Goal: Task Accomplishment & Management: Use online tool/utility

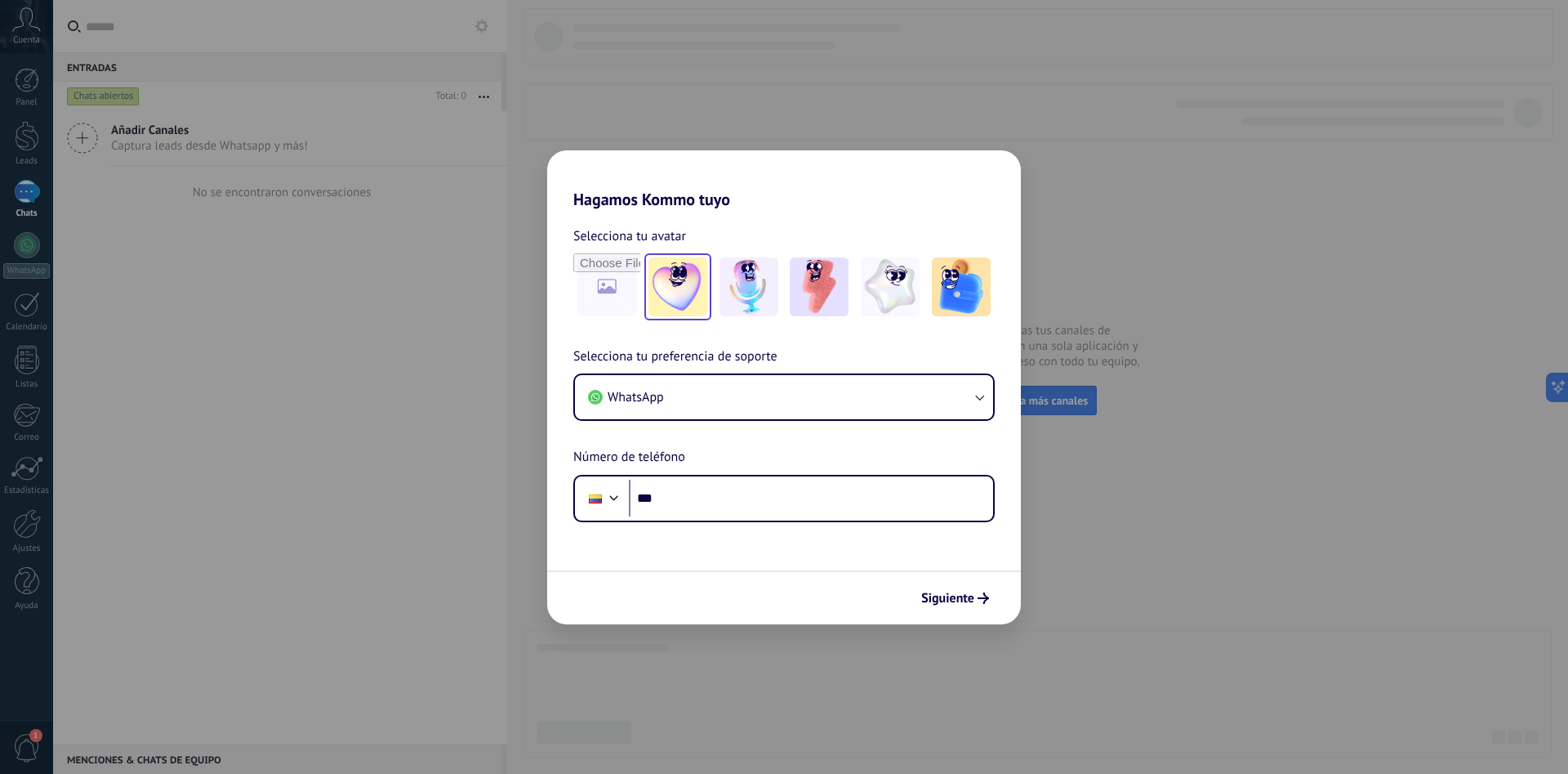
click at [706, 283] on img at bounding box center [677, 286] width 58 height 58
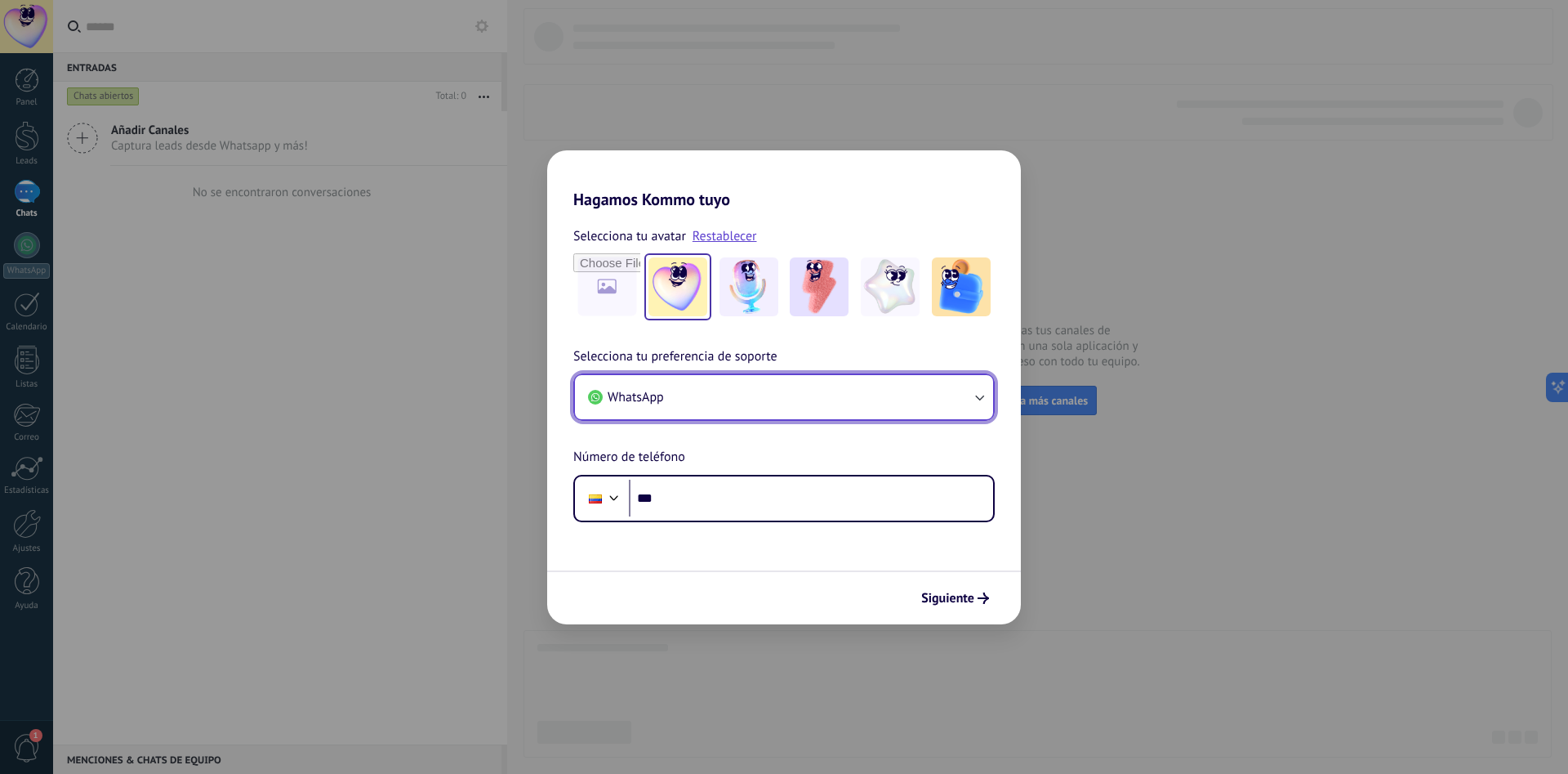
click at [859, 393] on button "WhatsApp" at bounding box center [784, 397] width 418 height 45
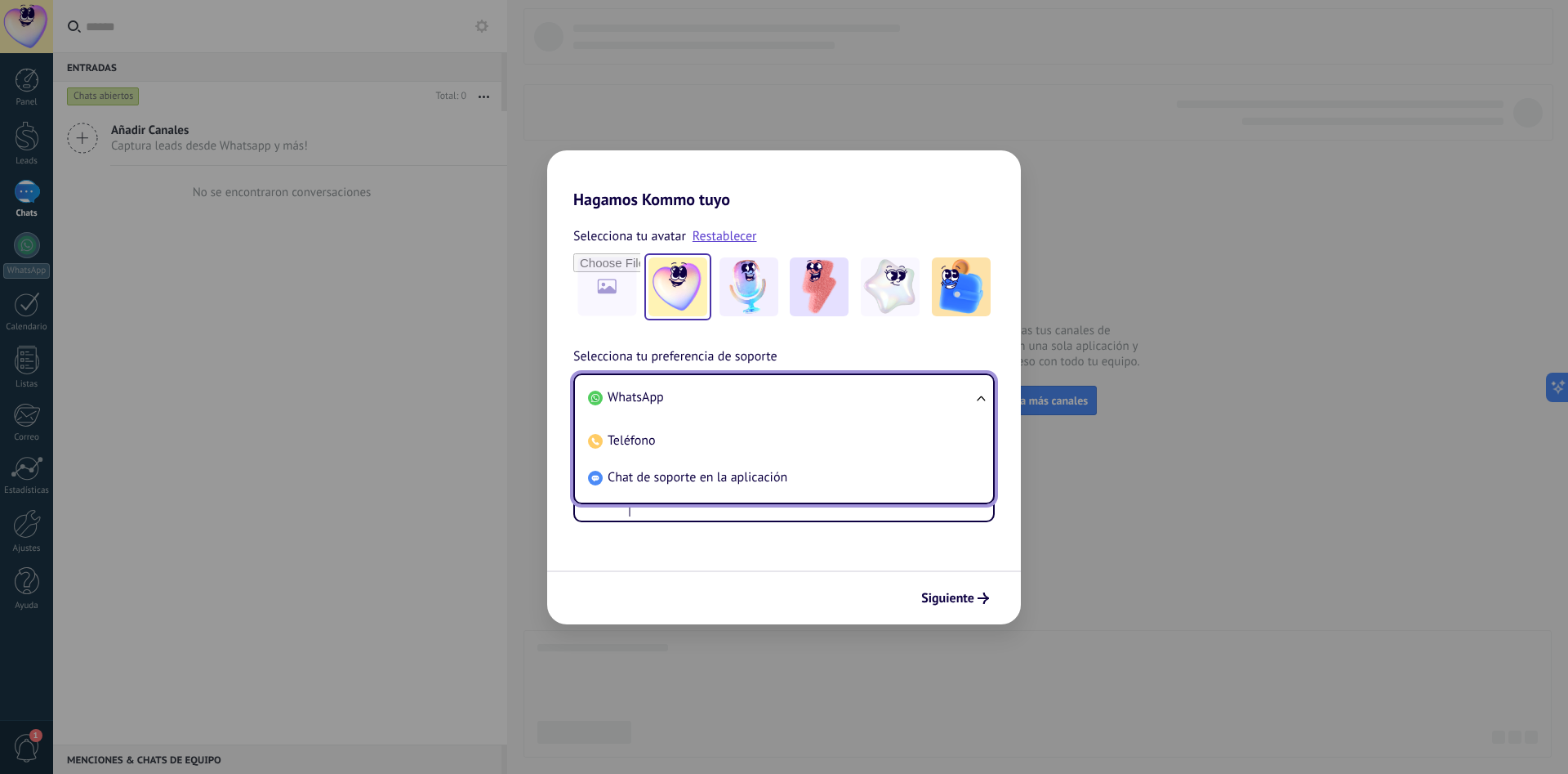
click at [612, 402] on span "WhatsApp" at bounding box center [636, 397] width 57 height 17
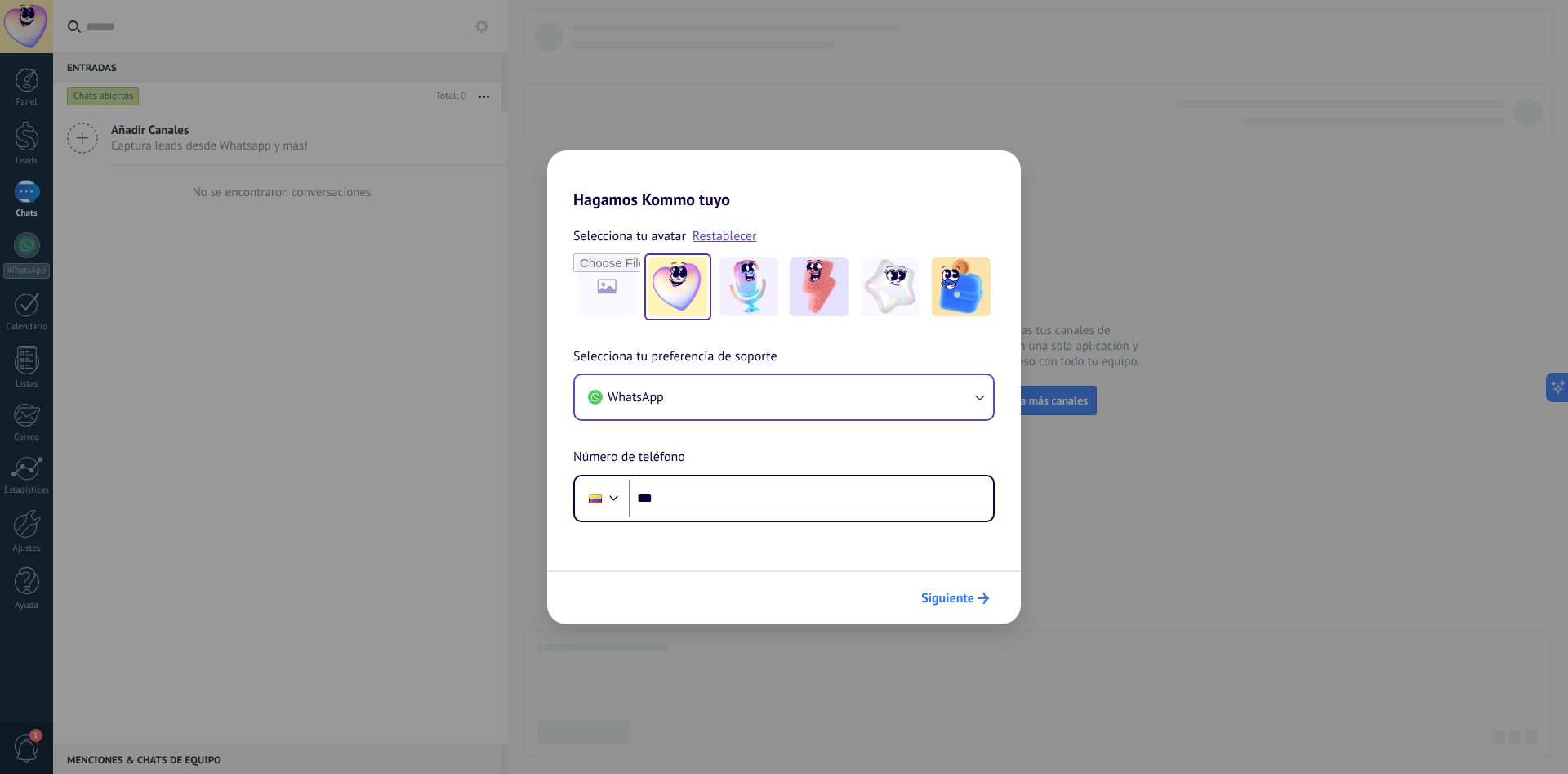
drag, startPoint x: 811, startPoint y: 585, endPoint x: 917, endPoint y: 595, distance: 106.5
click at [814, 587] on div "Siguiente" at bounding box center [784, 597] width 474 height 54
click at [927, 594] on span "Siguiente" at bounding box center [947, 598] width 53 height 11
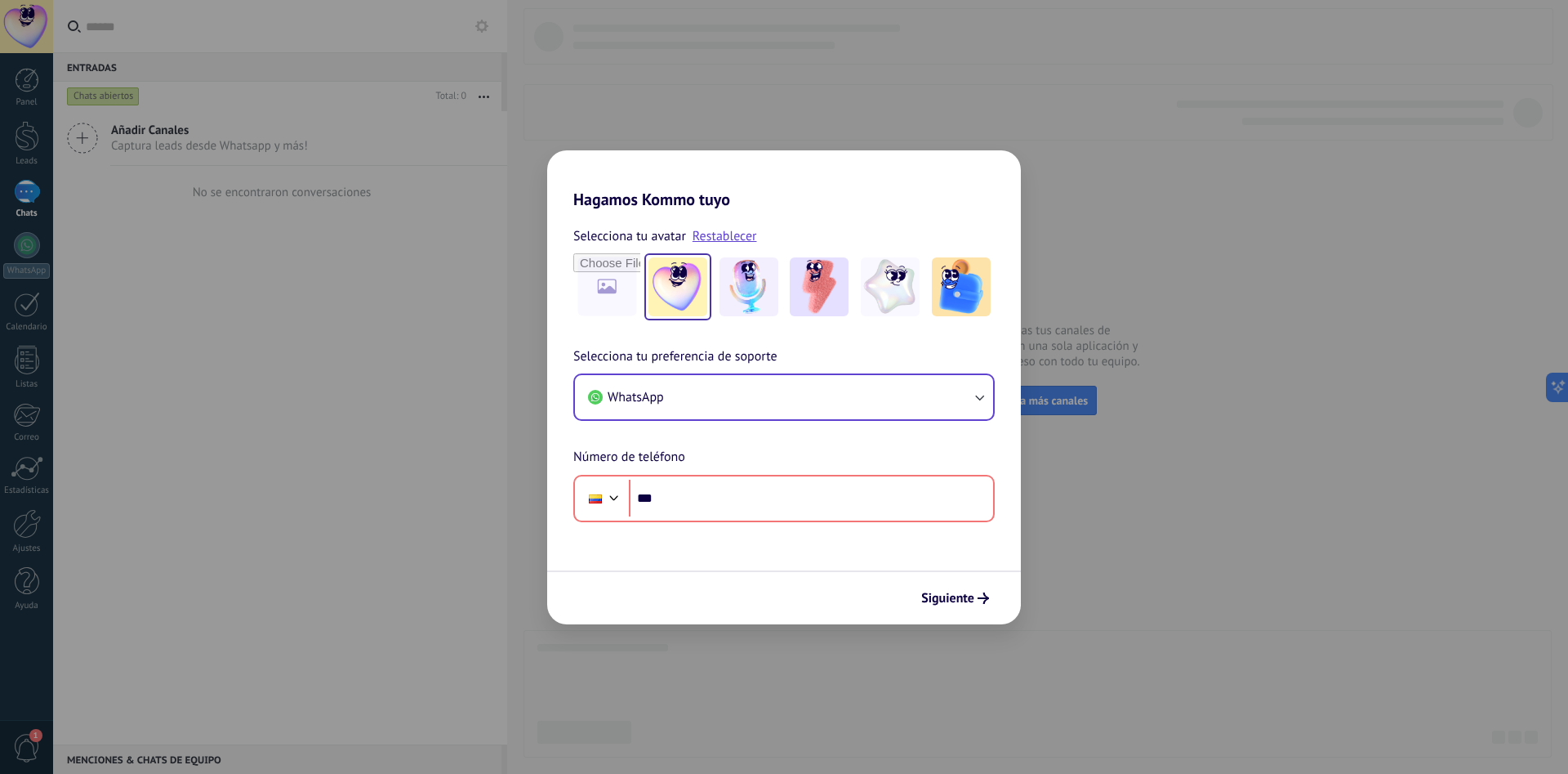
click at [697, 72] on div "Hagamos Kommo tuyo Selecciona tu avatar Restablecer Selecciona tu preferencia d…" at bounding box center [784, 387] width 1568 height 774
click at [405, 334] on div "Hagamos Kommo tuyo Selecciona tu avatar Restablecer Selecciona tu preferencia d…" at bounding box center [784, 387] width 1568 height 774
click at [605, 275] on input "file" at bounding box center [607, 287] width 64 height 64
click at [666, 279] on img at bounding box center [677, 286] width 58 height 58
click at [786, 393] on button "WhatsApp" at bounding box center [784, 397] width 418 height 45
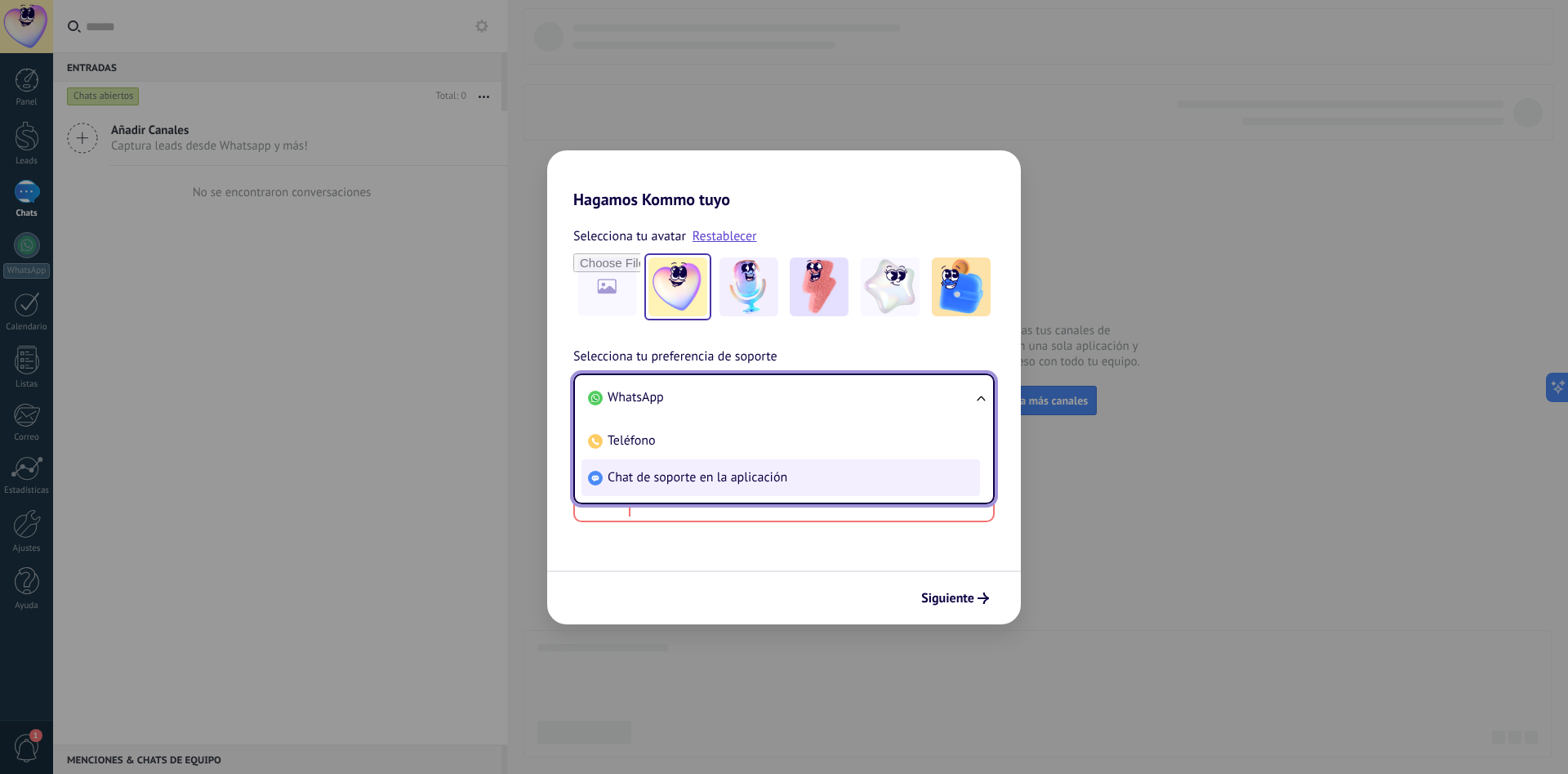
click at [747, 481] on span "Chat de soporte en la aplicación" at bounding box center [698, 477] width 180 height 17
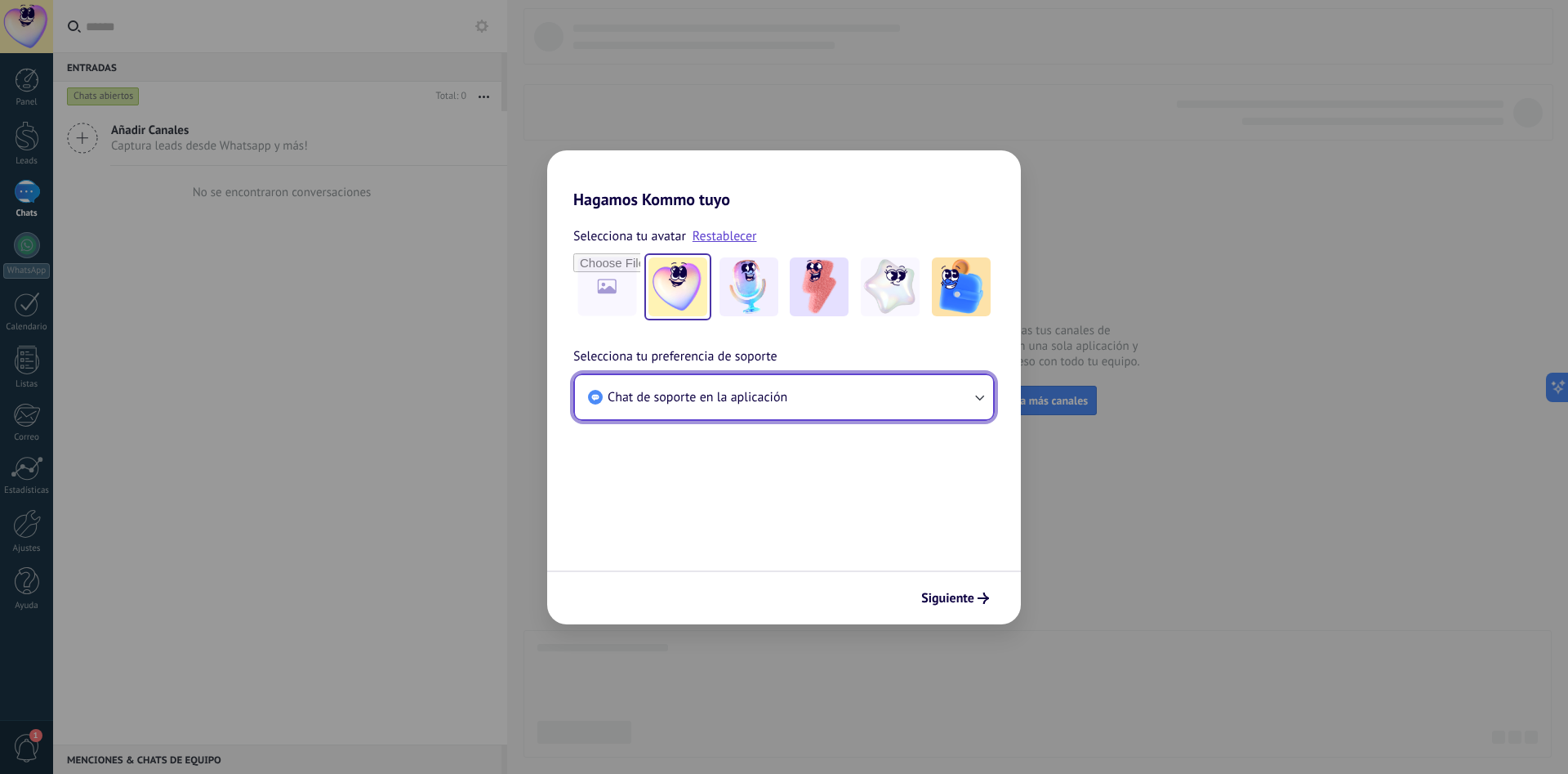
click at [788, 417] on button "Chat de soporte en la aplicación" at bounding box center [784, 397] width 418 height 45
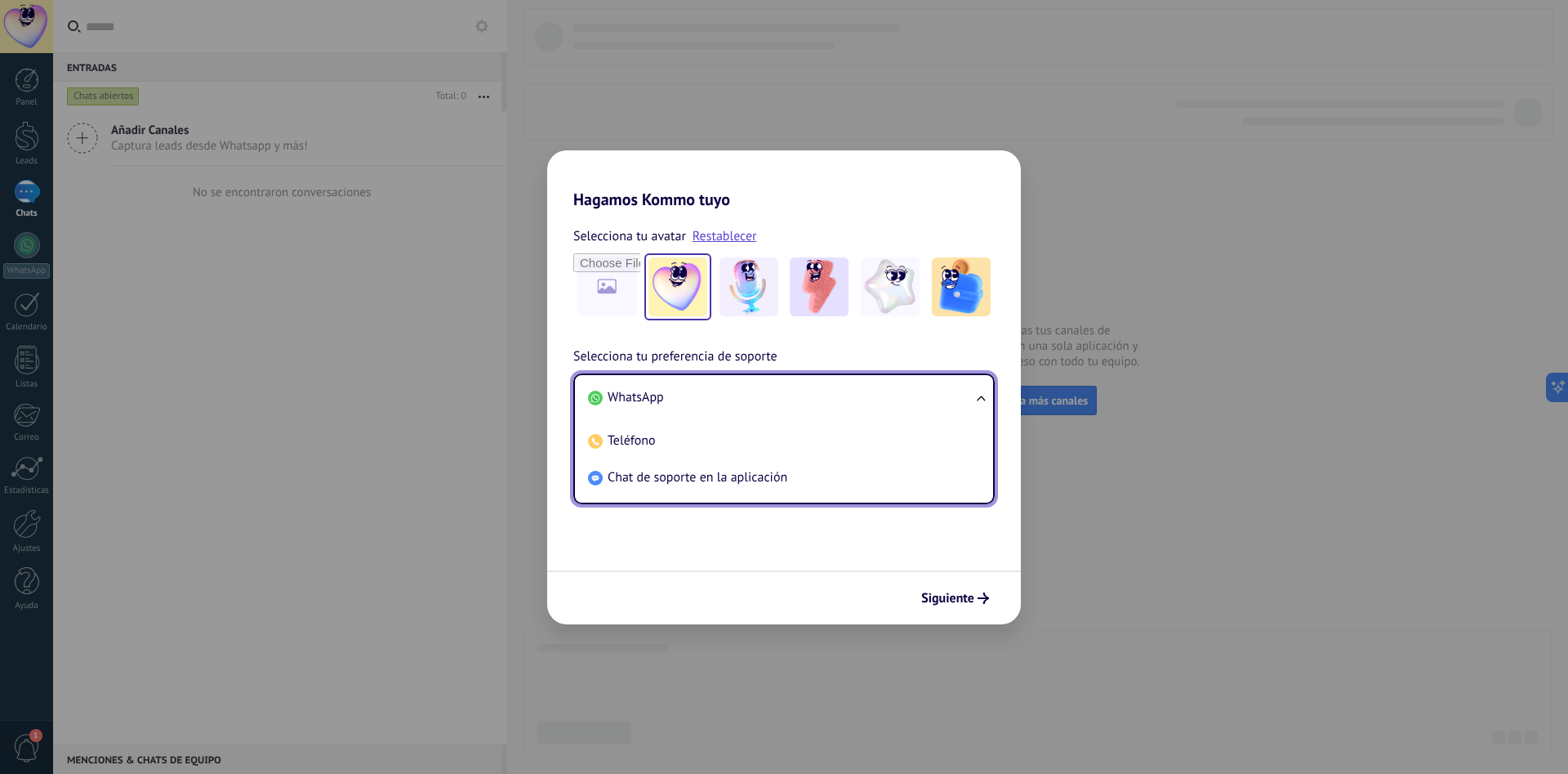
click at [763, 406] on li "WhatsApp" at bounding box center [781, 397] width 399 height 37
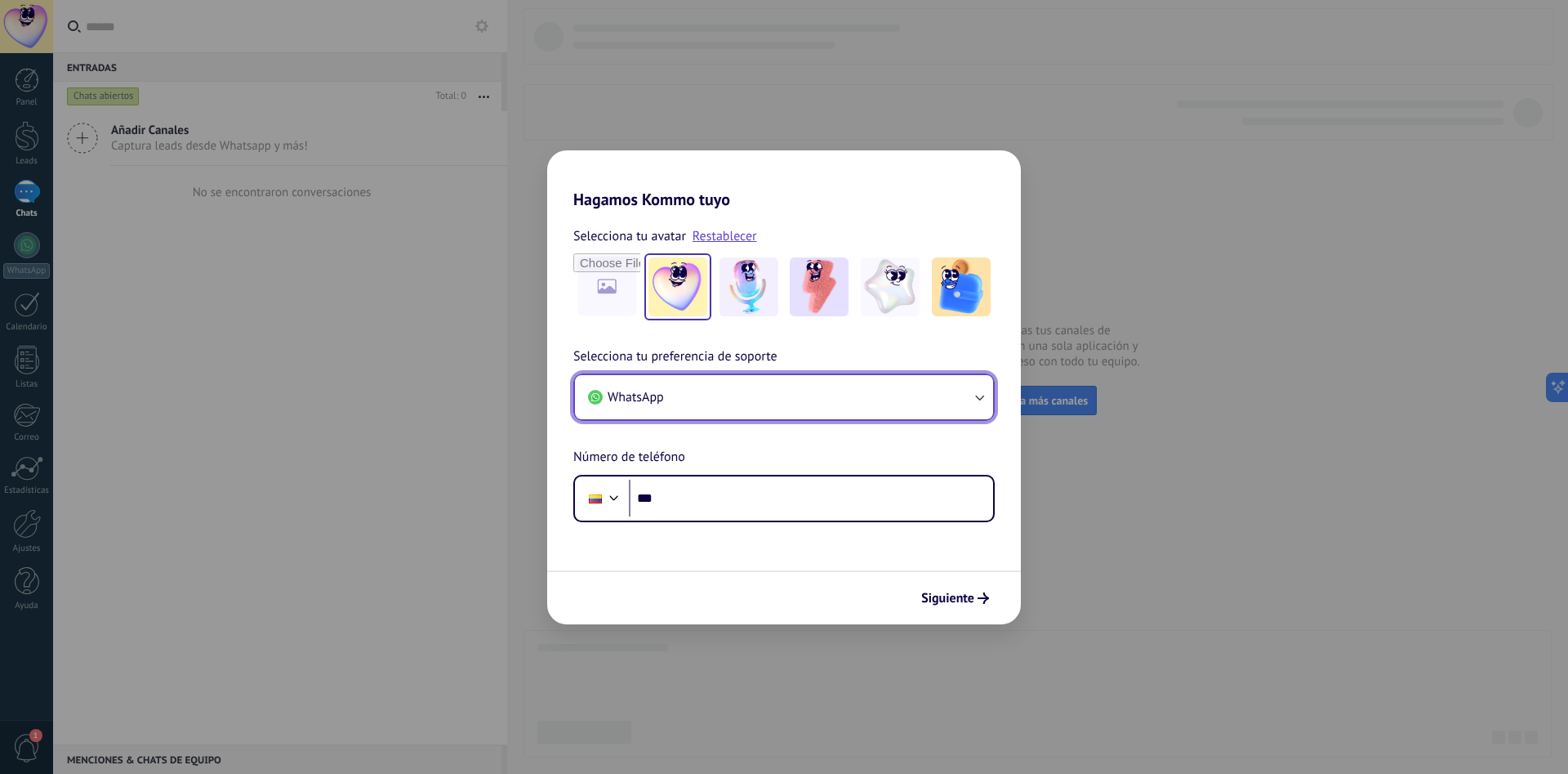
click at [780, 403] on button "WhatsApp" at bounding box center [784, 397] width 418 height 45
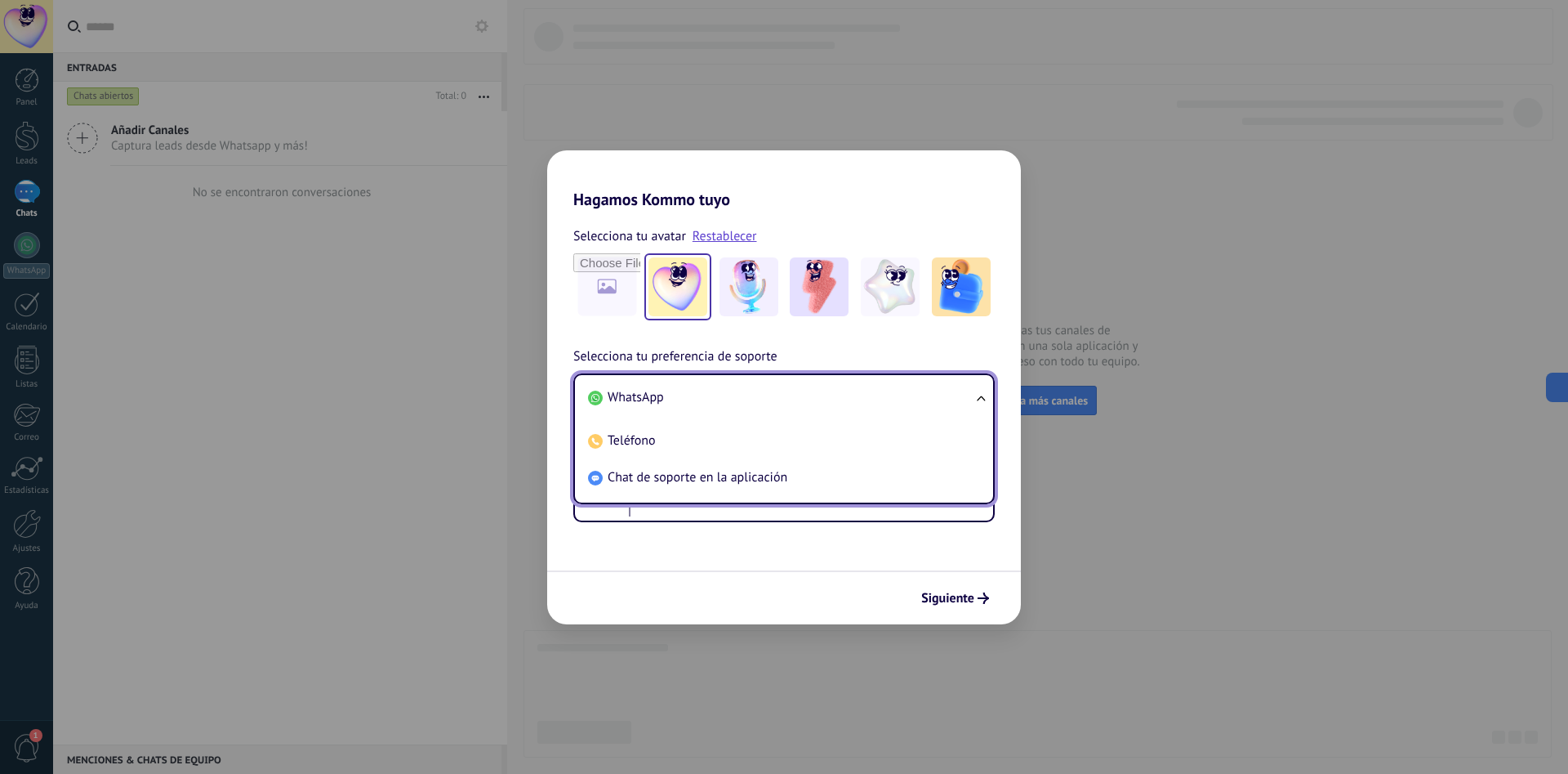
click at [752, 456] on li "Teléfono" at bounding box center [781, 441] width 399 height 37
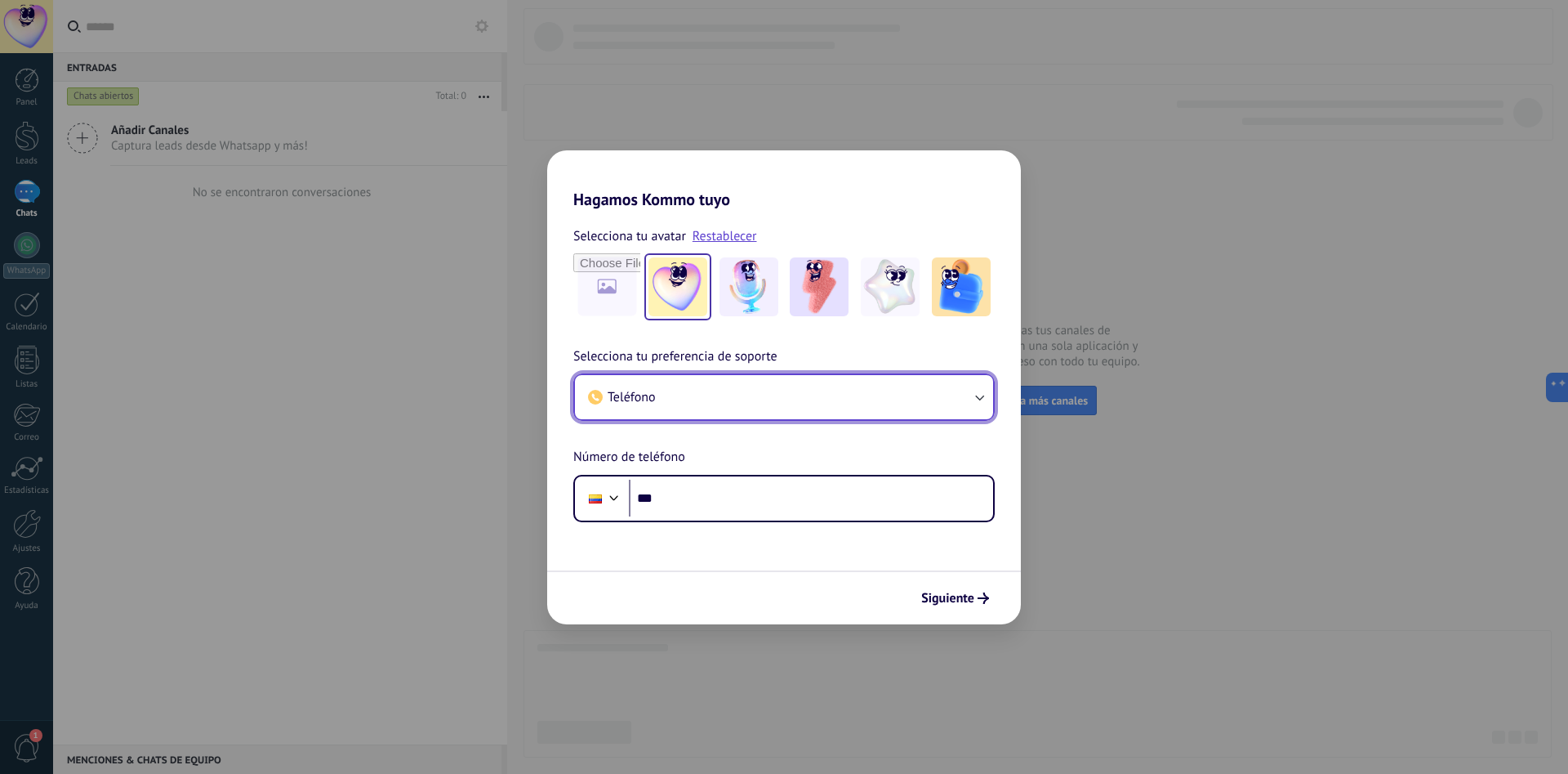
click at [761, 395] on button "Teléfono" at bounding box center [784, 397] width 418 height 45
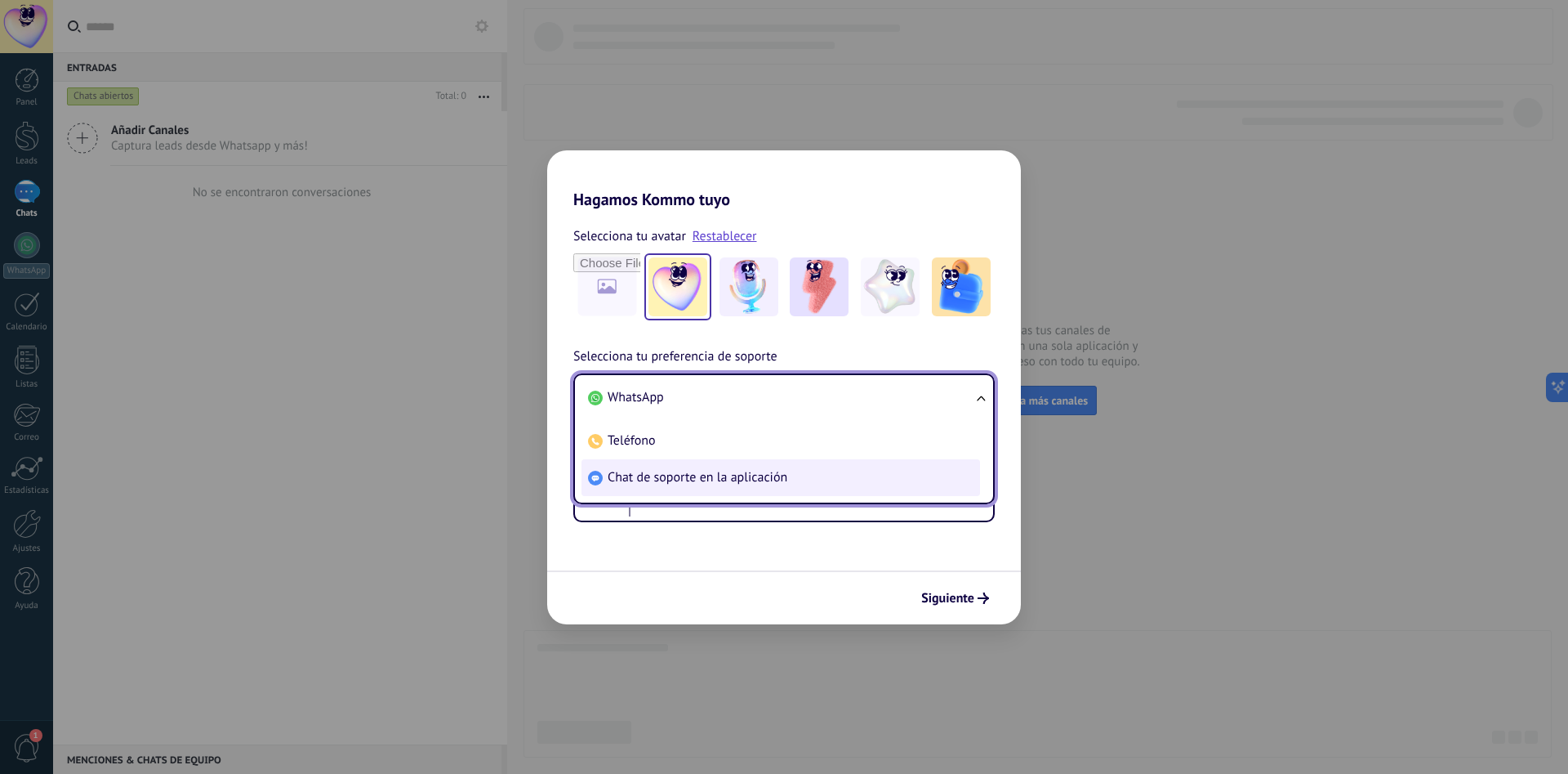
click at [744, 478] on span "Chat de soporte en la aplicación" at bounding box center [698, 477] width 180 height 17
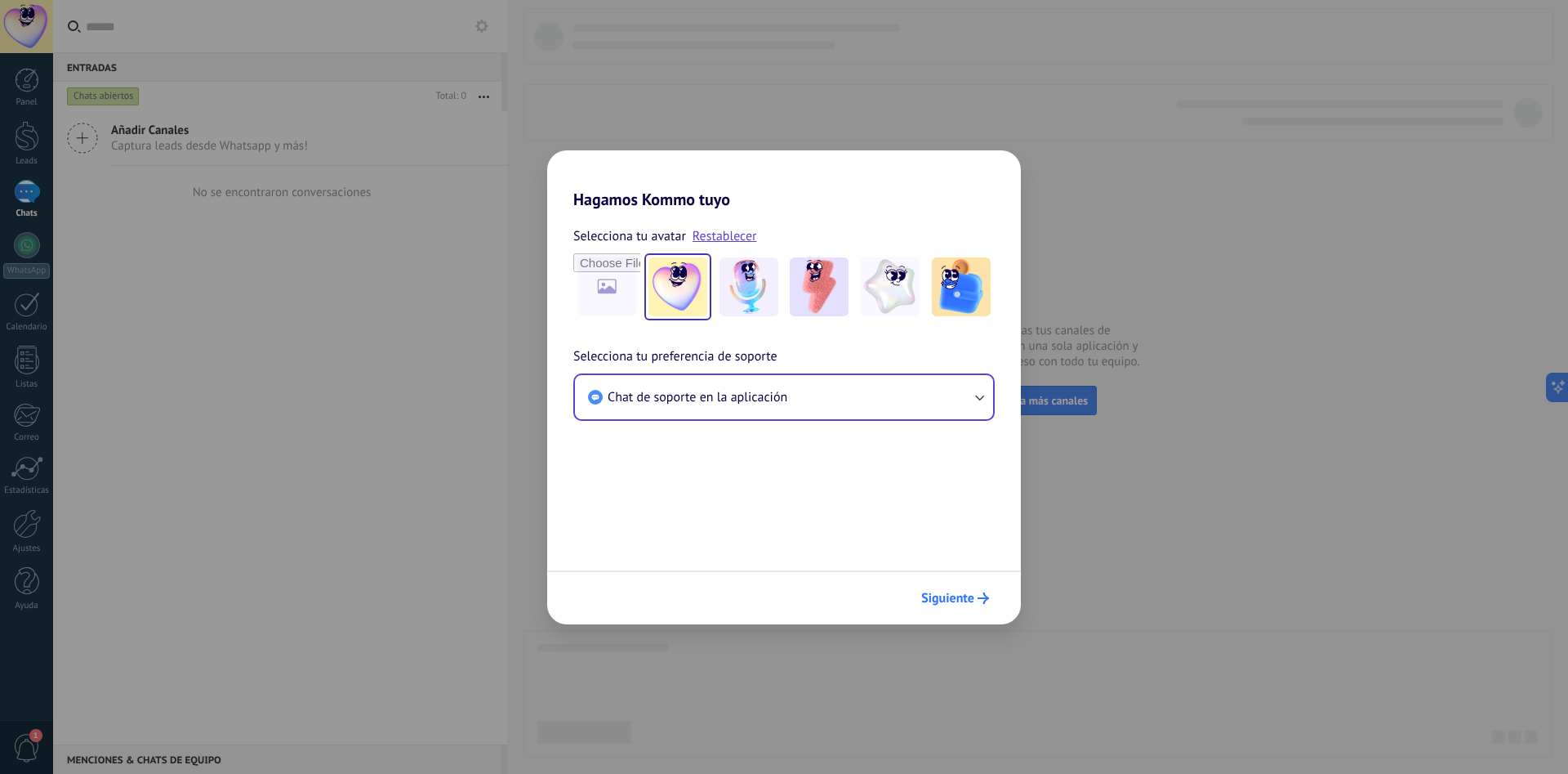
click at [967, 599] on span "Siguiente" at bounding box center [947, 598] width 53 height 11
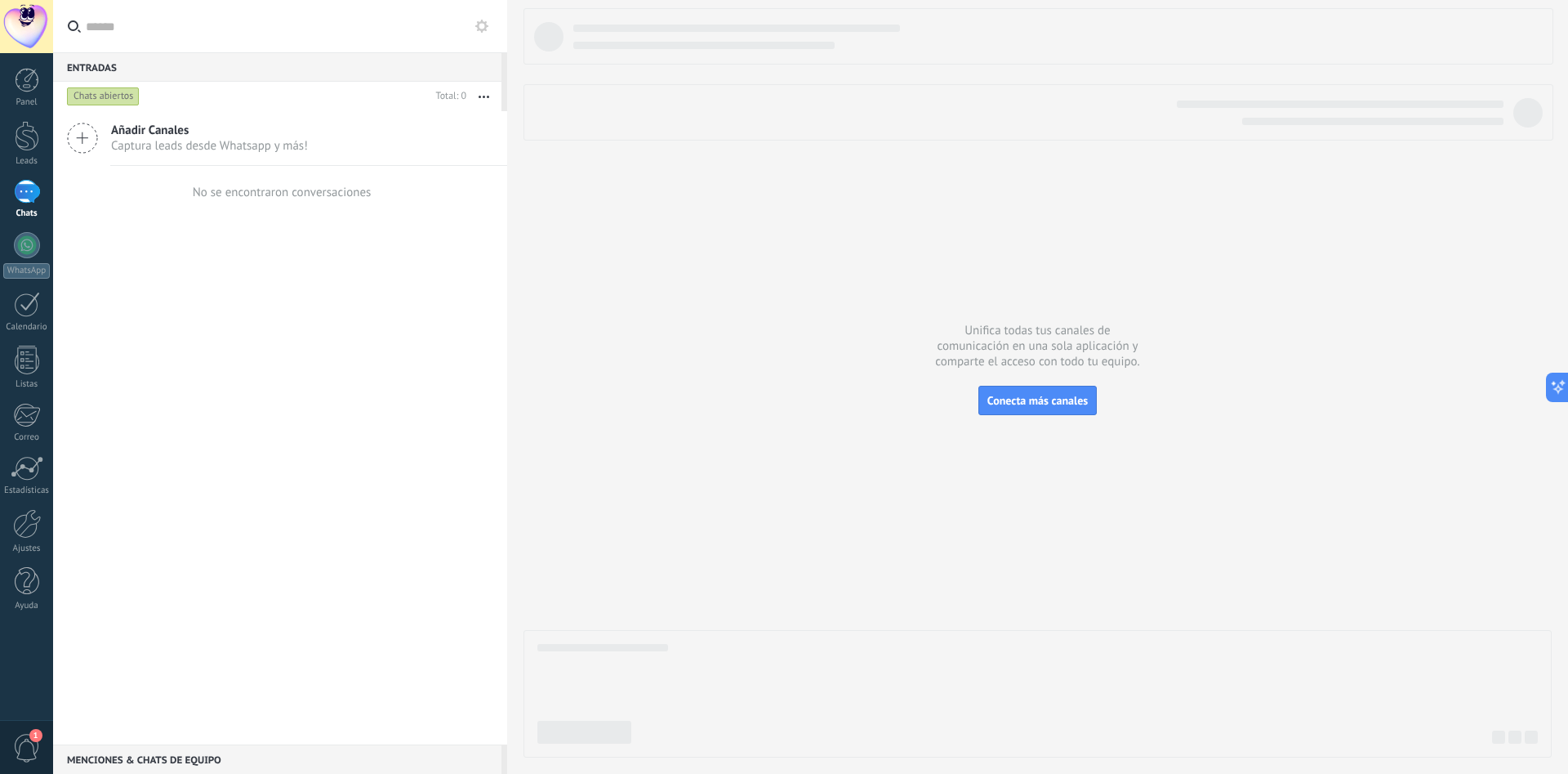
click at [25, 24] on div at bounding box center [26, 26] width 53 height 53
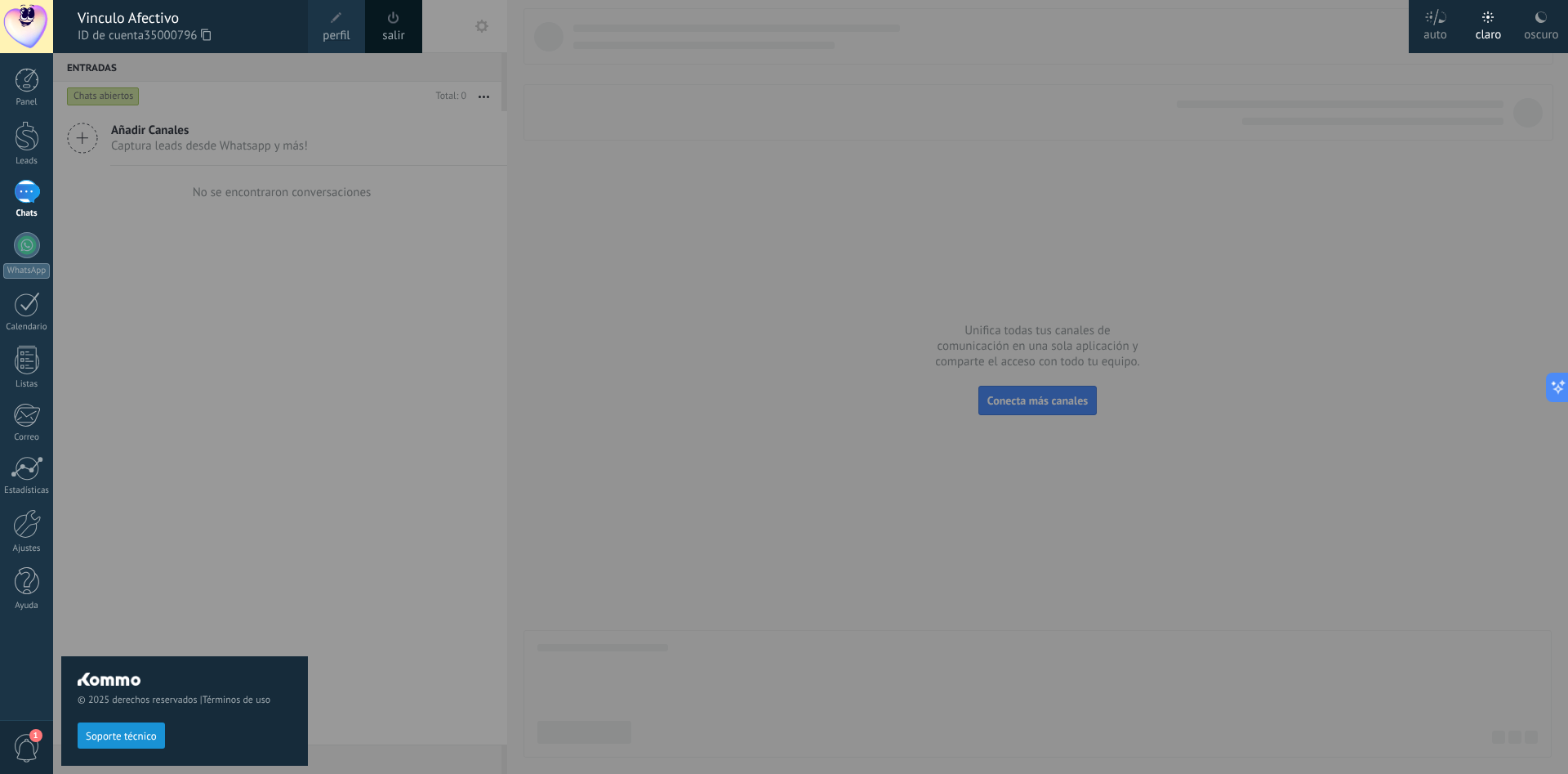
click at [244, 198] on div "© 2025 derechos reservados | Términos de uso Soporte técnico" at bounding box center [185, 413] width 247 height 720
click at [24, 90] on div at bounding box center [27, 80] width 24 height 24
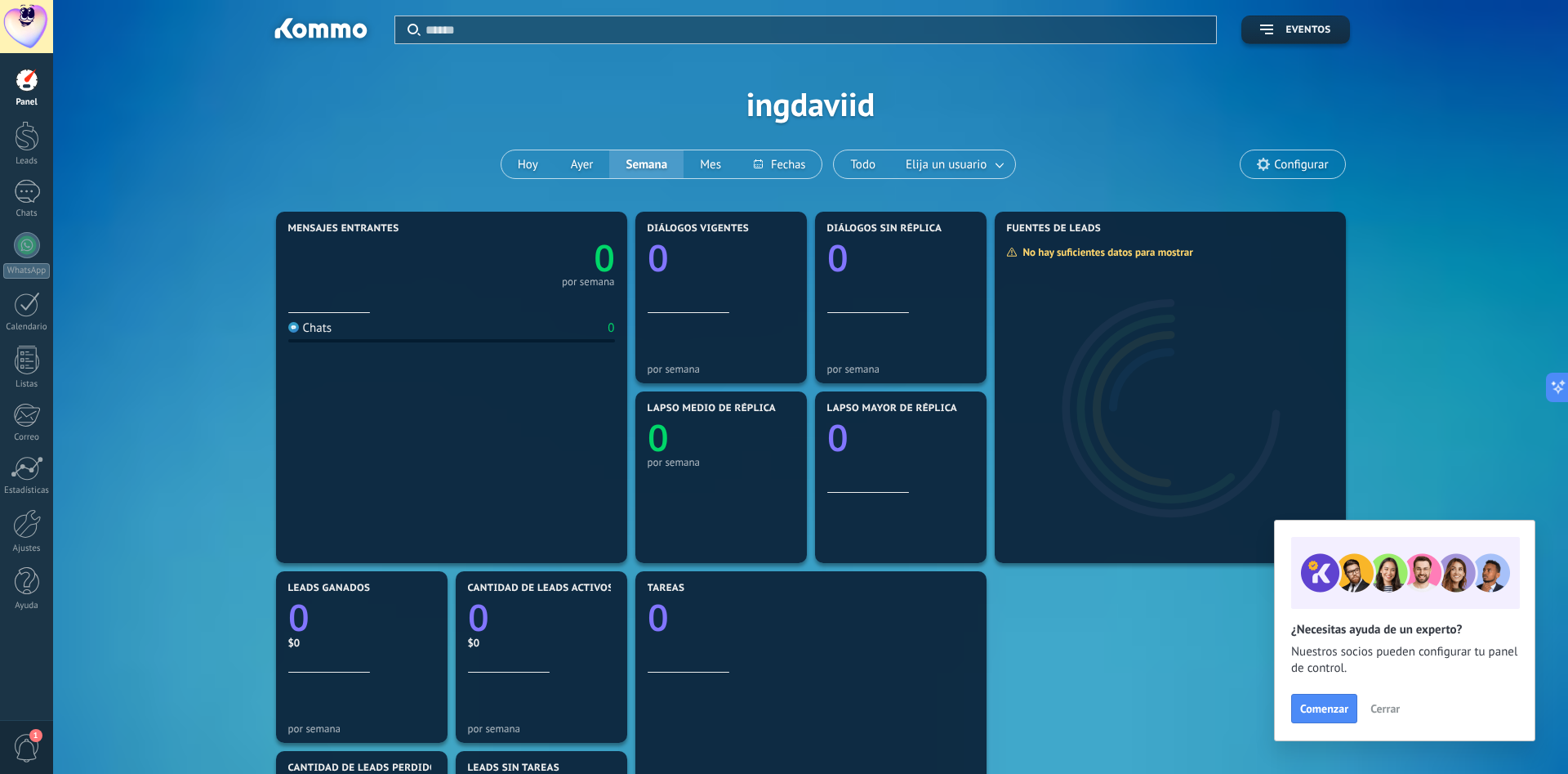
click at [1396, 708] on span "Cerrar" at bounding box center [1385, 708] width 30 height 11
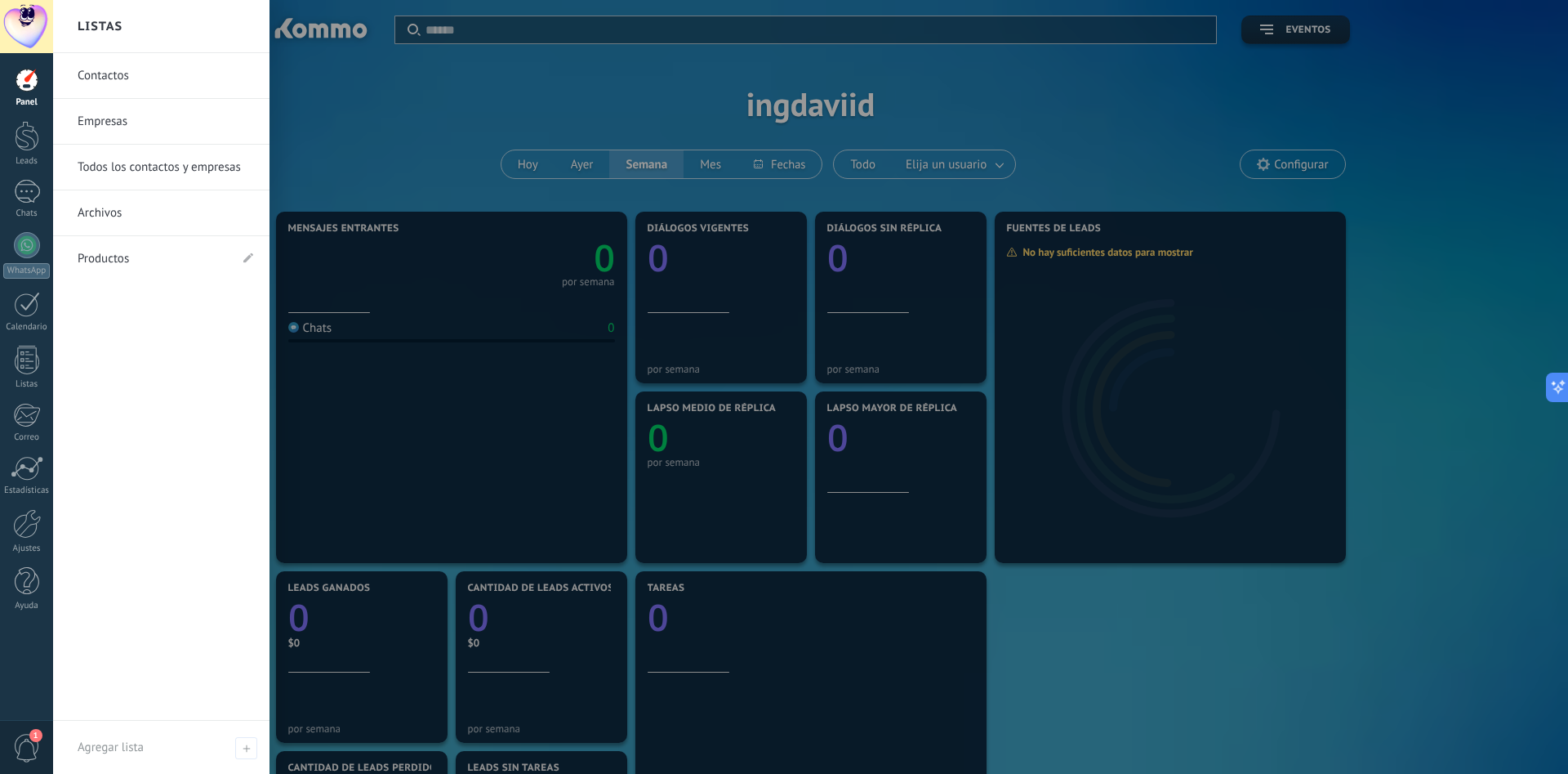
click at [122, 72] on link "Contactos" at bounding box center [165, 75] width 175 height 45
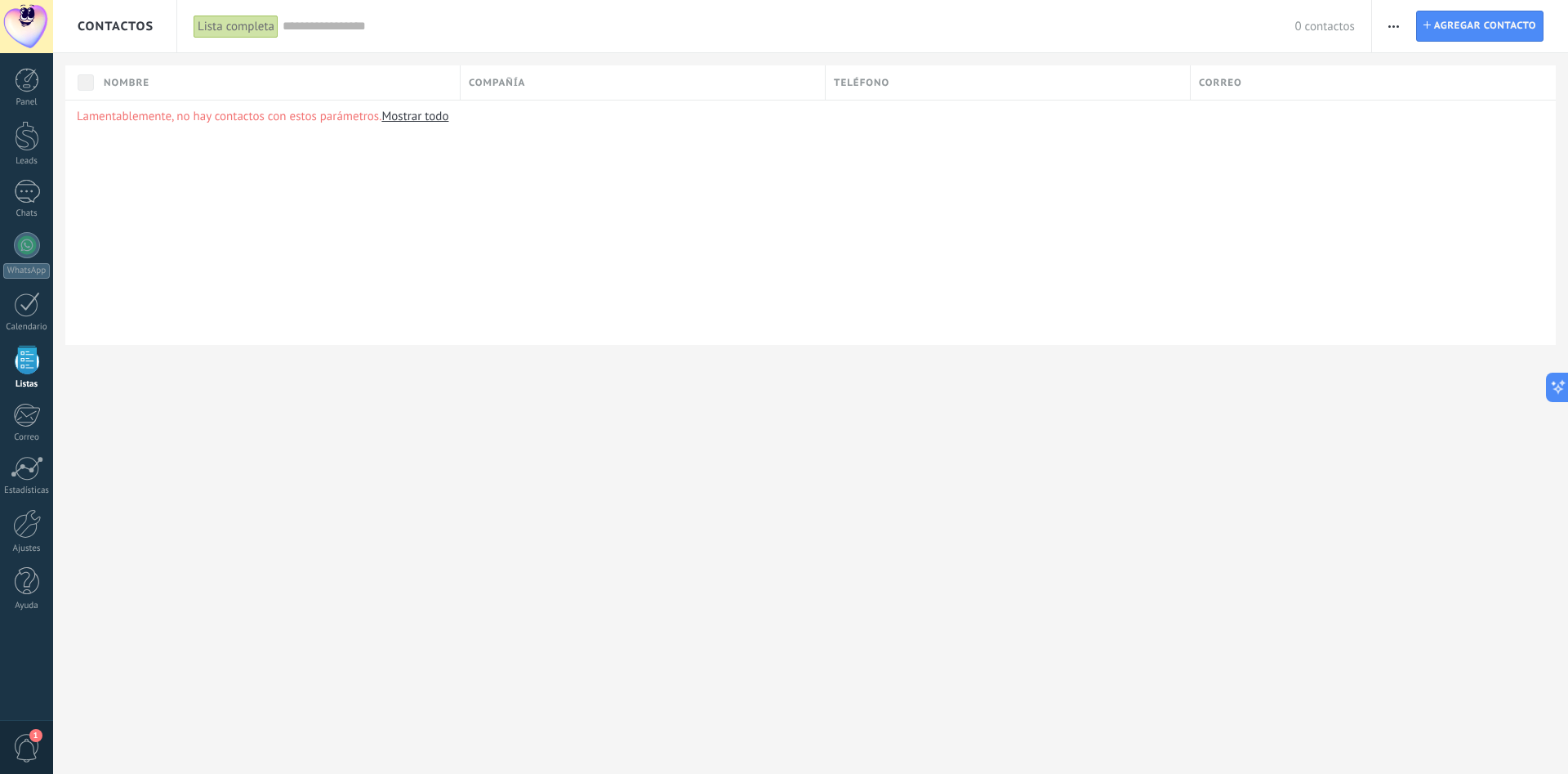
click at [414, 112] on link "Mostrar todo" at bounding box center [415, 116] width 67 height 16
click at [1486, 39] on span "Agregar contacto" at bounding box center [1485, 26] width 102 height 30
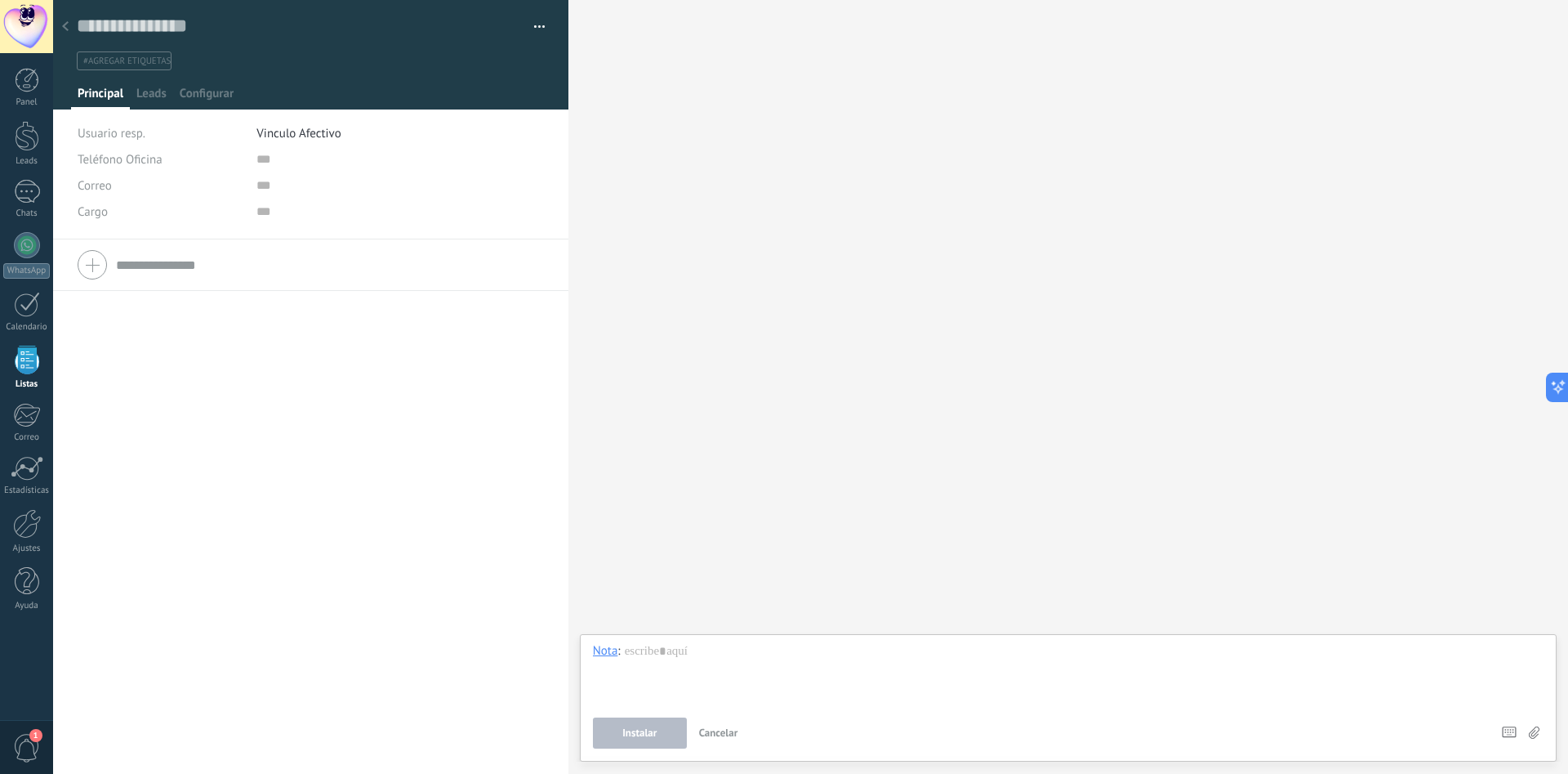
click at [68, 24] on icon at bounding box center [65, 26] width 6 height 10
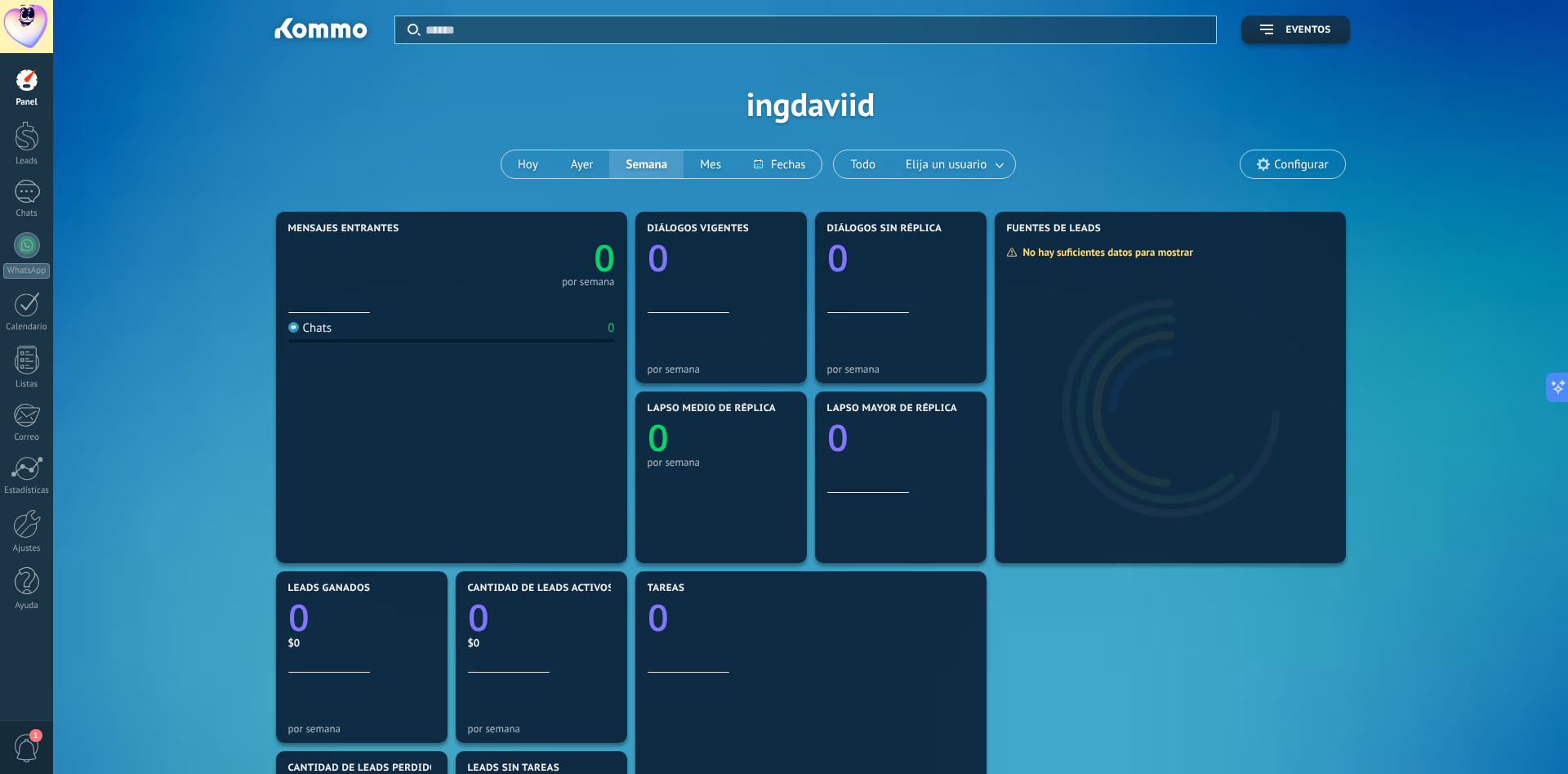
click at [1324, 149] on div "Configurar" at bounding box center [1292, 164] width 106 height 30
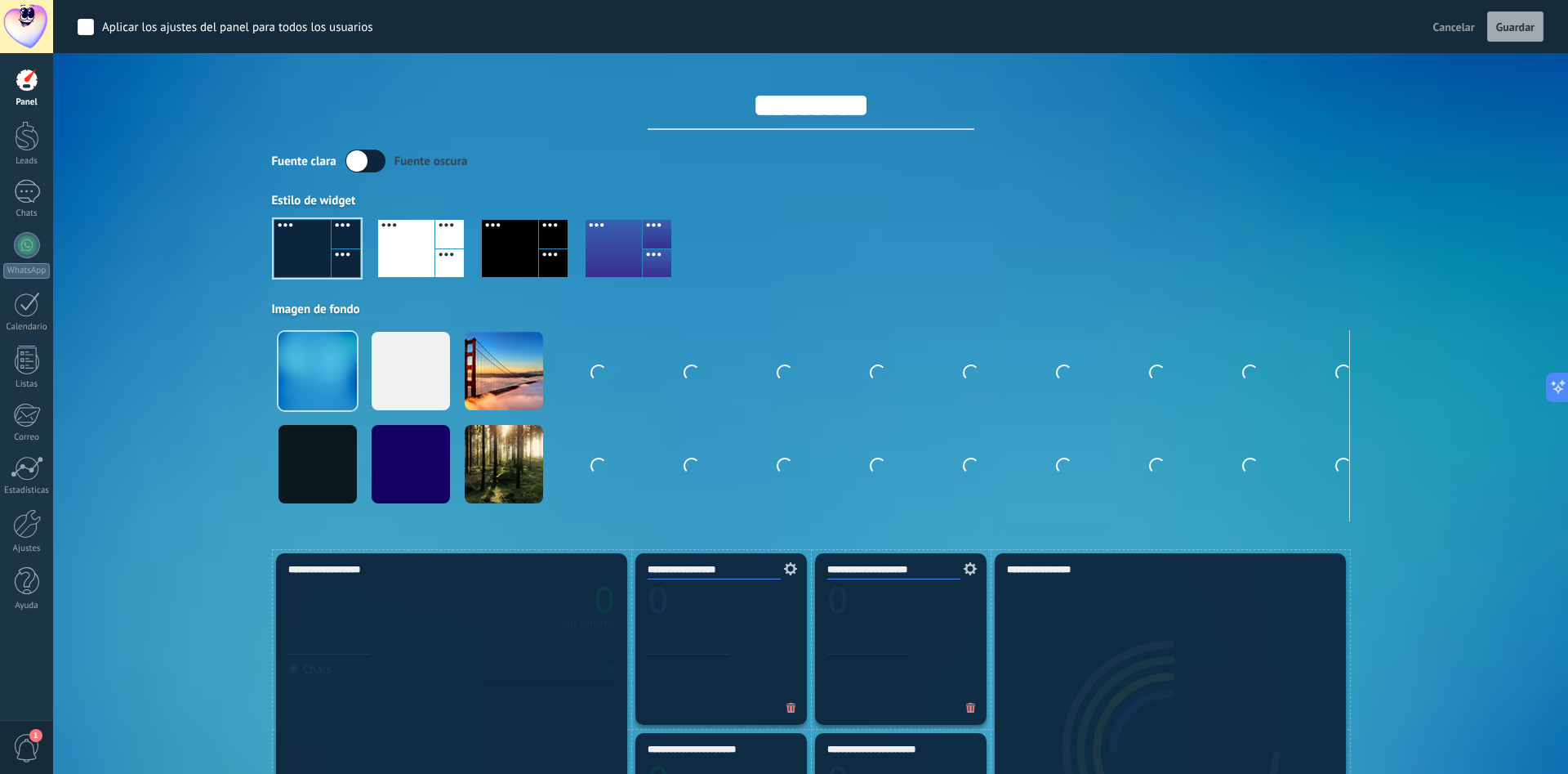
click at [1314, 160] on div "Fuente [PERSON_NAME] oscura" at bounding box center [811, 161] width 1078 height 23
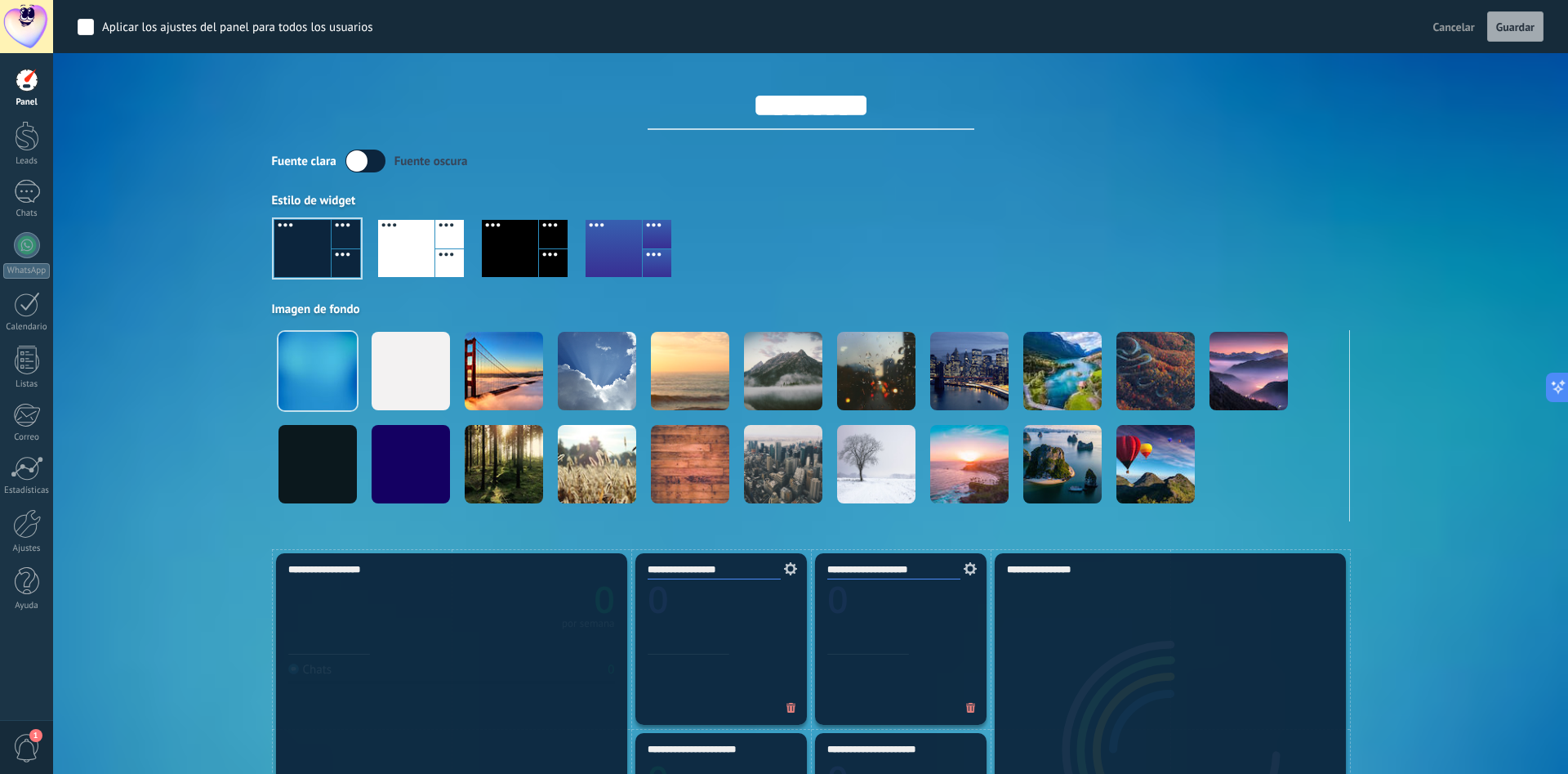
drag, startPoint x: 1417, startPoint y: 85, endPoint x: 1456, endPoint y: 37, distance: 61.8
click at [1433, 76] on div "Aplicar Eventos ingdaviid [DATE] [DATE] Semana Mes Todo Elija un usuario Config…" at bounding box center [811, 274] width 1466 height 548
click at [1456, 24] on span "Cancelar" at bounding box center [1454, 27] width 42 height 15
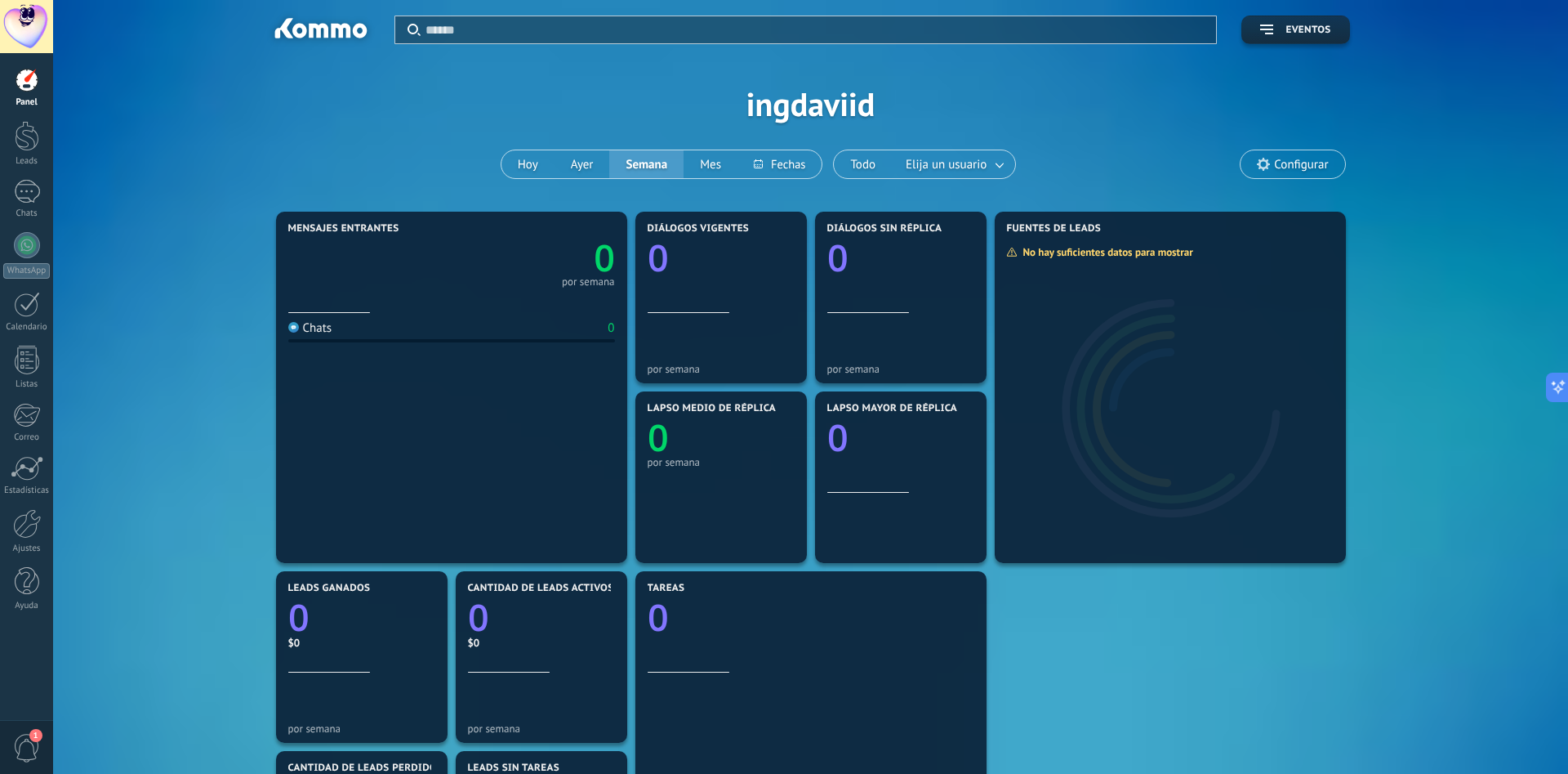
click at [1281, 164] on span "Configurar" at bounding box center [1301, 164] width 54 height 14
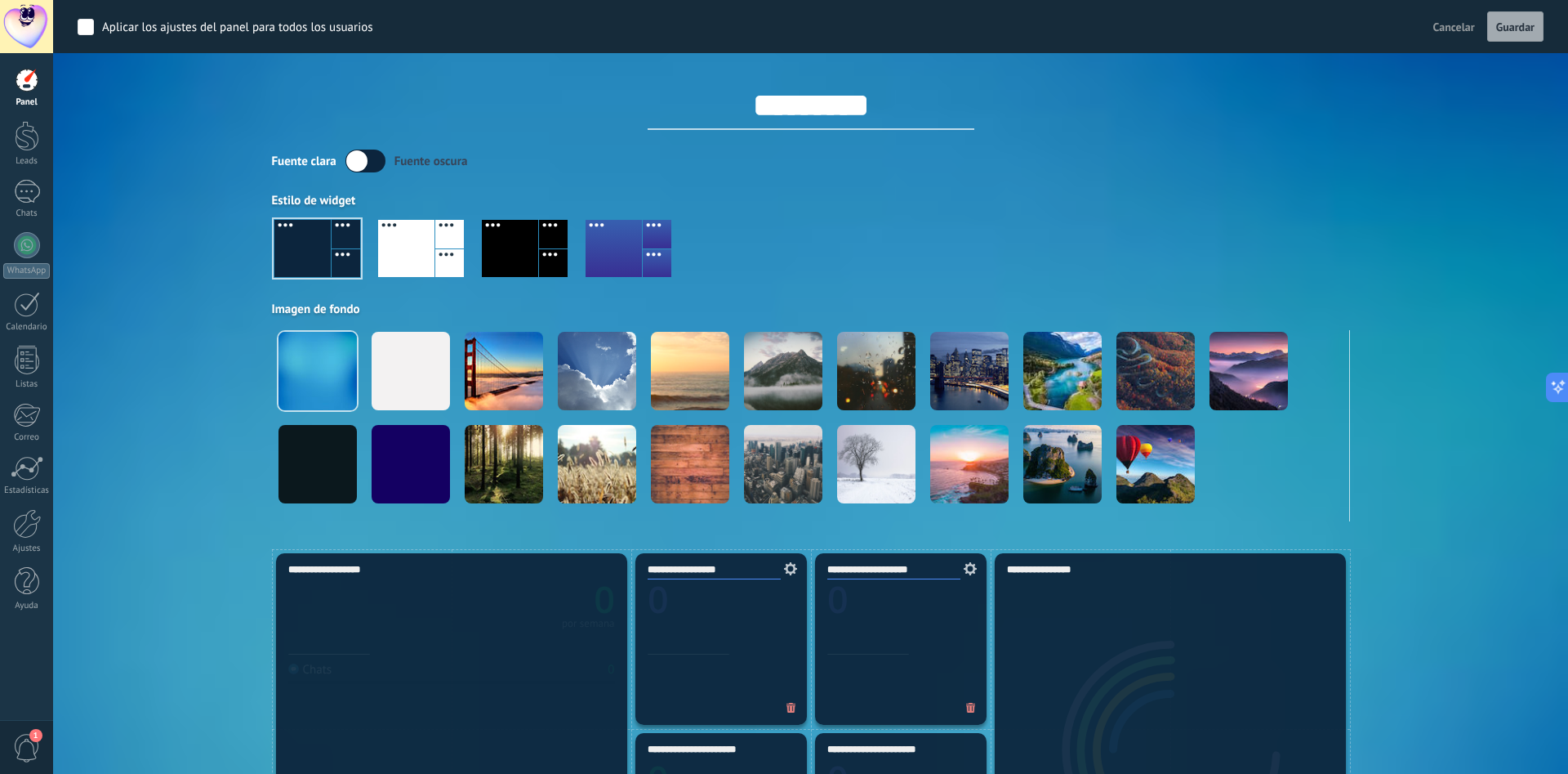
click at [1453, 31] on span "Cancelar" at bounding box center [1454, 27] width 42 height 15
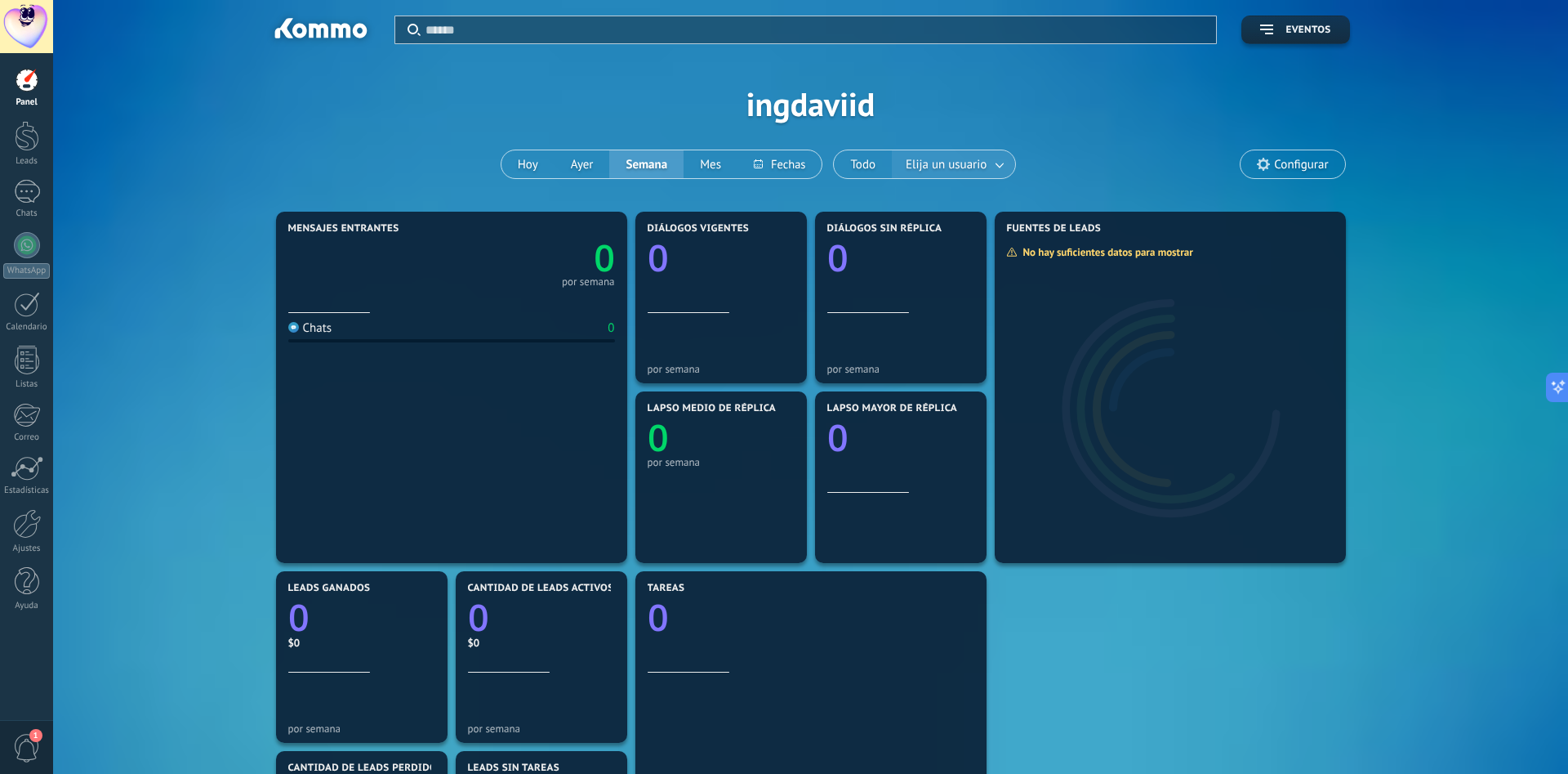
click at [955, 160] on span "Elija un usuario" at bounding box center [946, 164] width 87 height 22
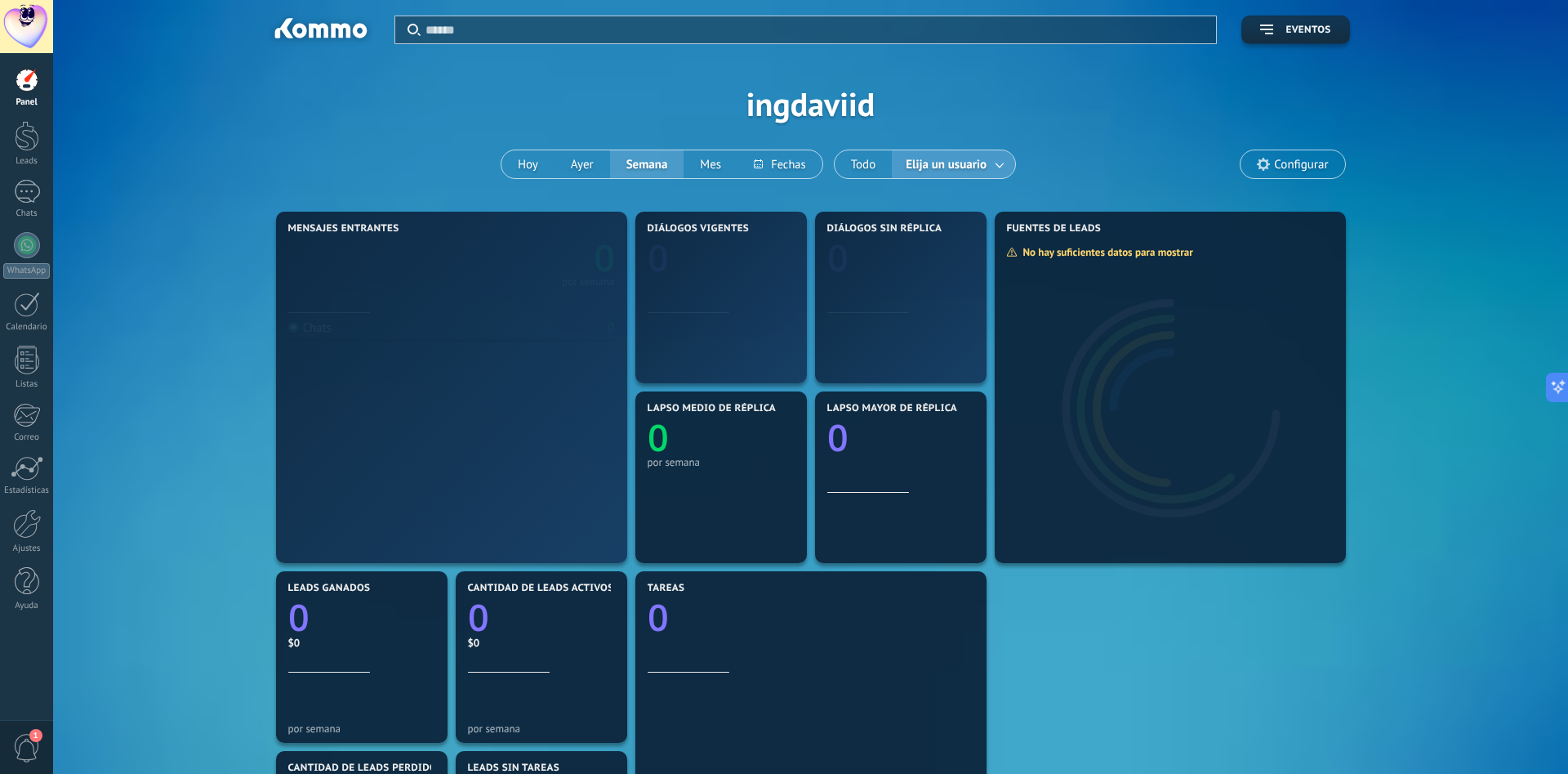
click at [955, 160] on span "Elija un usuario" at bounding box center [946, 164] width 87 height 22
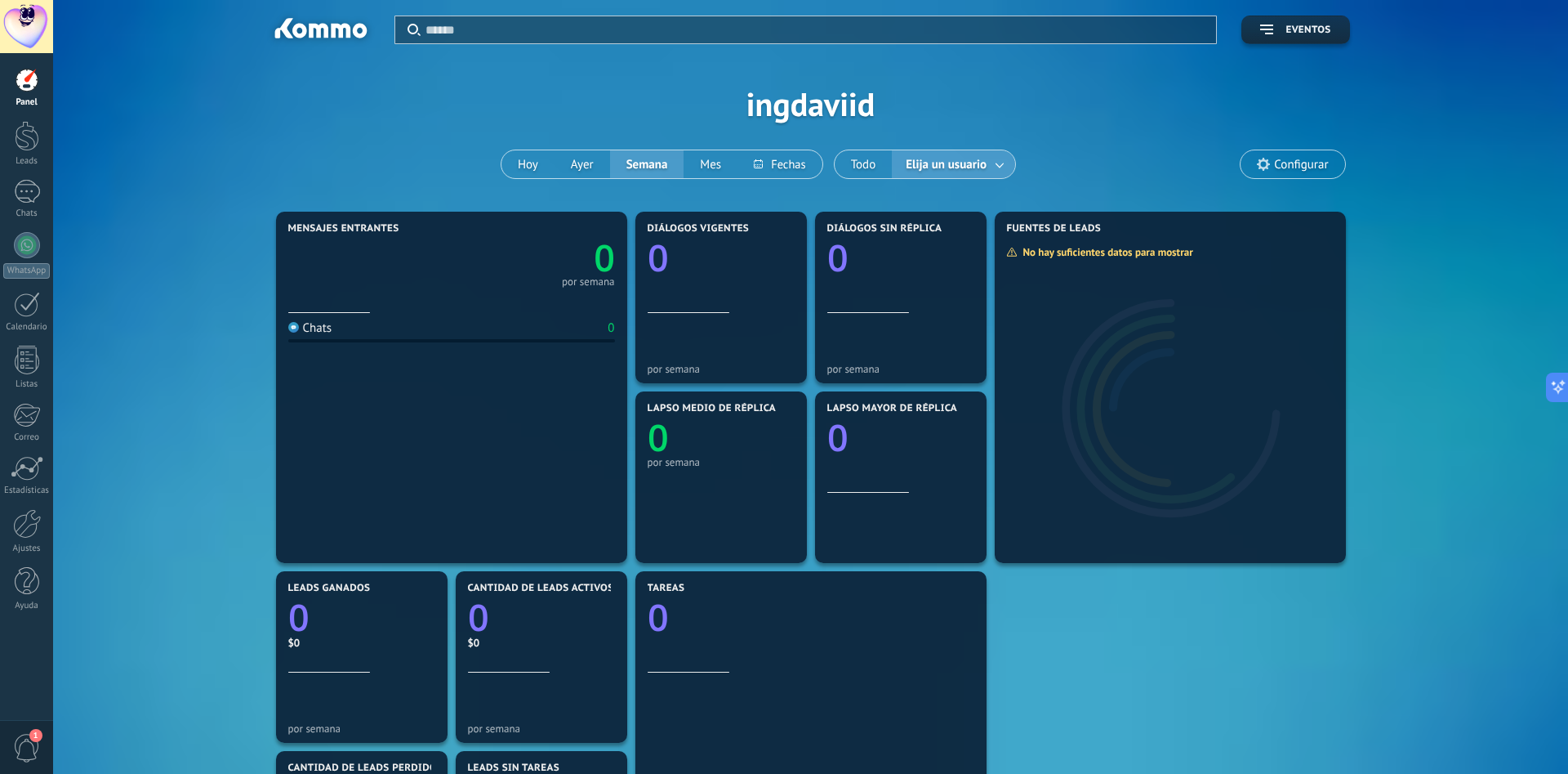
click at [527, 147] on div "Aplicar Eventos ingdaviid [DATE] [DATE] Semana Mes Todo Elija un usuario Config…" at bounding box center [811, 104] width 1466 height 208
drag, startPoint x: 234, startPoint y: 148, endPoint x: 83, endPoint y: 180, distance: 154.4
click at [214, 153] on div "Aplicar Eventos ingdaviid [DATE] [DATE] Semana Mes Todo Elija un usuario Config…" at bounding box center [811, 104] width 1466 height 208
click at [55, 193] on div "Aplicar Eventos ingdaviid [DATE] [DATE] Semana Mes Todo Elija un usuario Config…" at bounding box center [810, 577] width 1515 height 1155
click at [31, 189] on div at bounding box center [27, 192] width 26 height 24
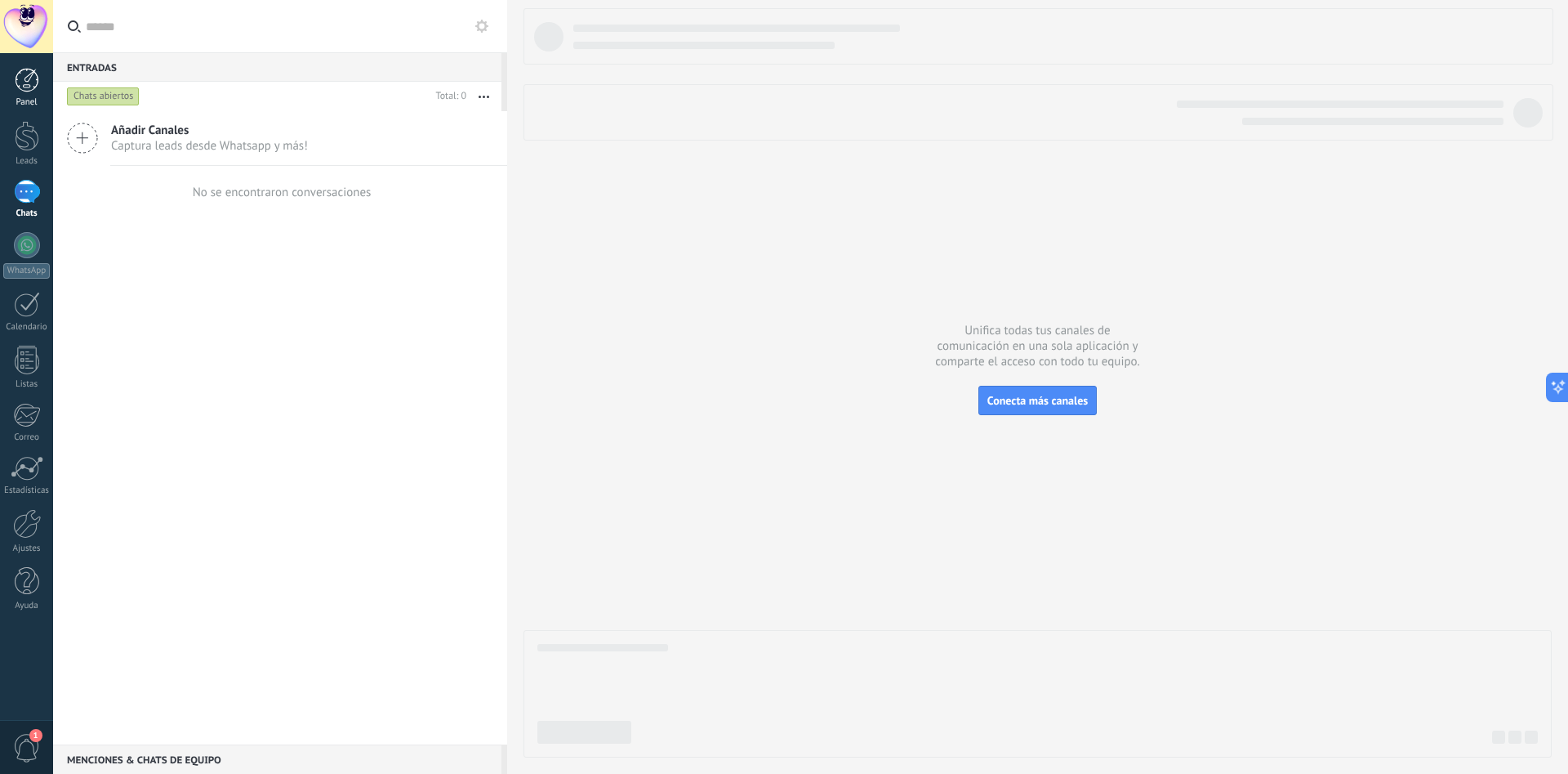
click at [21, 71] on div at bounding box center [27, 80] width 24 height 24
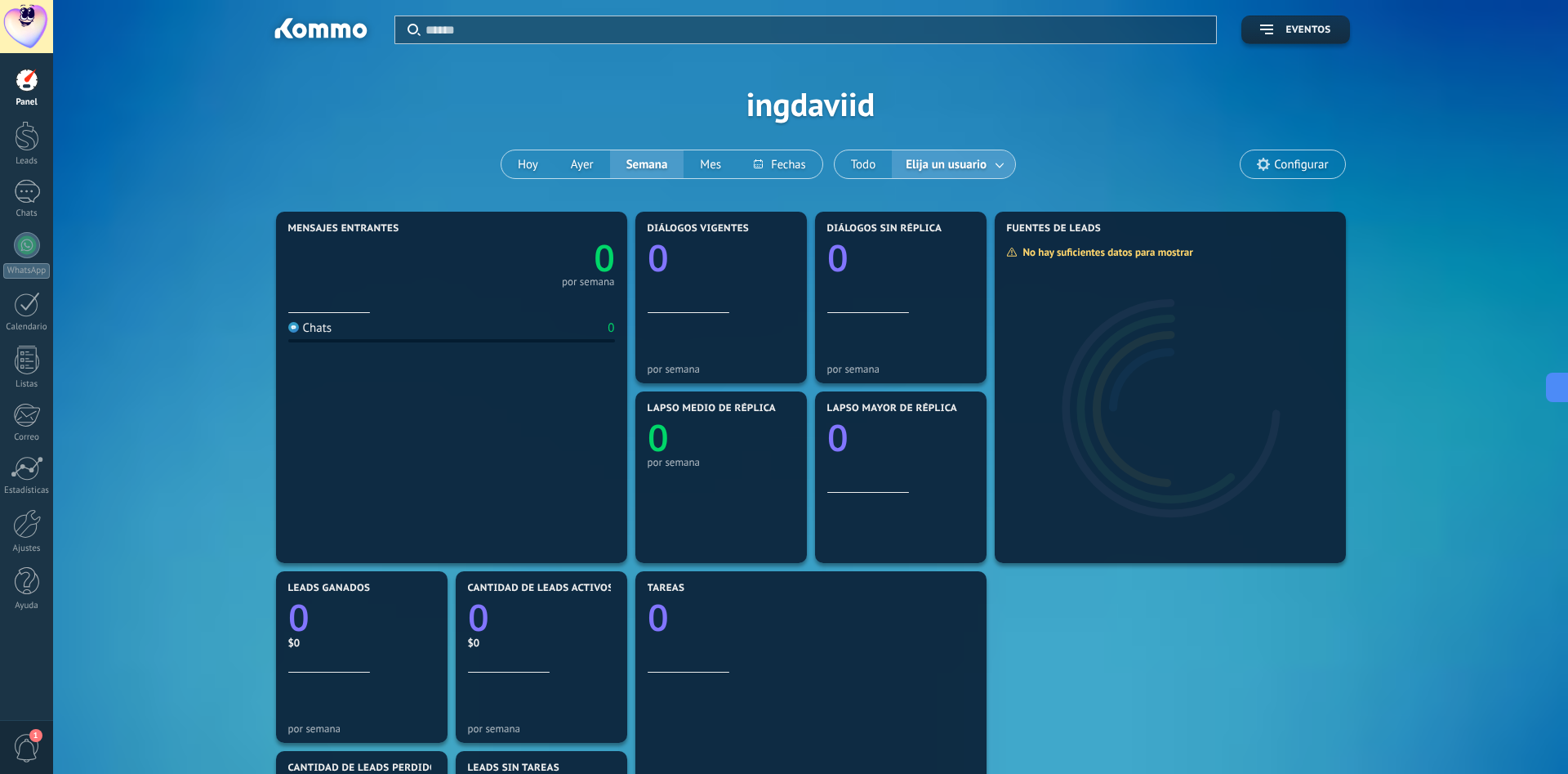
click at [1057, 139] on div "Aplicar Eventos ingdaviid [DATE] [DATE] Semana Mes Todo Elija un usuario Config…" at bounding box center [811, 104] width 1466 height 208
click at [22, 126] on div at bounding box center [27, 135] width 24 height 31
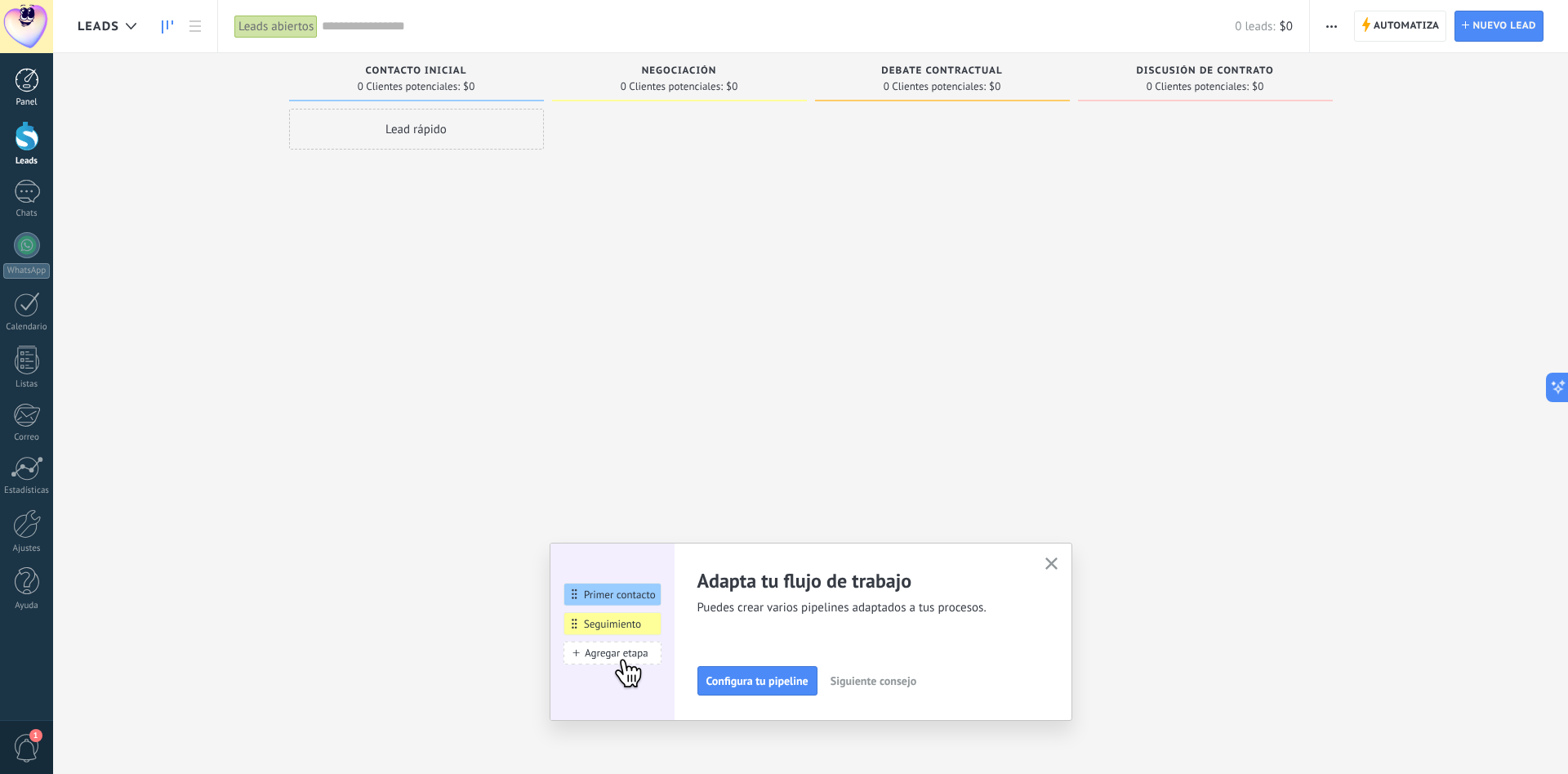
click at [32, 85] on div at bounding box center [27, 80] width 24 height 24
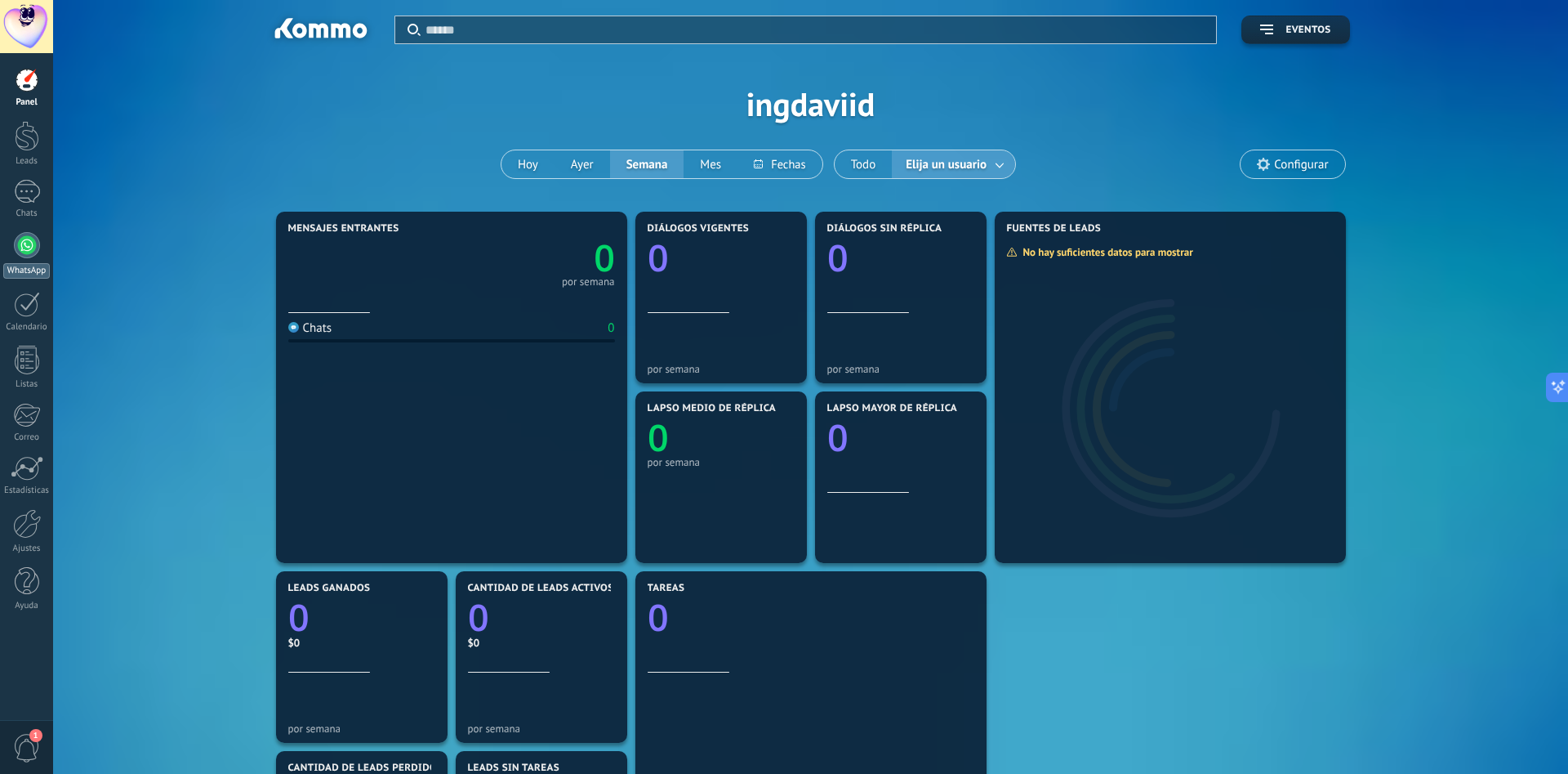
click at [18, 248] on div at bounding box center [27, 245] width 26 height 26
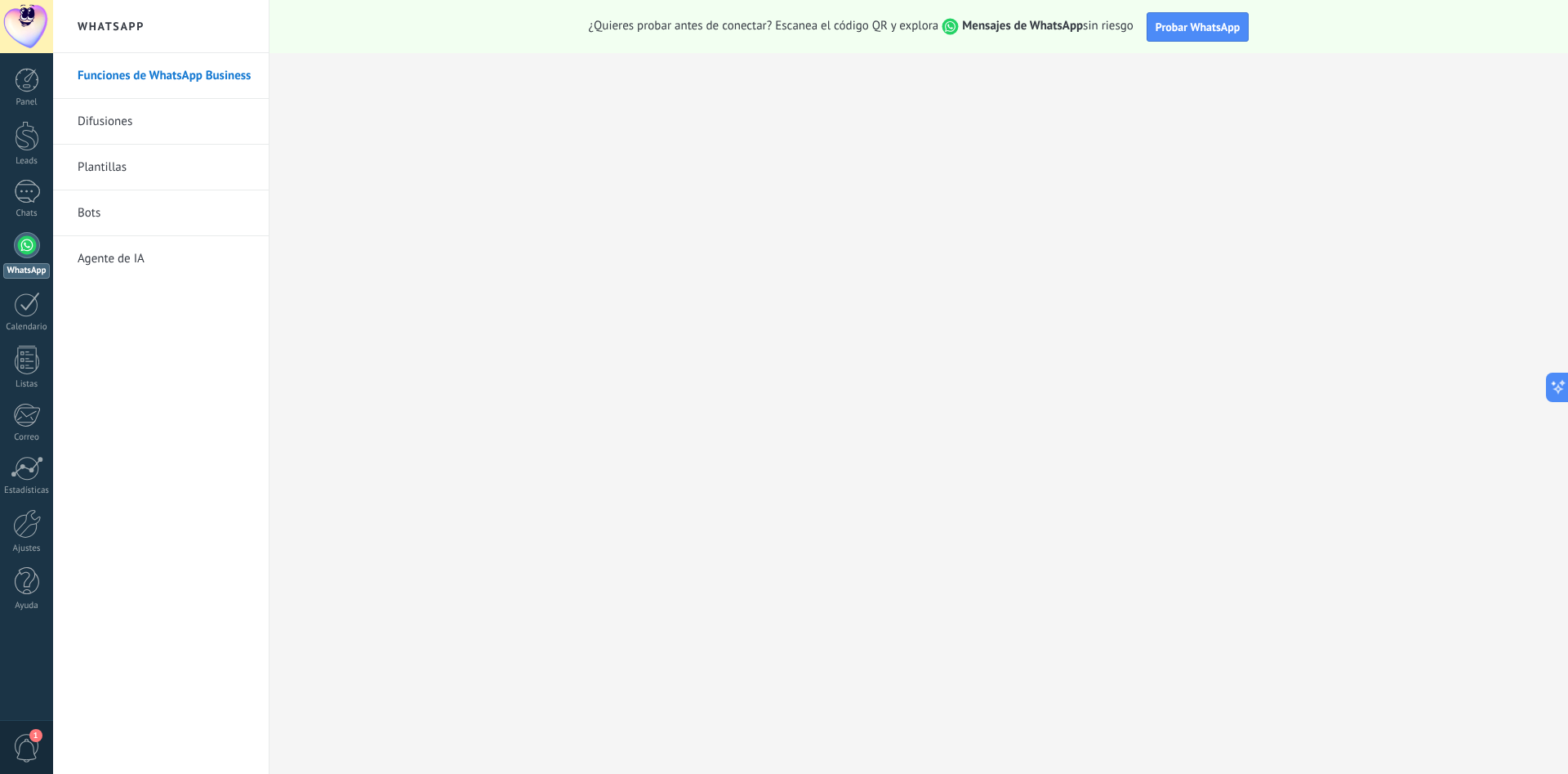
click at [126, 118] on link "Difusiones" at bounding box center [165, 122] width 174 height 45
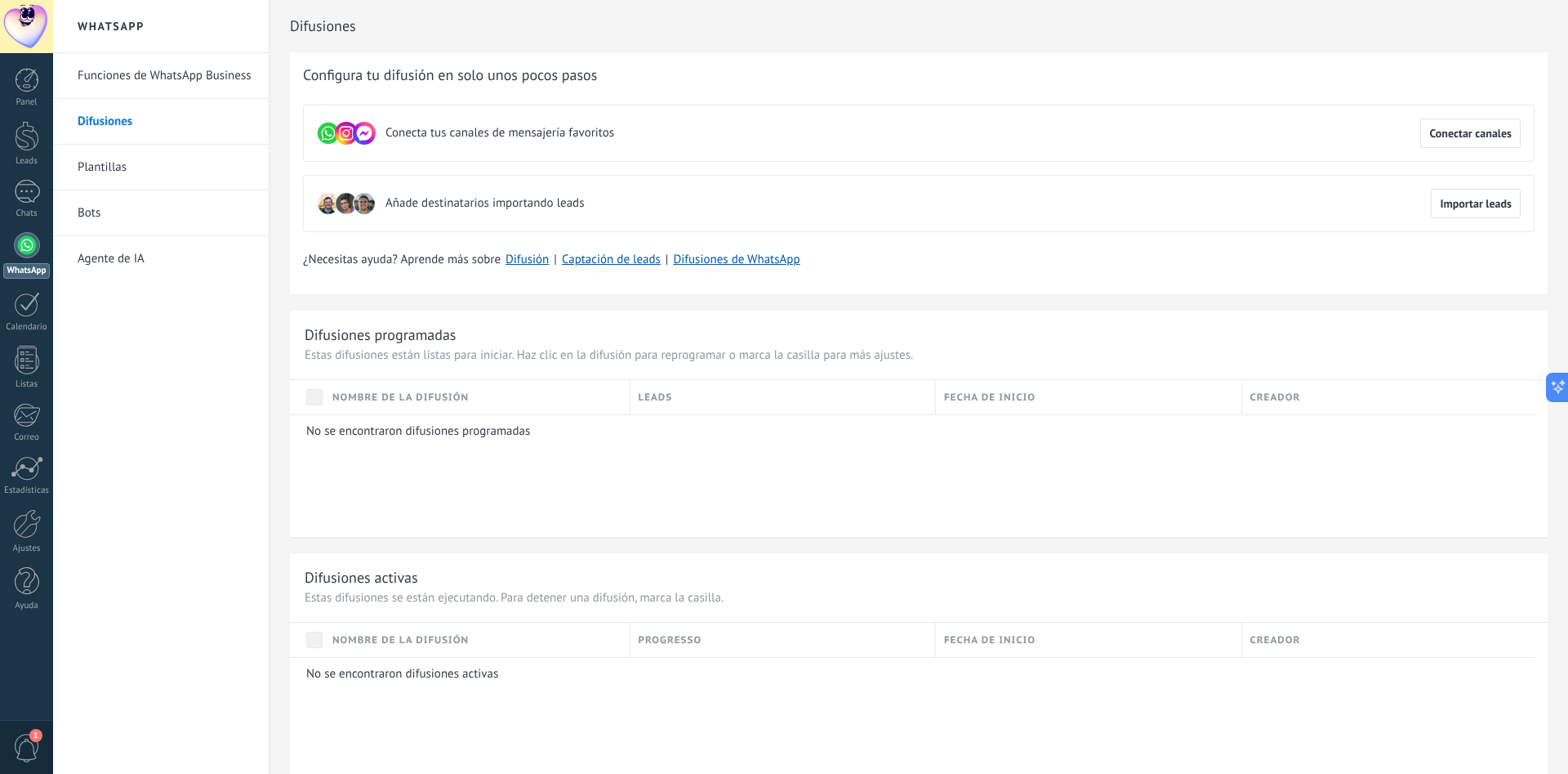
click at [97, 216] on link "Bots" at bounding box center [165, 213] width 174 height 45
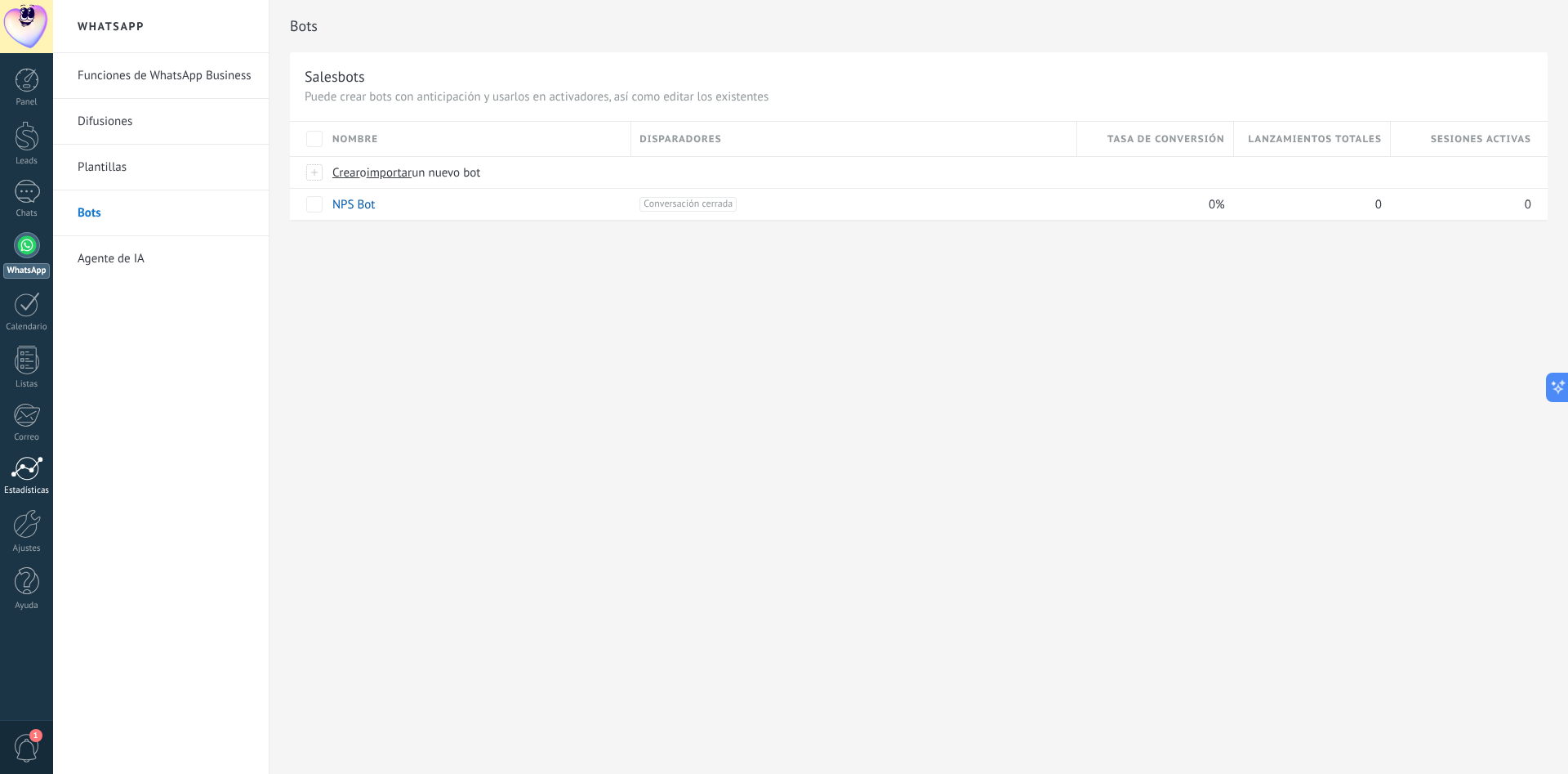
click at [30, 477] on div at bounding box center [26, 468] width 32 height 24
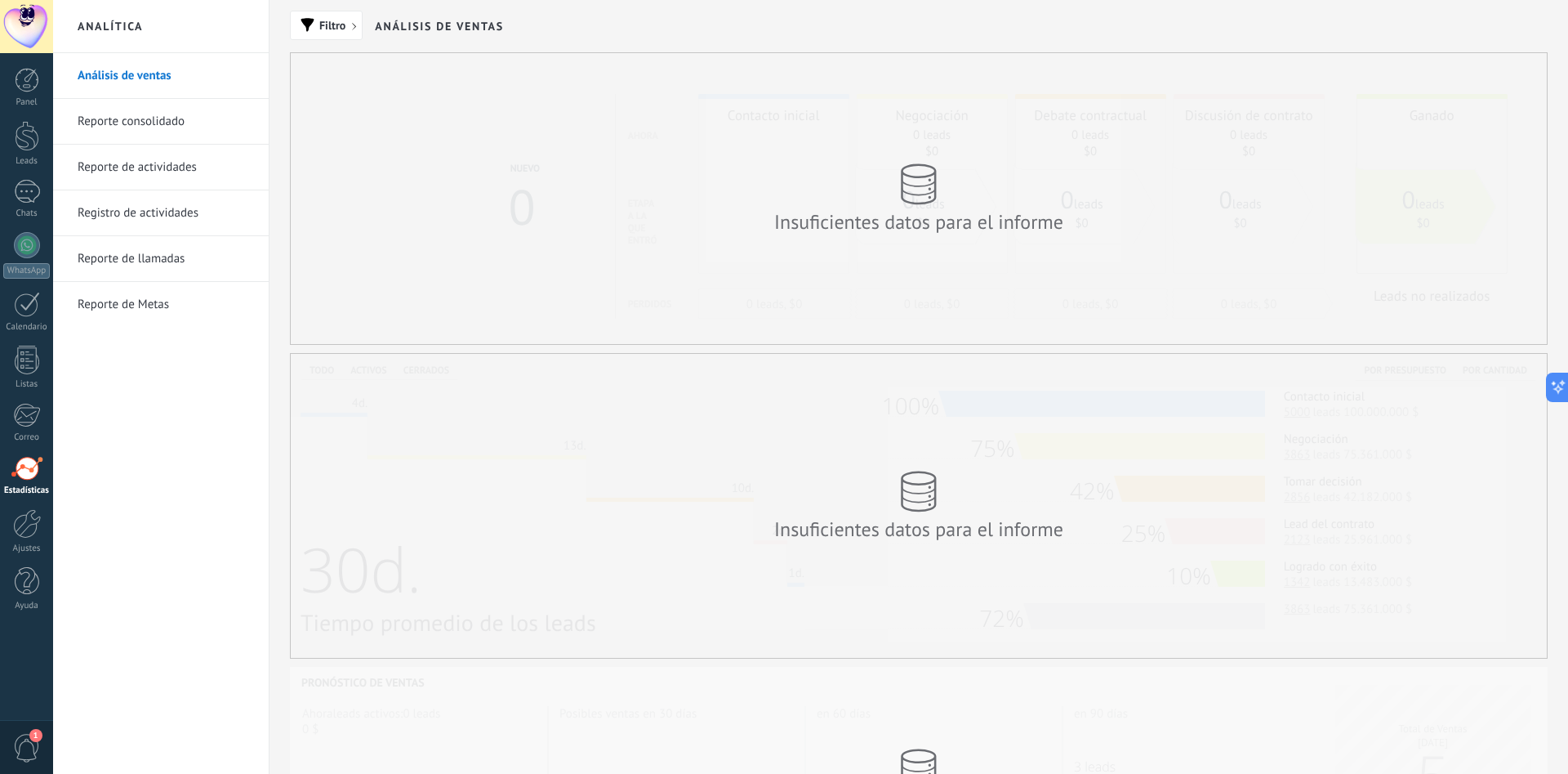
click at [24, 64] on div "Panel Leads Chats WhatsApp Clientes" at bounding box center [53, 386] width 106 height 667
click at [26, 80] on div at bounding box center [27, 80] width 24 height 24
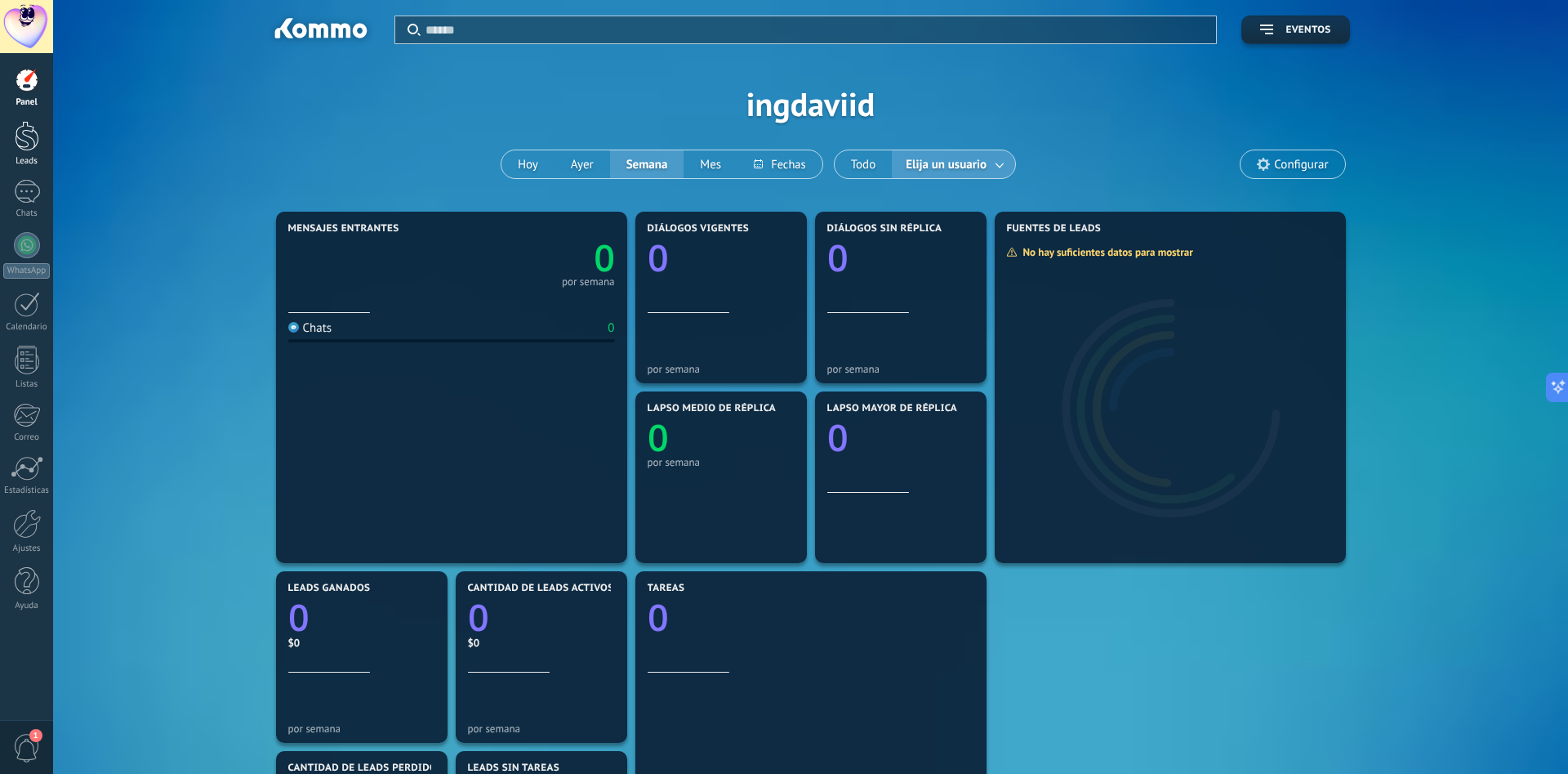
click at [28, 140] on div at bounding box center [27, 135] width 24 height 31
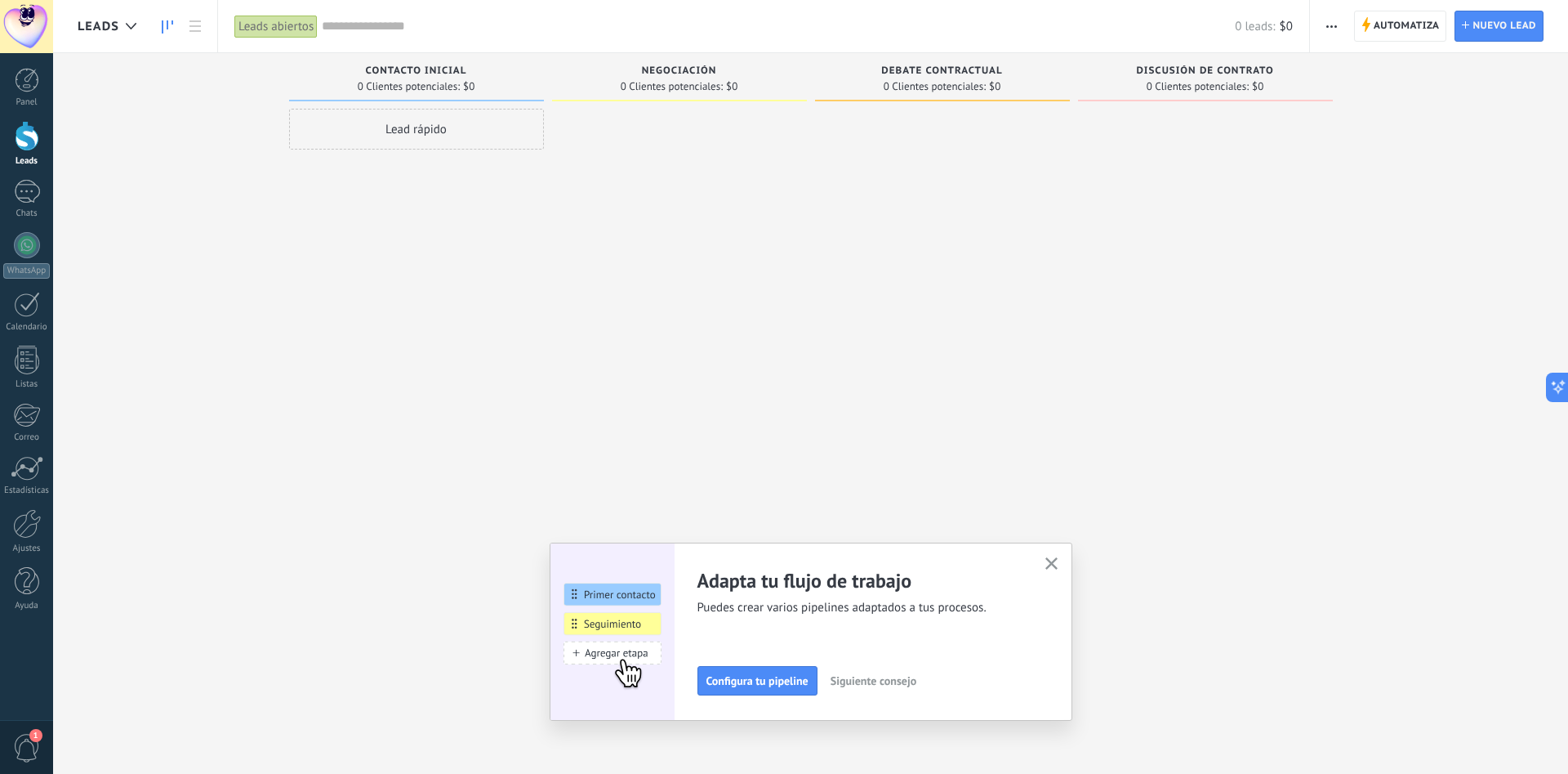
click at [1055, 562] on icon "button" at bounding box center [1051, 562] width 12 height 12
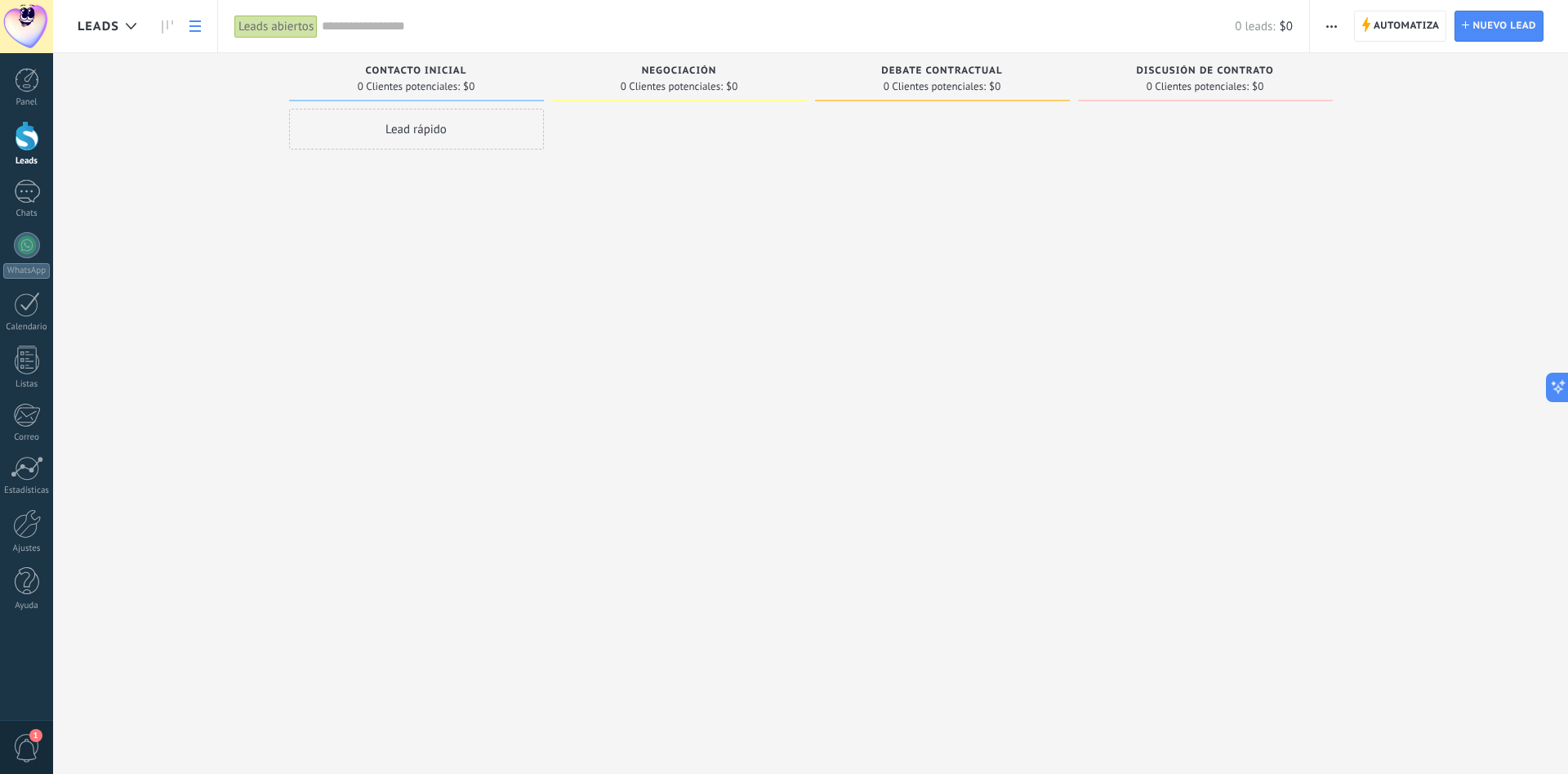
click at [186, 18] on link at bounding box center [195, 26] width 28 height 32
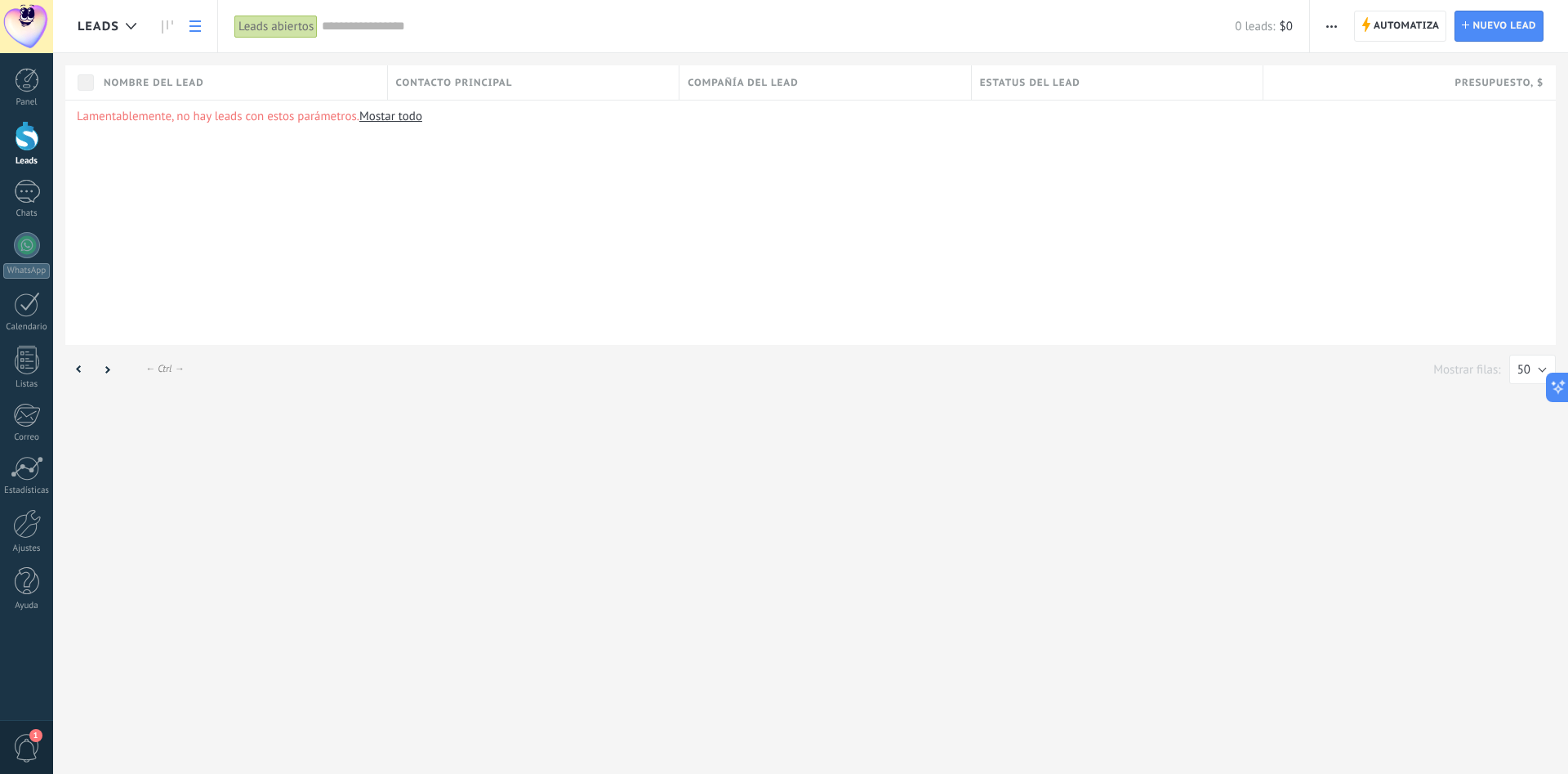
click at [147, 29] on div "Leads" at bounding box center [115, 26] width 75 height 52
click at [167, 33] on link at bounding box center [167, 26] width 28 height 32
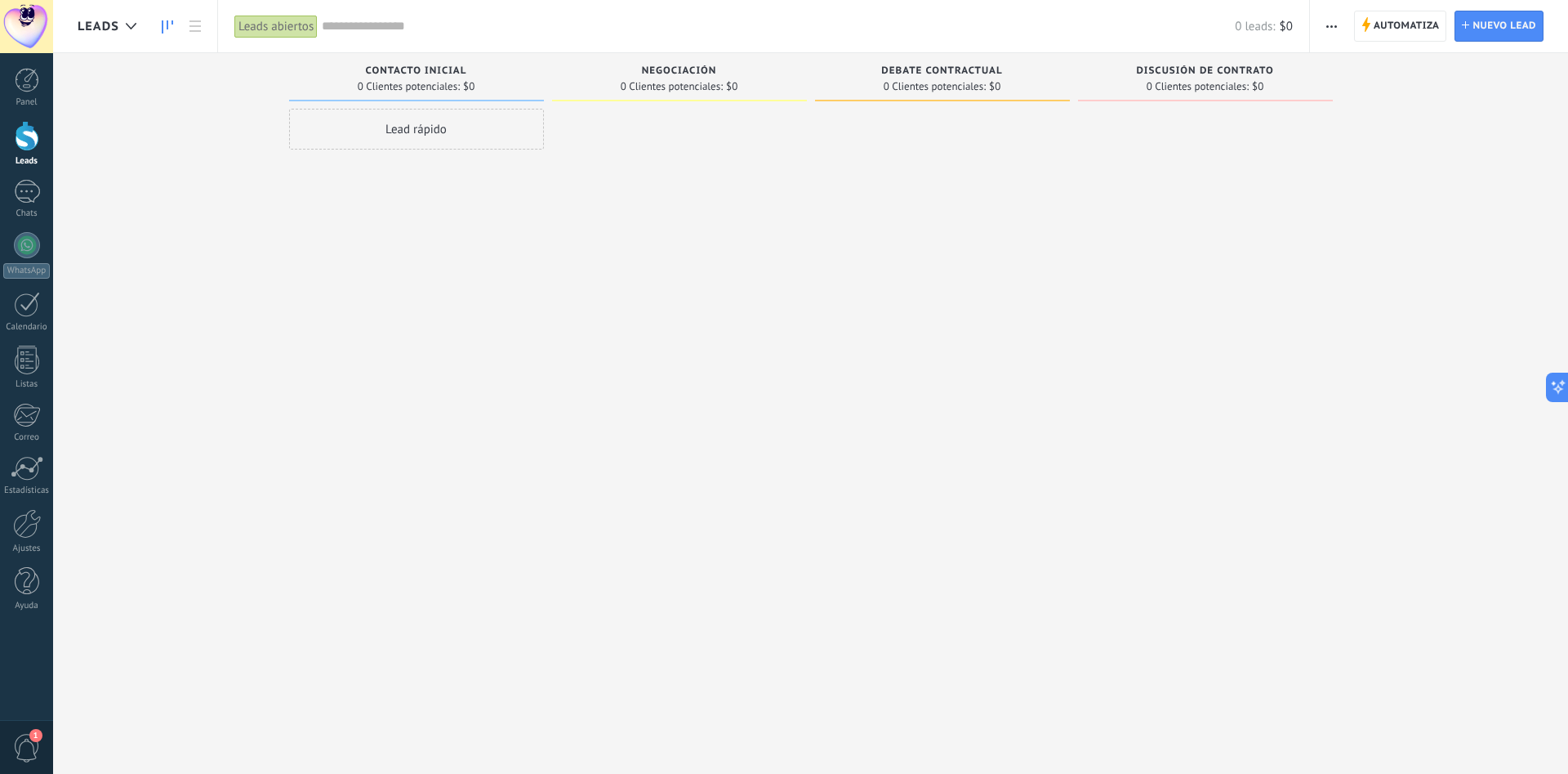
click at [105, 32] on span "Leads" at bounding box center [98, 26] width 42 height 16
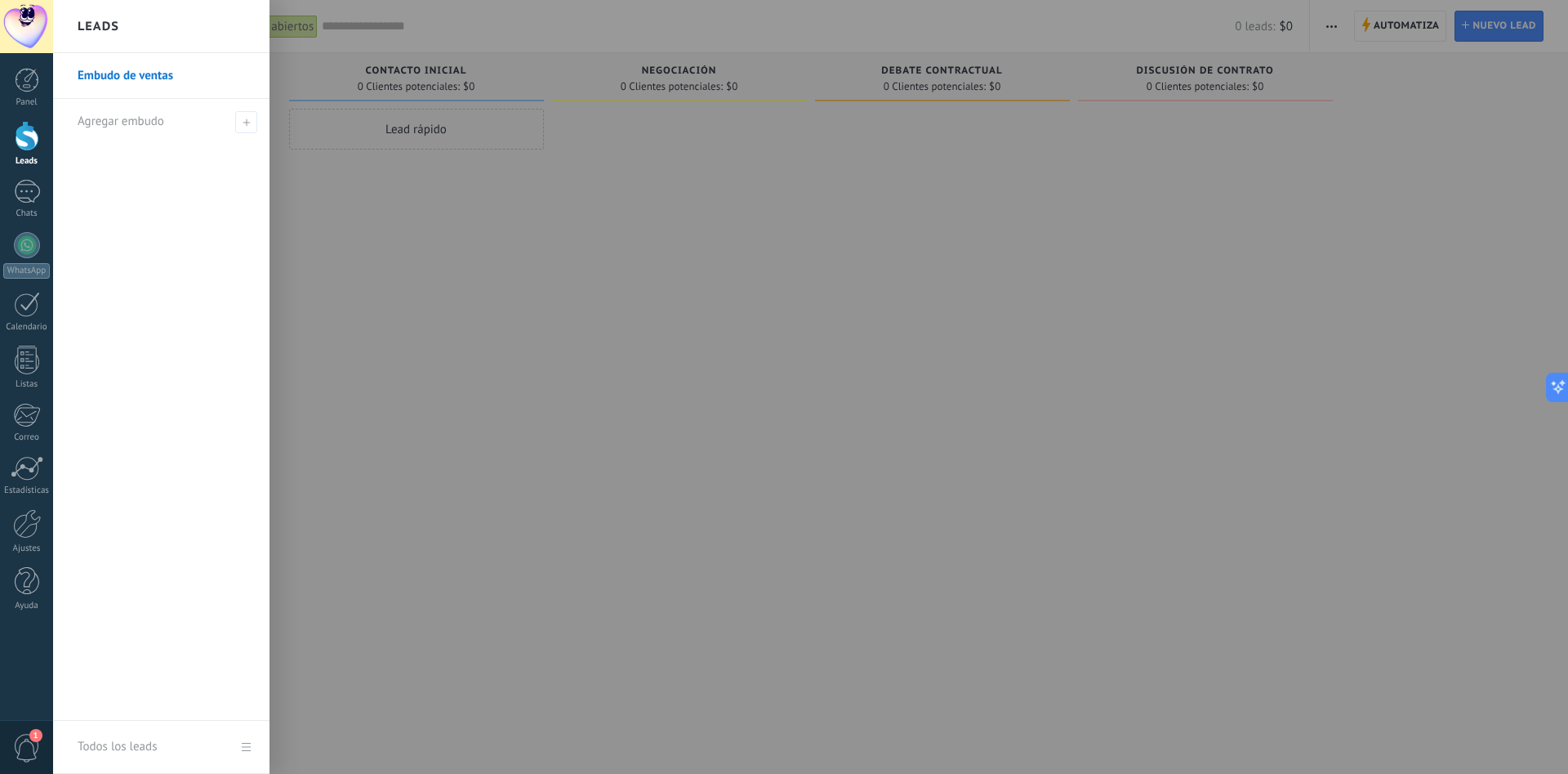
click at [118, 81] on link "Embudo de ventas" at bounding box center [165, 75] width 175 height 45
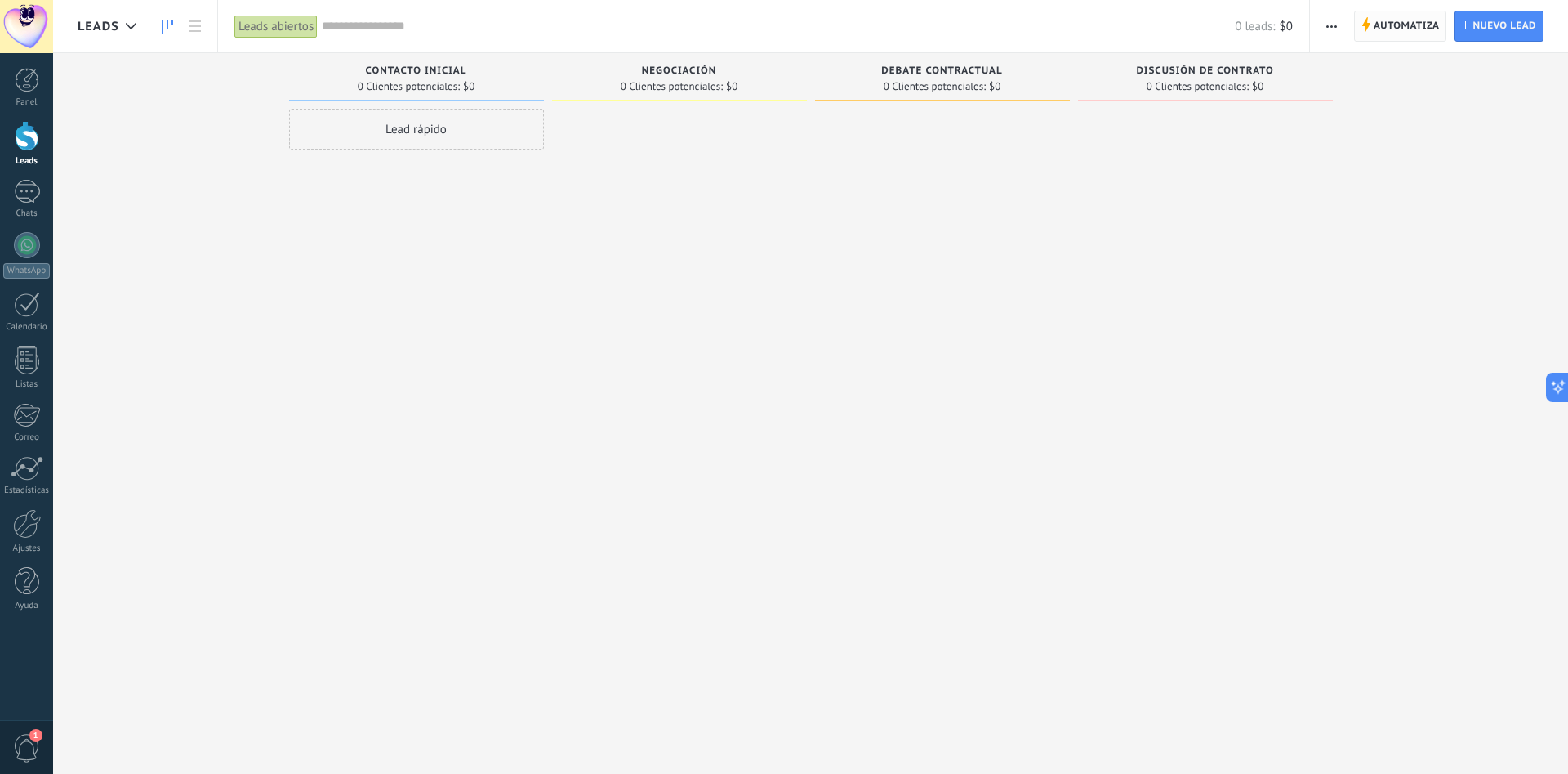
click at [1414, 10] on span "Automatiza Automatiza" at bounding box center [1400, 25] width 93 height 31
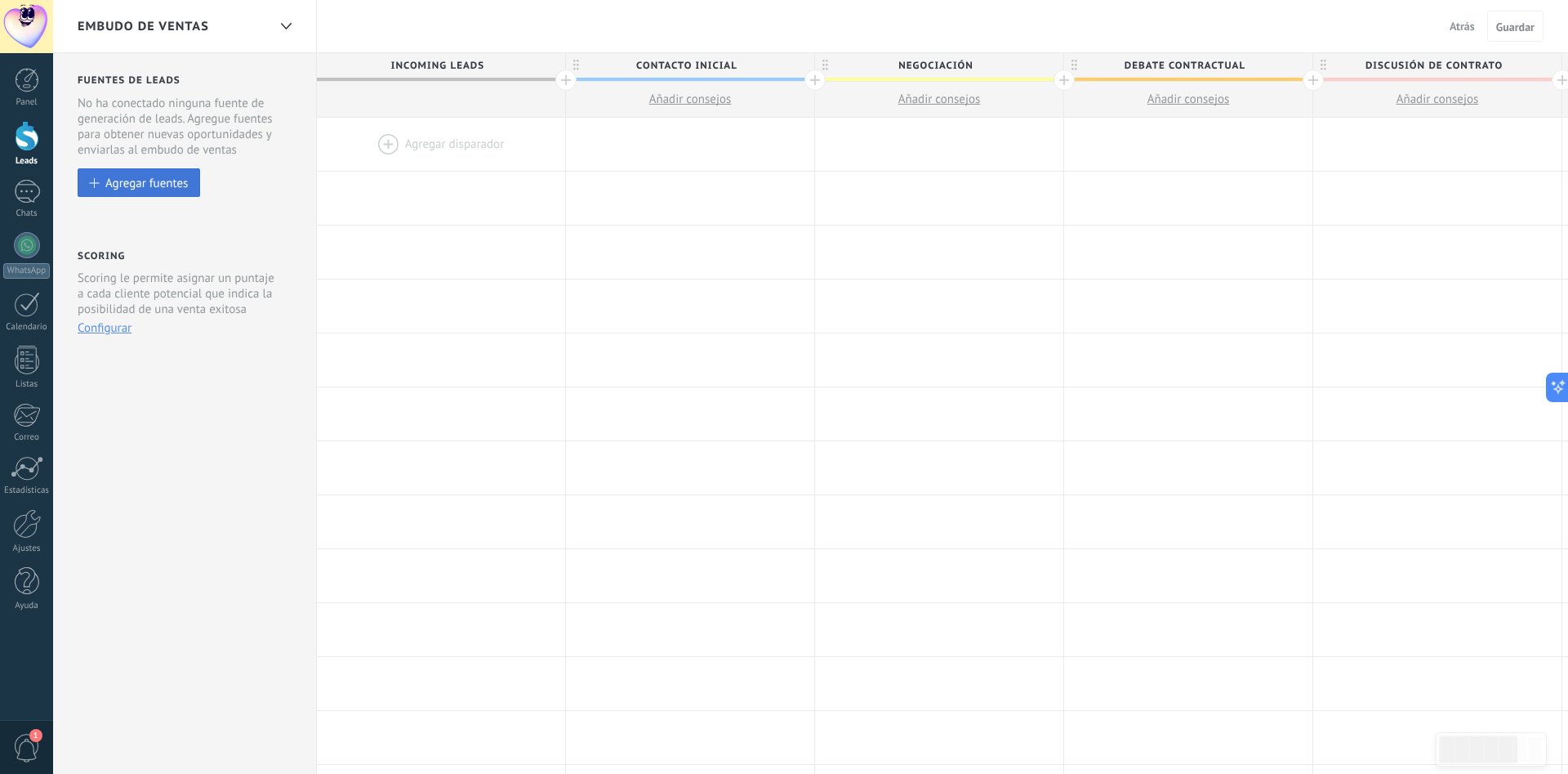
click at [138, 174] on button "Agregar fuentes" at bounding box center [139, 182] width 122 height 29
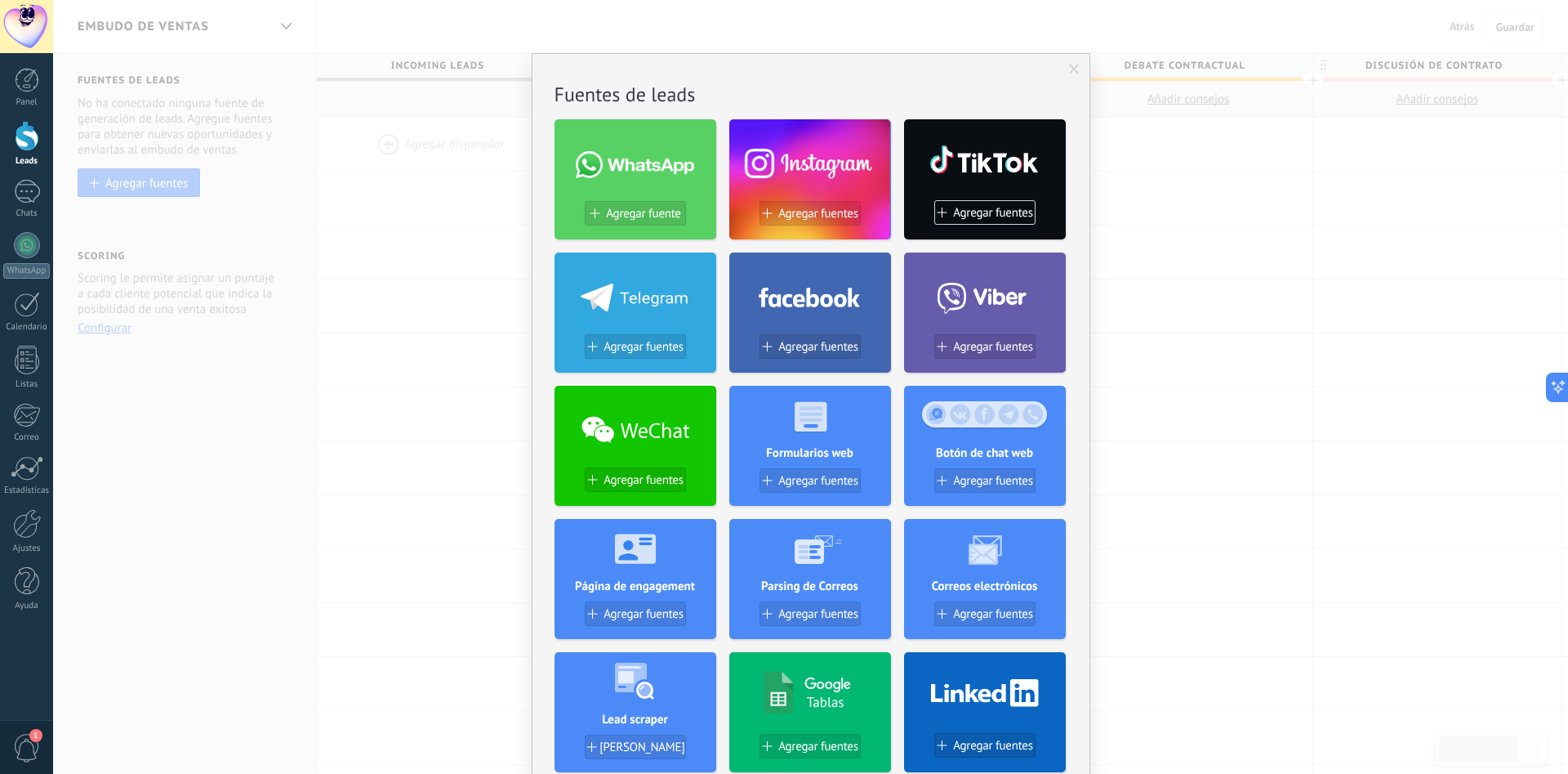
click at [1274, 380] on div "No hay resultados Fuentes de leads Agregar fuente Agregar fuentes Agregar fuent…" at bounding box center [810, 387] width 1515 height 774
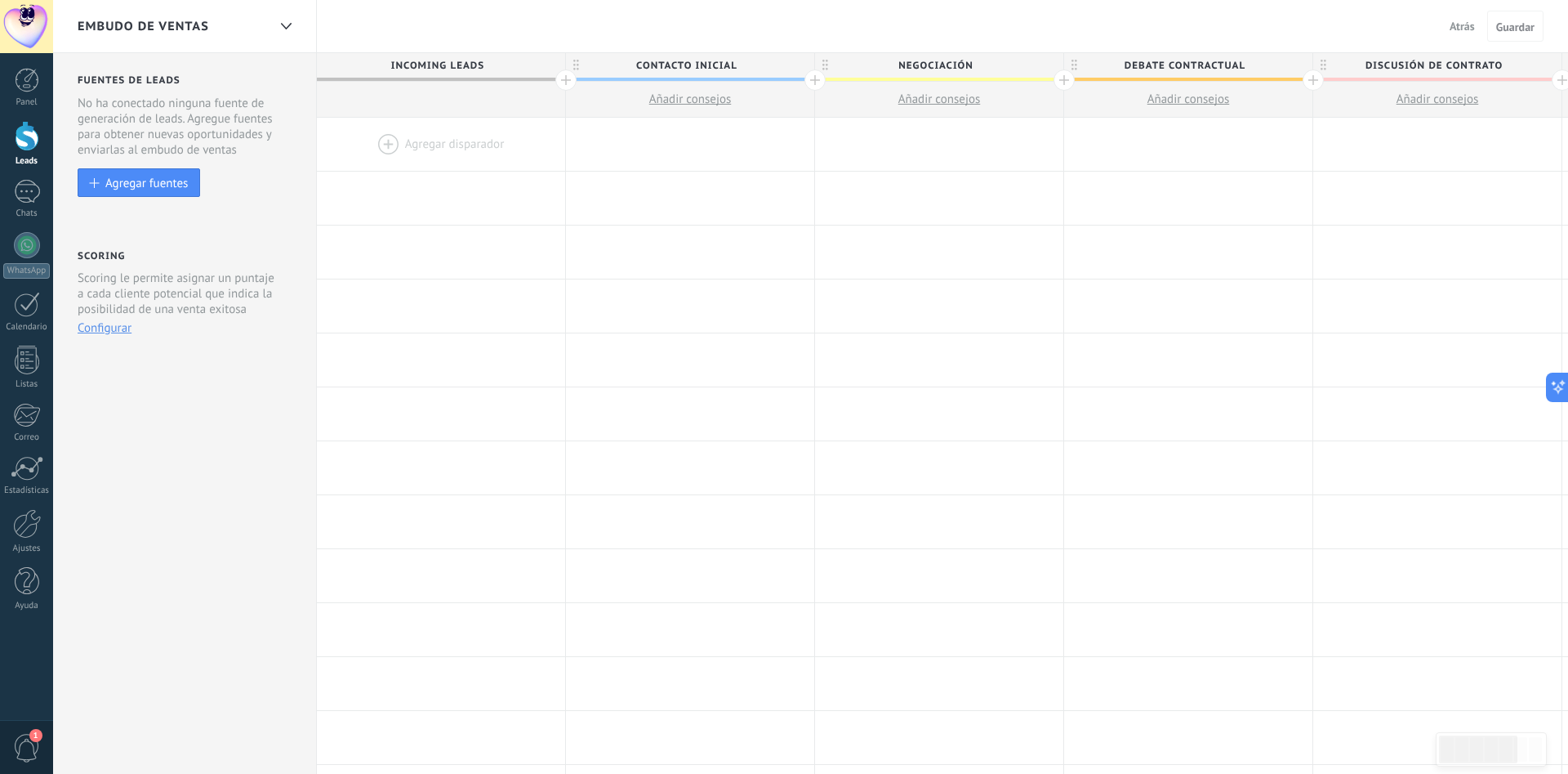
click at [1468, 24] on span "Atrás" at bounding box center [1461, 26] width 25 height 15
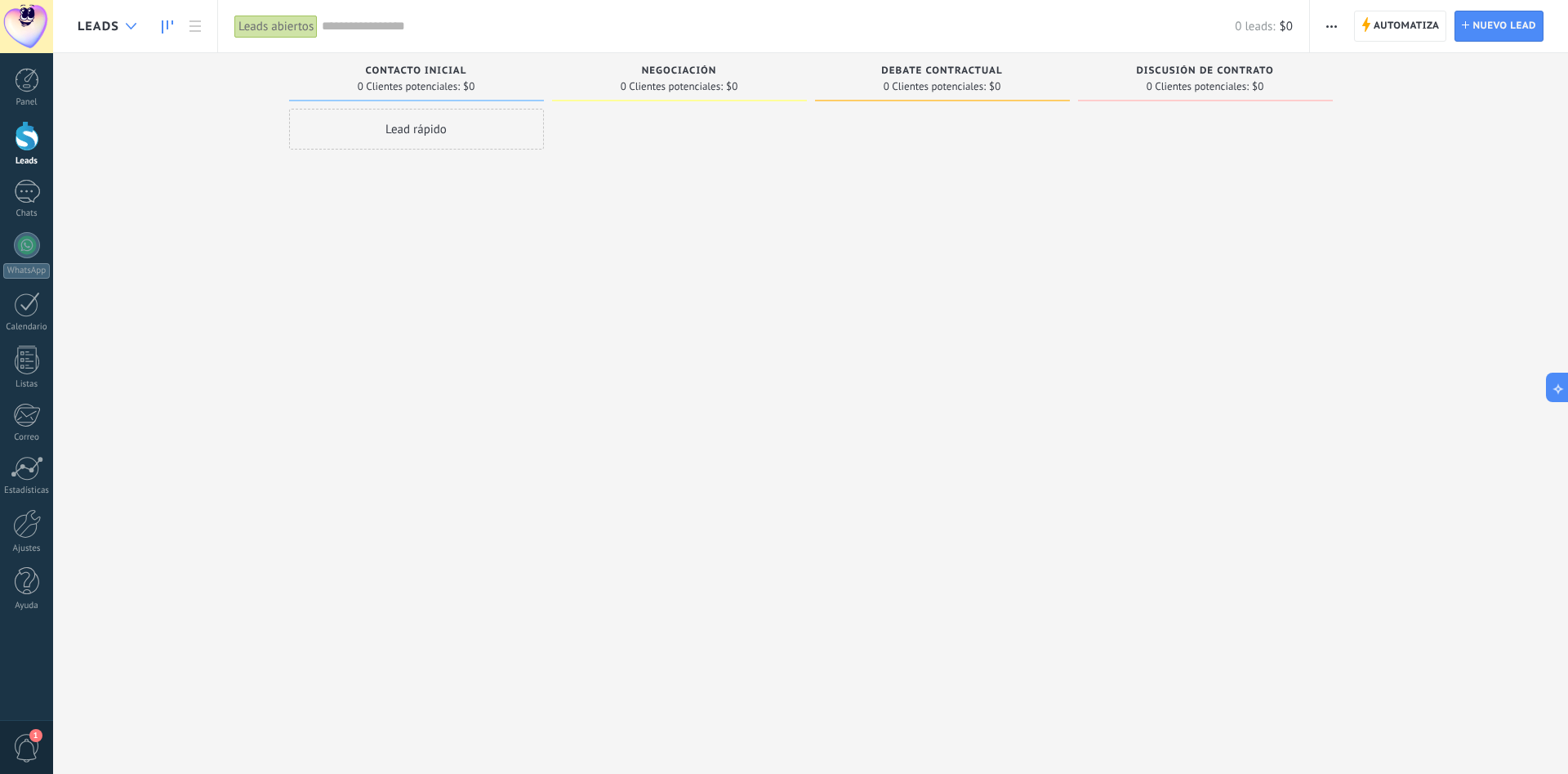
click at [133, 22] on div at bounding box center [131, 26] width 27 height 32
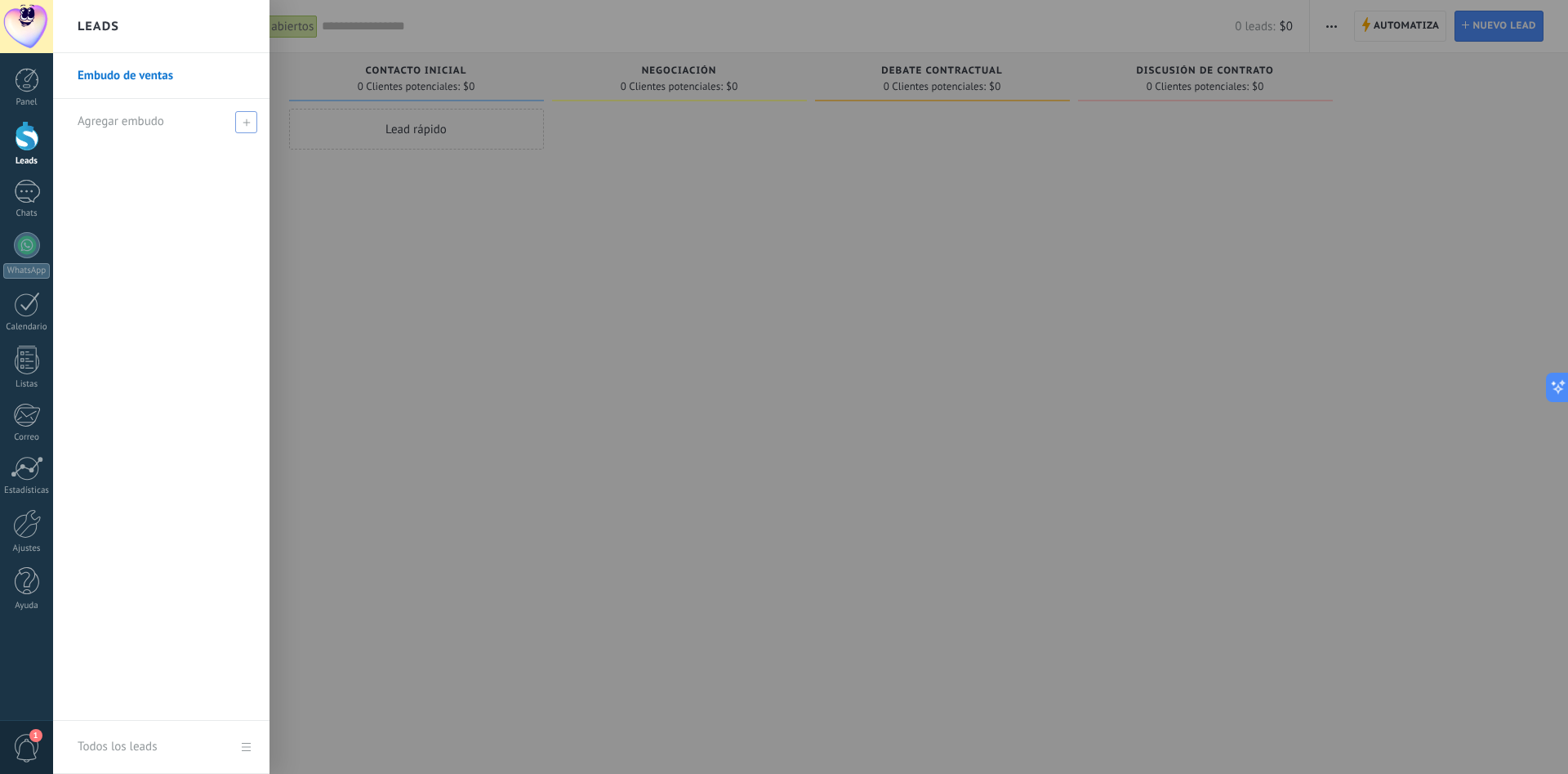
click at [172, 116] on div "Agregar embudo" at bounding box center [165, 122] width 175 height 45
click at [218, 121] on input "text" at bounding box center [154, 122] width 153 height 26
click at [252, 123] on span at bounding box center [249, 122] width 15 height 11
click at [366, 195] on div at bounding box center [837, 387] width 1568 height 774
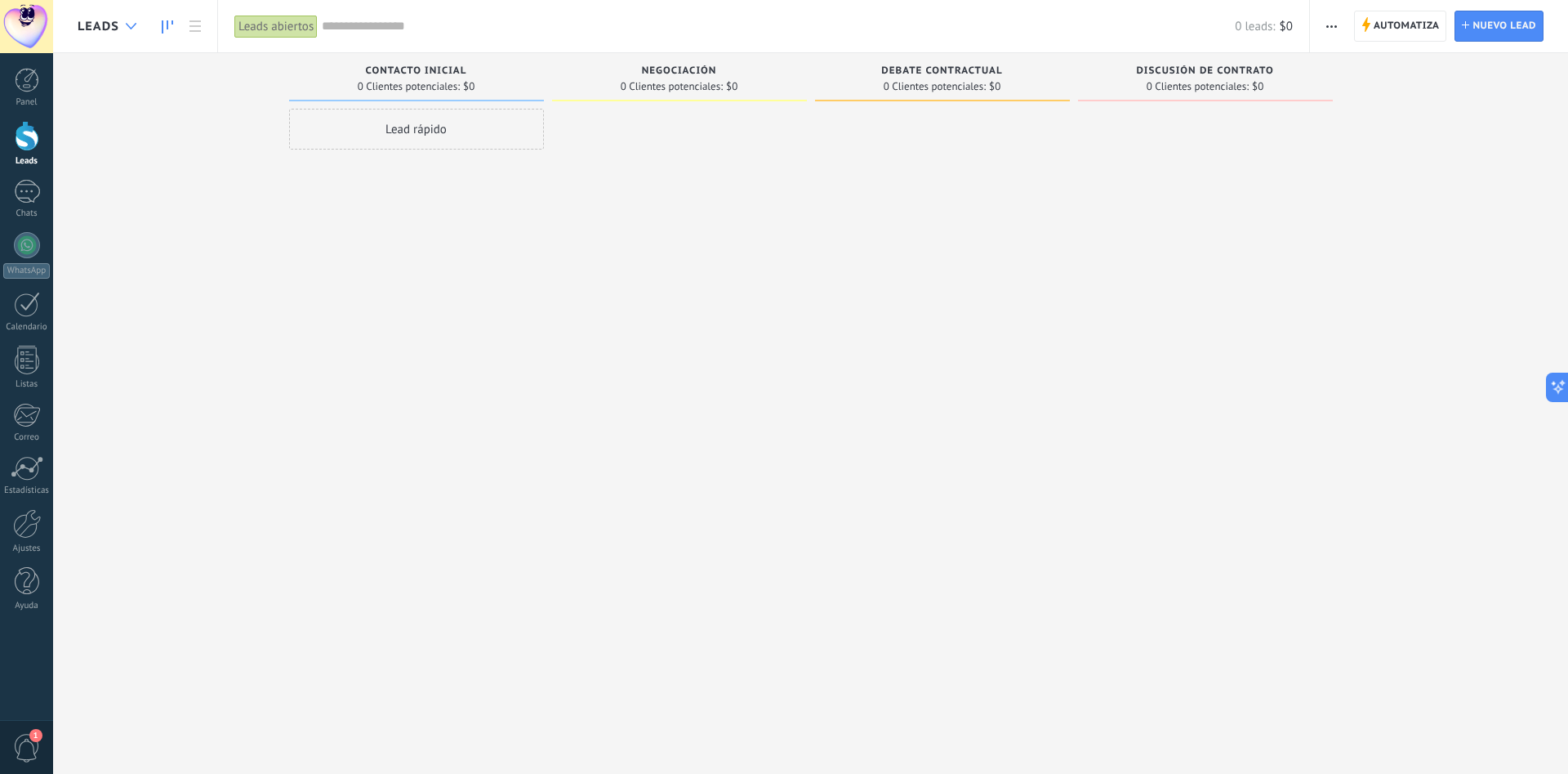
click at [122, 39] on div at bounding box center [131, 26] width 27 height 32
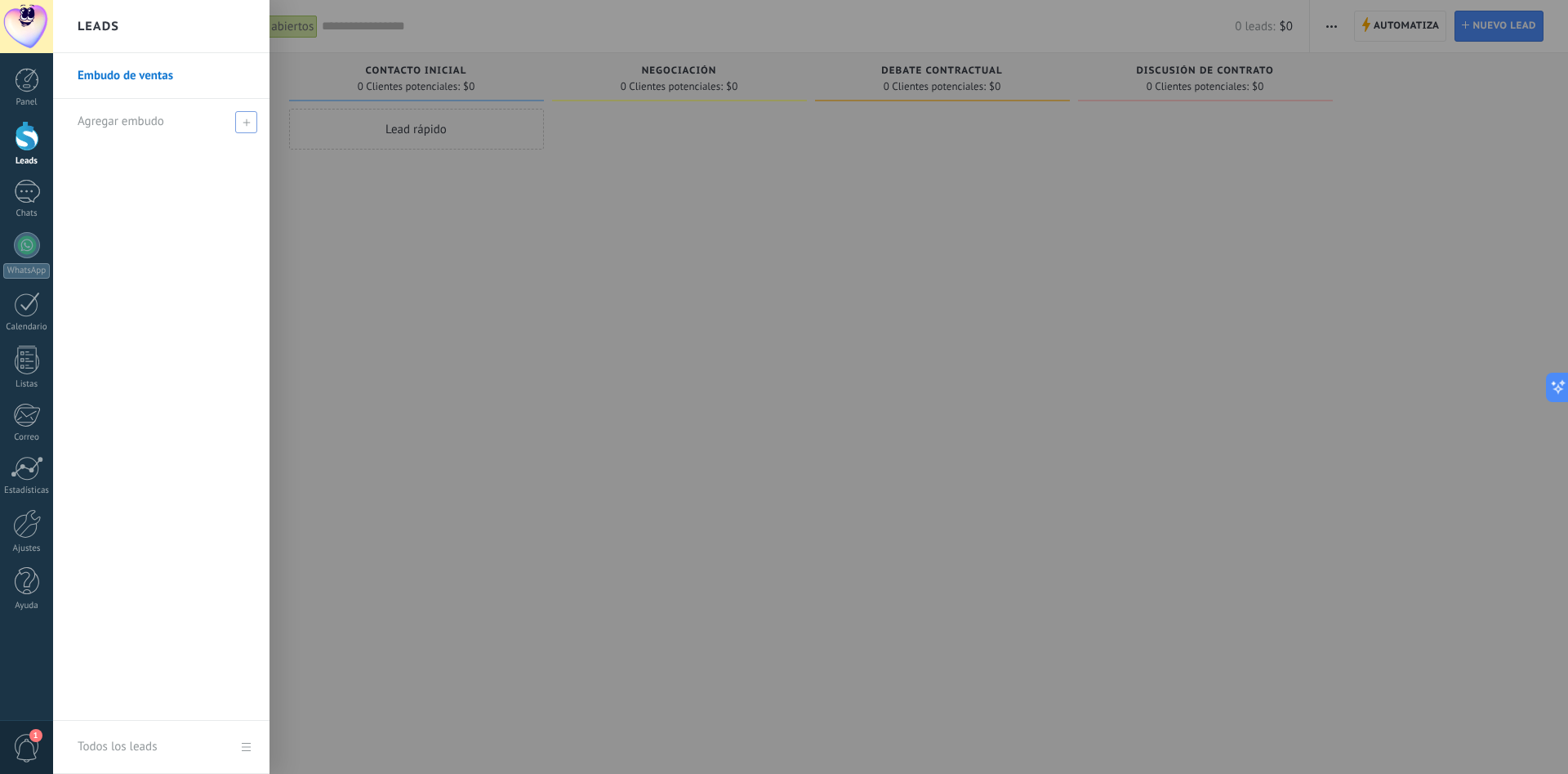
click at [245, 121] on icon at bounding box center [246, 123] width 7 height 7
click at [186, 116] on input "text" at bounding box center [154, 122] width 153 height 26
click at [521, 202] on div at bounding box center [837, 387] width 1568 height 774
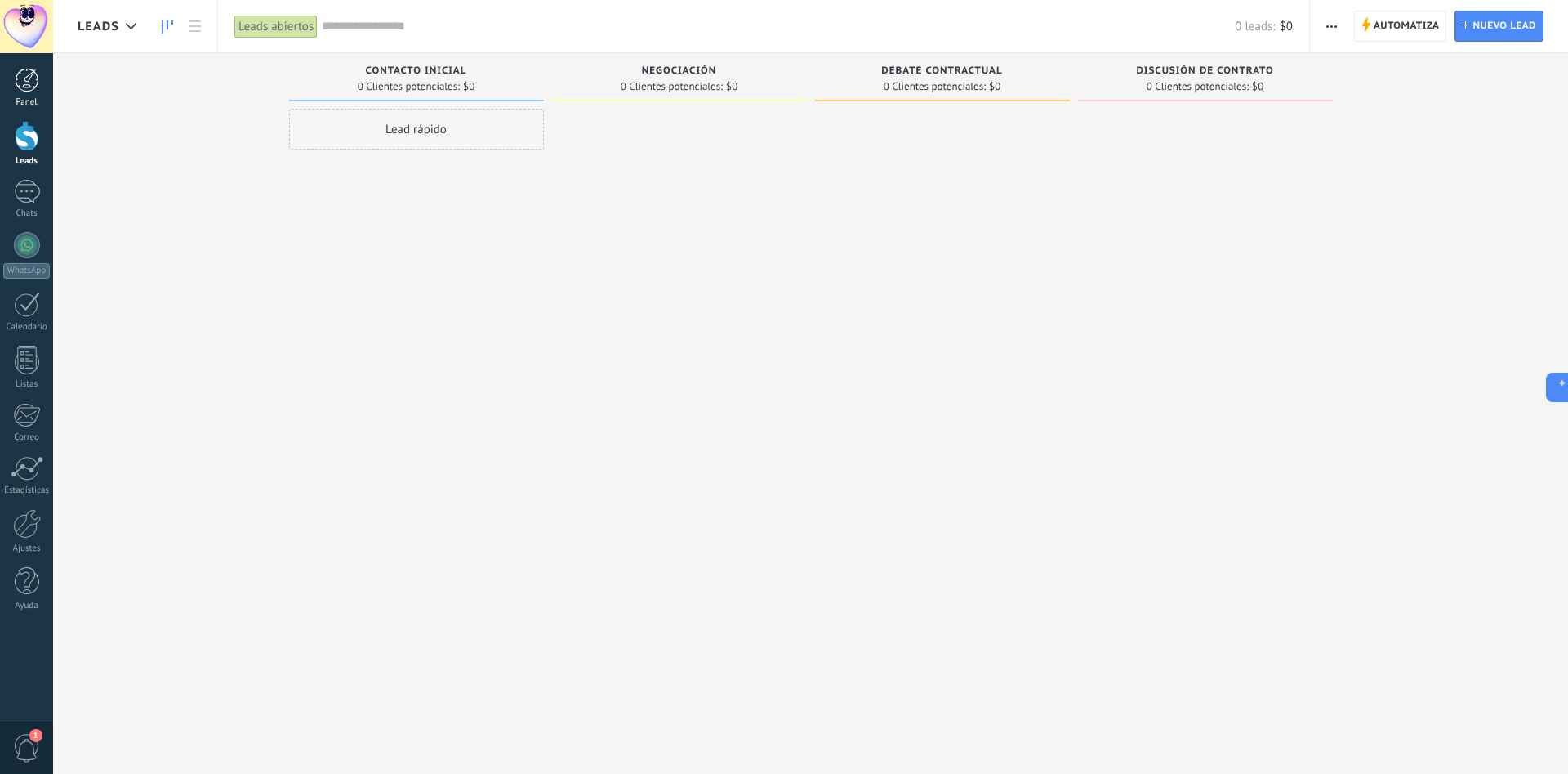
click at [35, 89] on div at bounding box center [27, 80] width 24 height 24
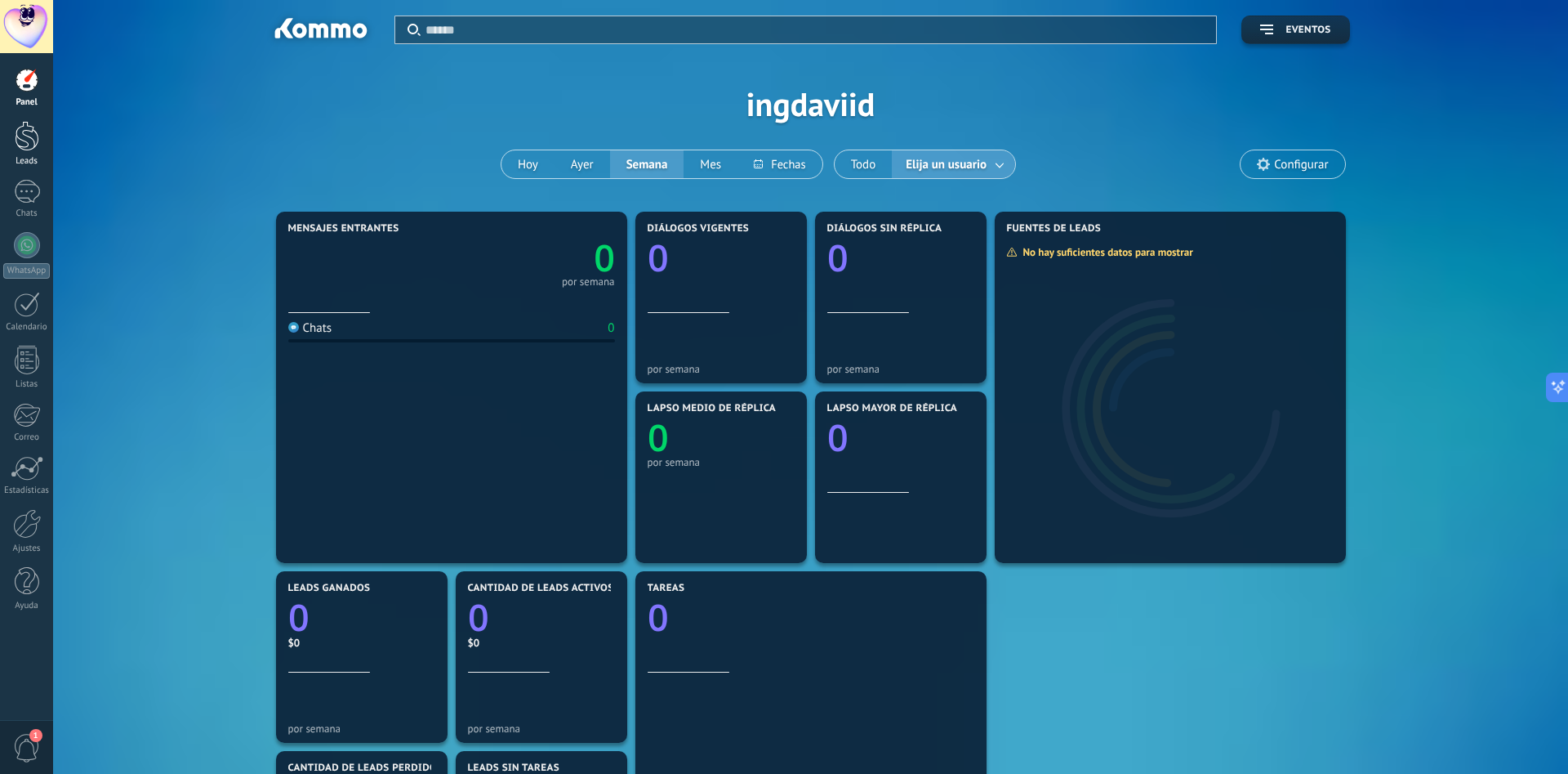
click at [4, 136] on link "Leads" at bounding box center [26, 143] width 53 height 45
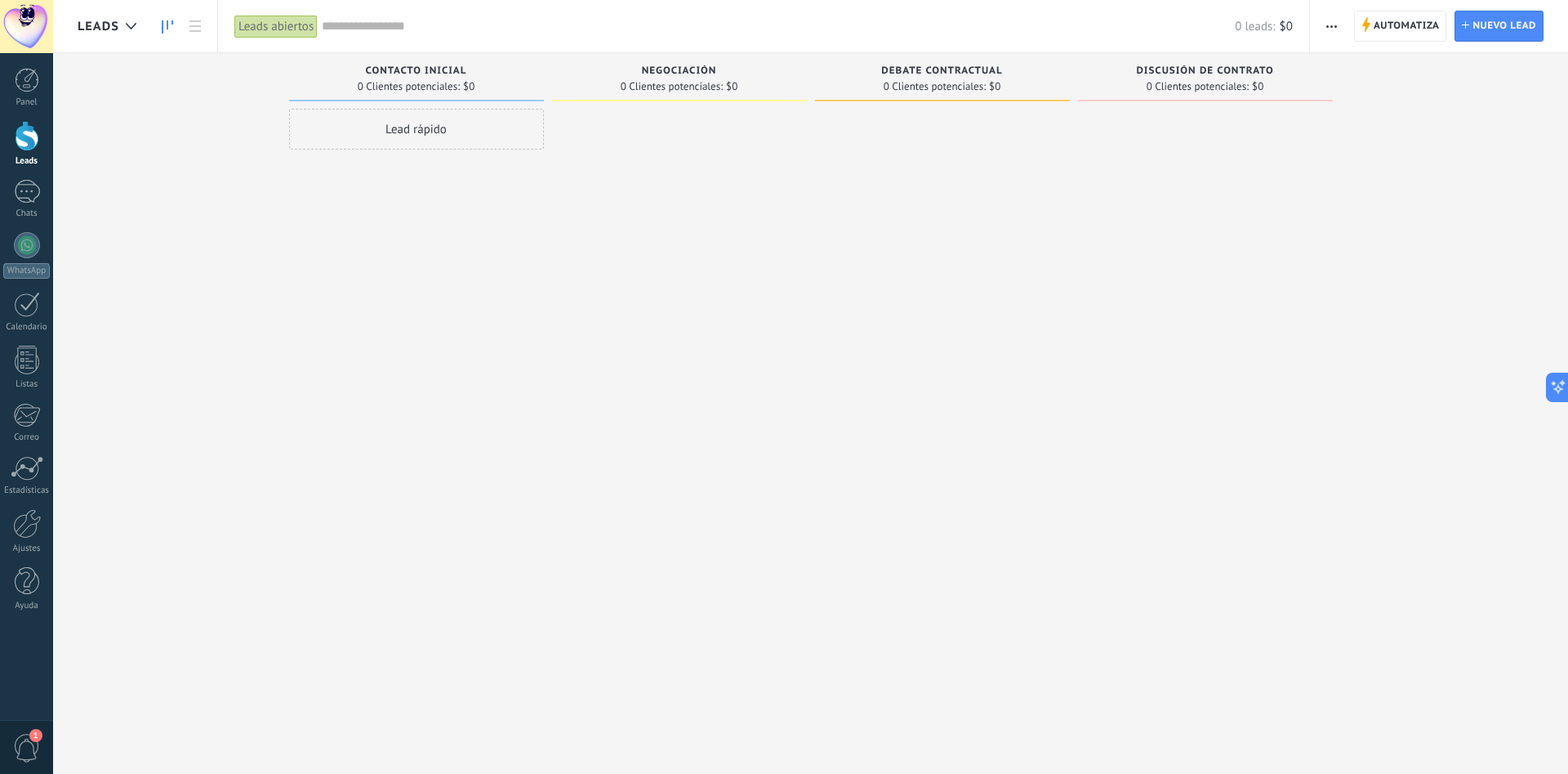
click at [263, 22] on div "Leads abiertos" at bounding box center [276, 27] width 84 height 24
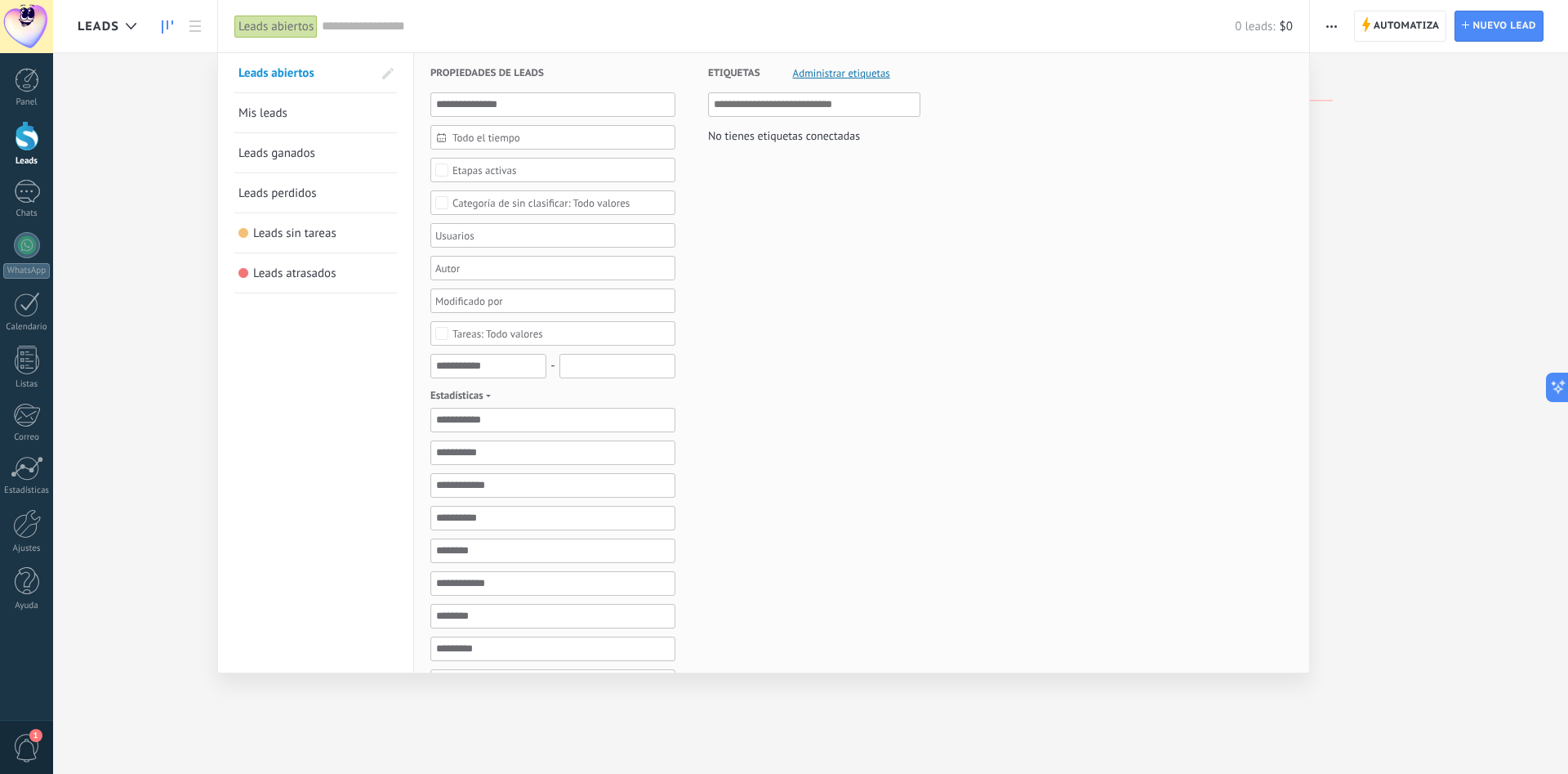
click at [142, 226] on div at bounding box center [784, 387] width 1568 height 774
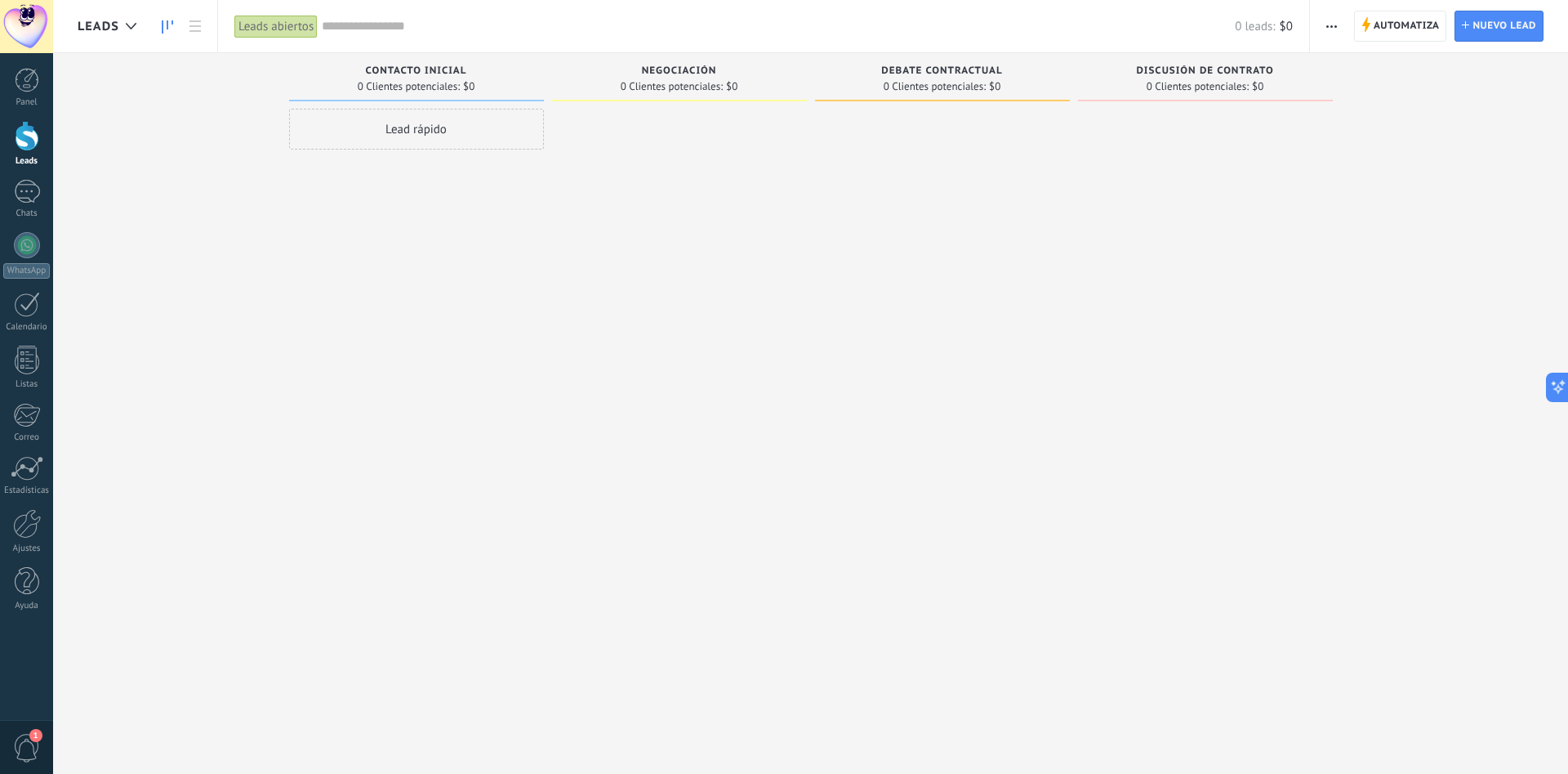
click at [23, 178] on div "Panel Leads Chats WhatsApp Clientes" at bounding box center [26, 347] width 53 height 560
click at [24, 187] on div at bounding box center [27, 192] width 26 height 24
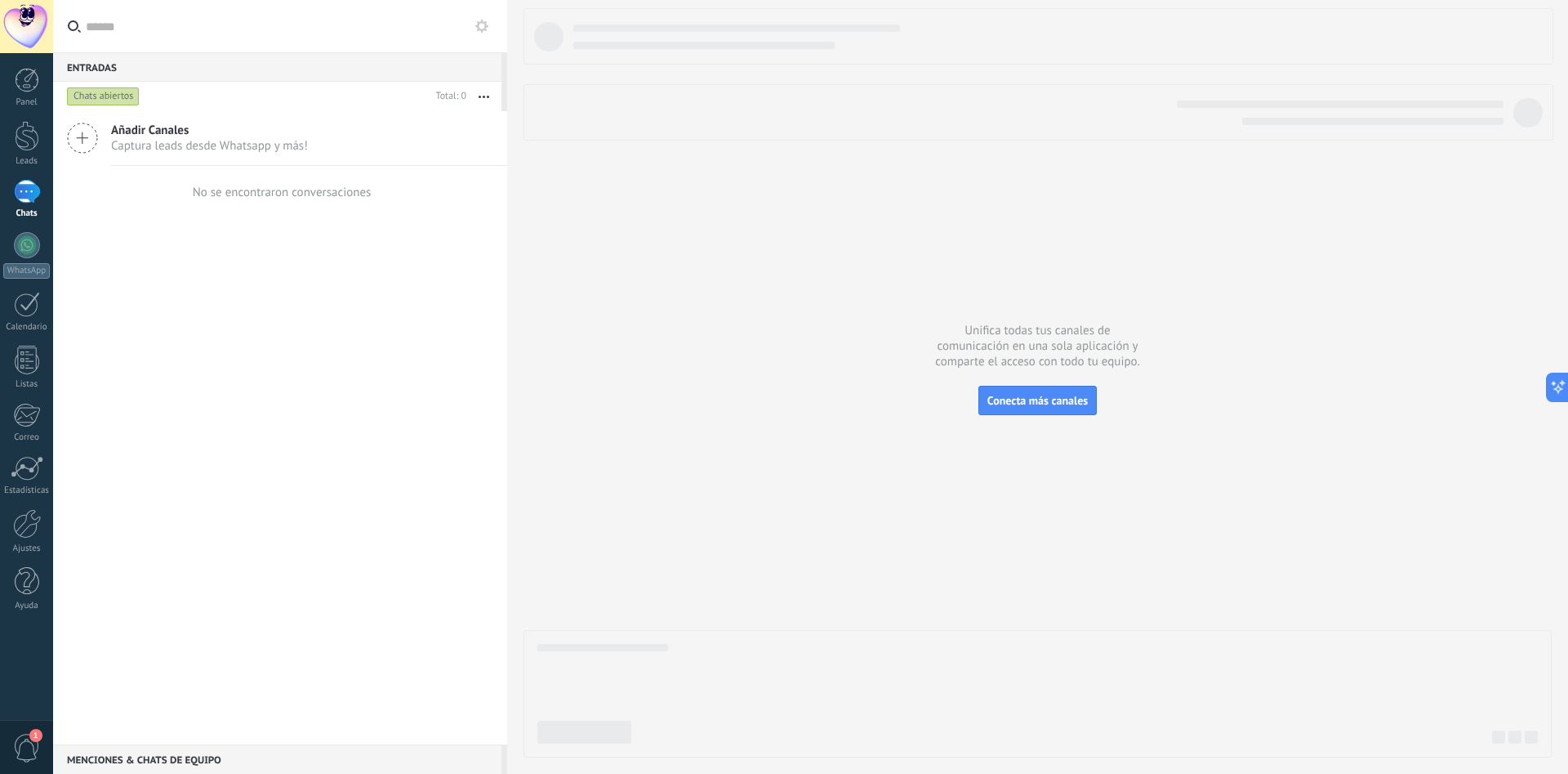
click at [281, 139] on span "Captura leads desde Whatsapp y más!" at bounding box center [210, 146] width 197 height 16
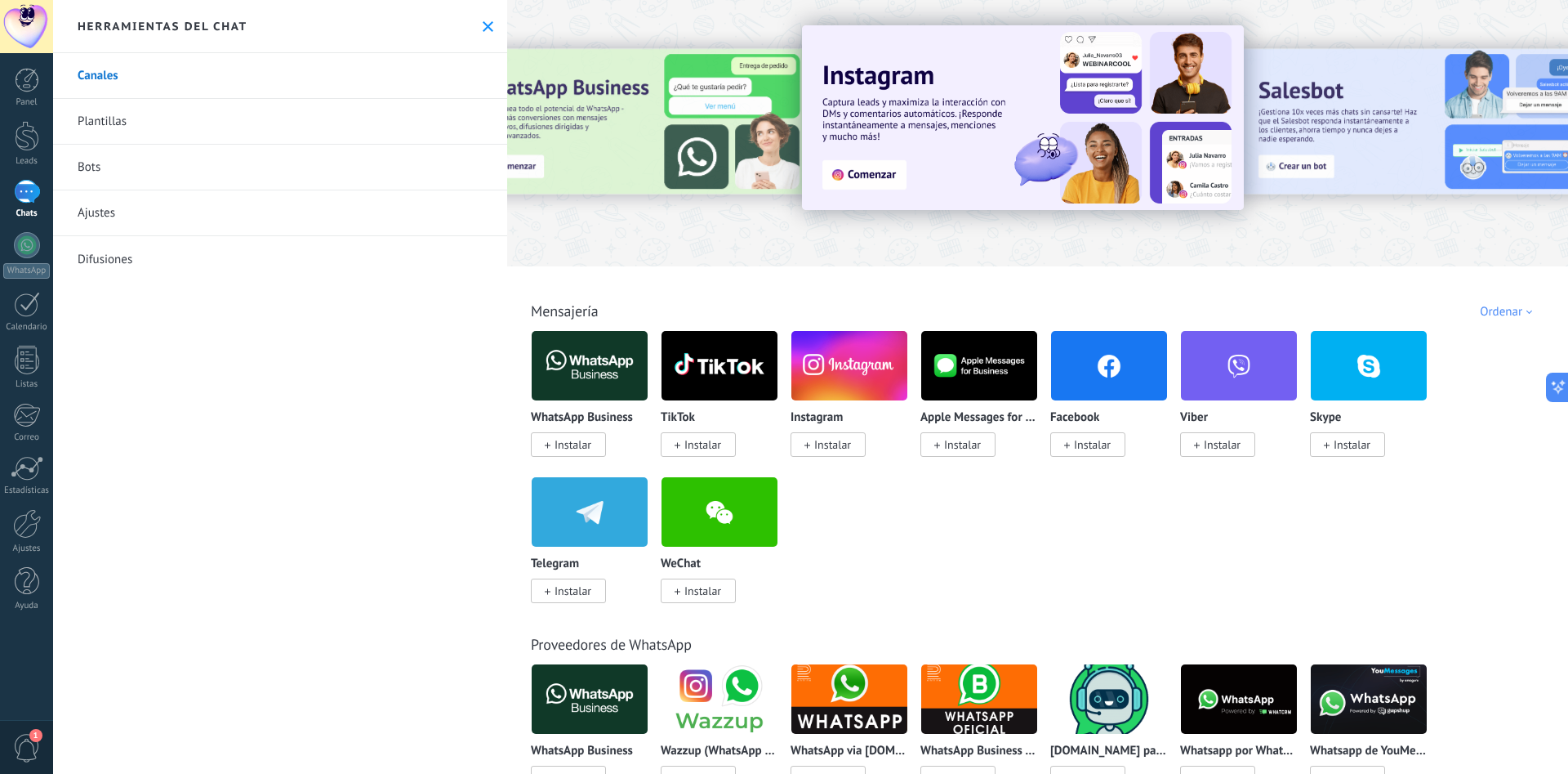
click at [121, 73] on link "Canales" at bounding box center [279, 75] width 454 height 45
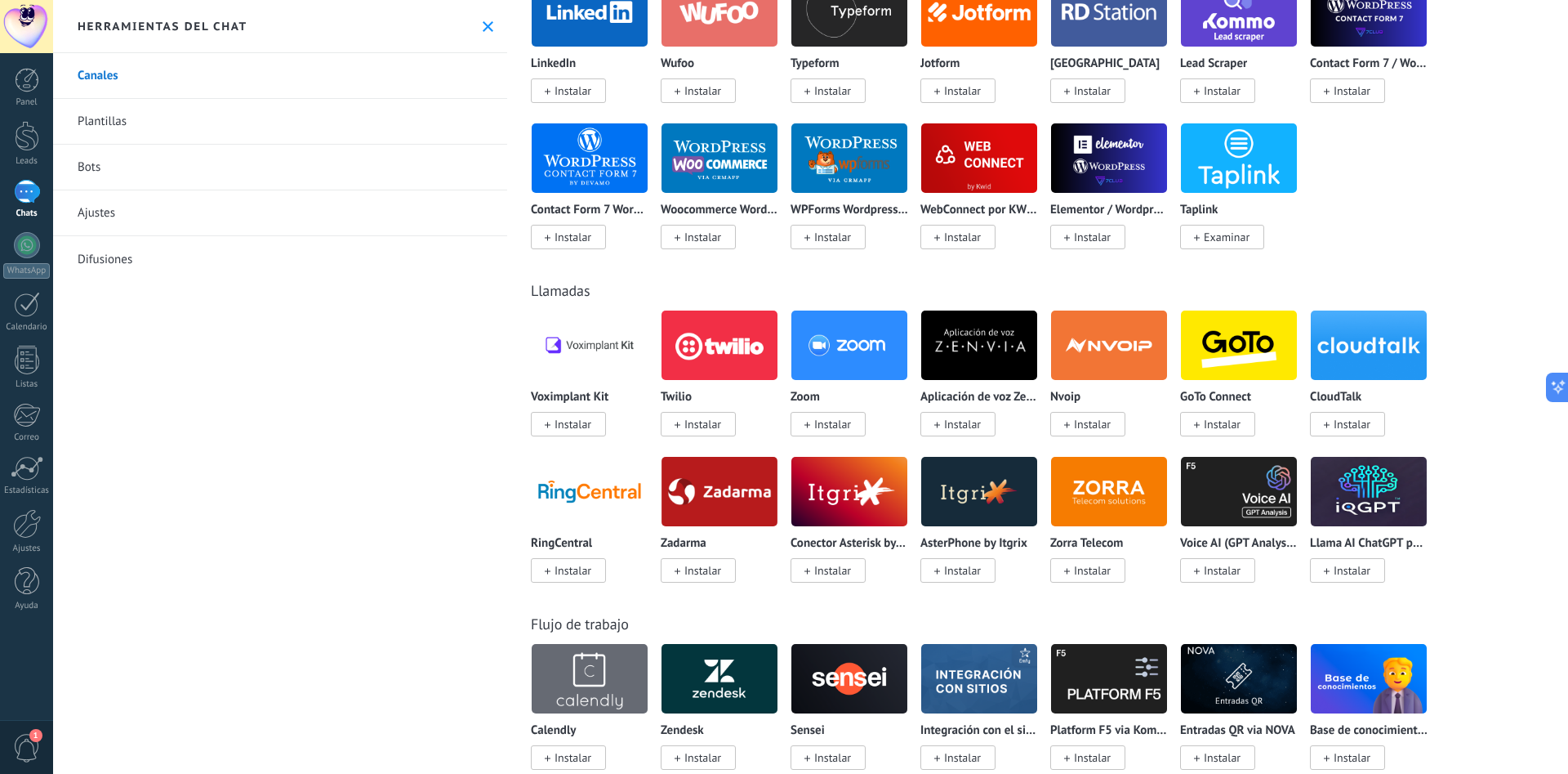
scroll to position [1397, 0]
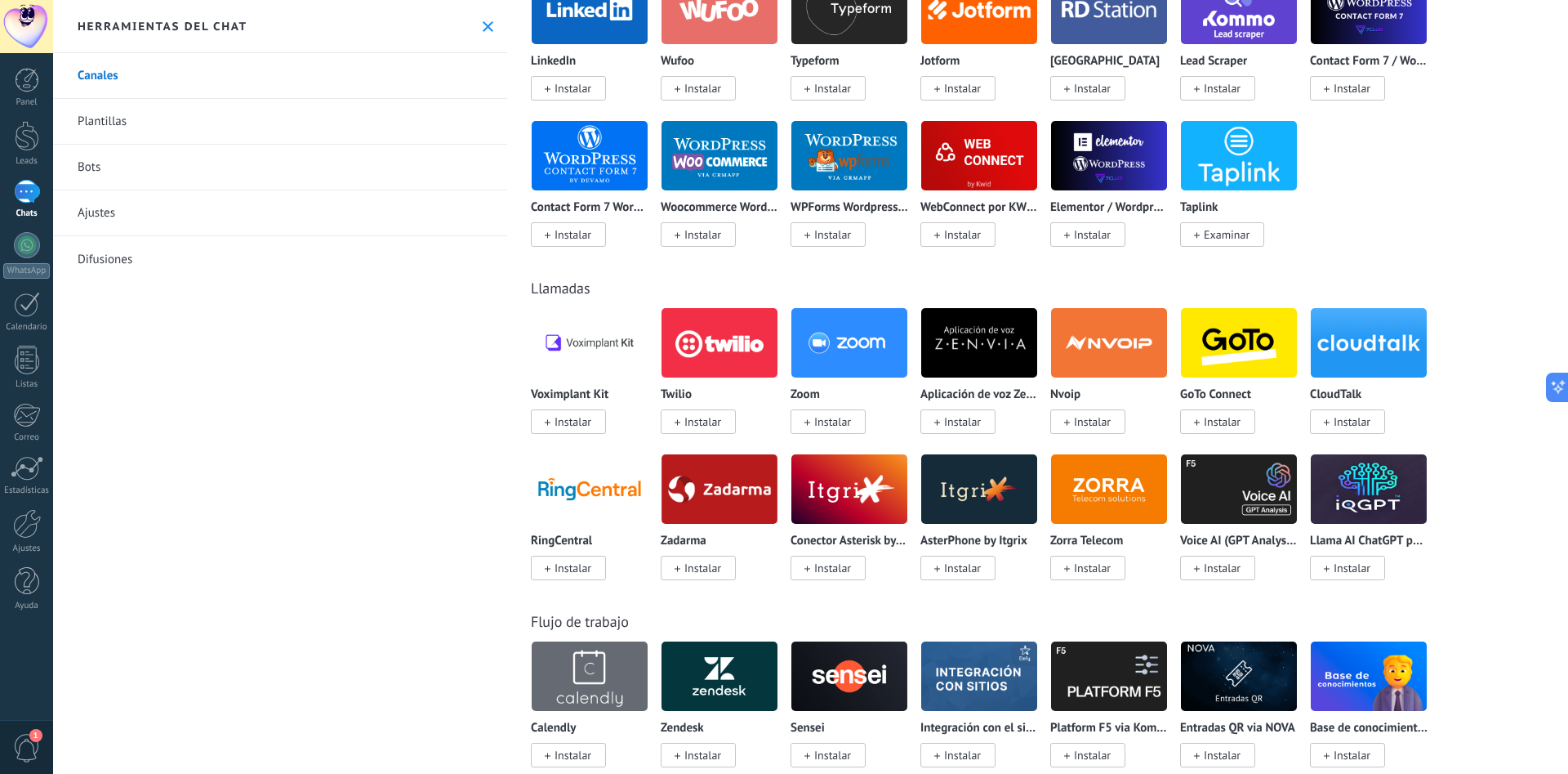
click at [112, 112] on link "Plantillas" at bounding box center [279, 122] width 454 height 45
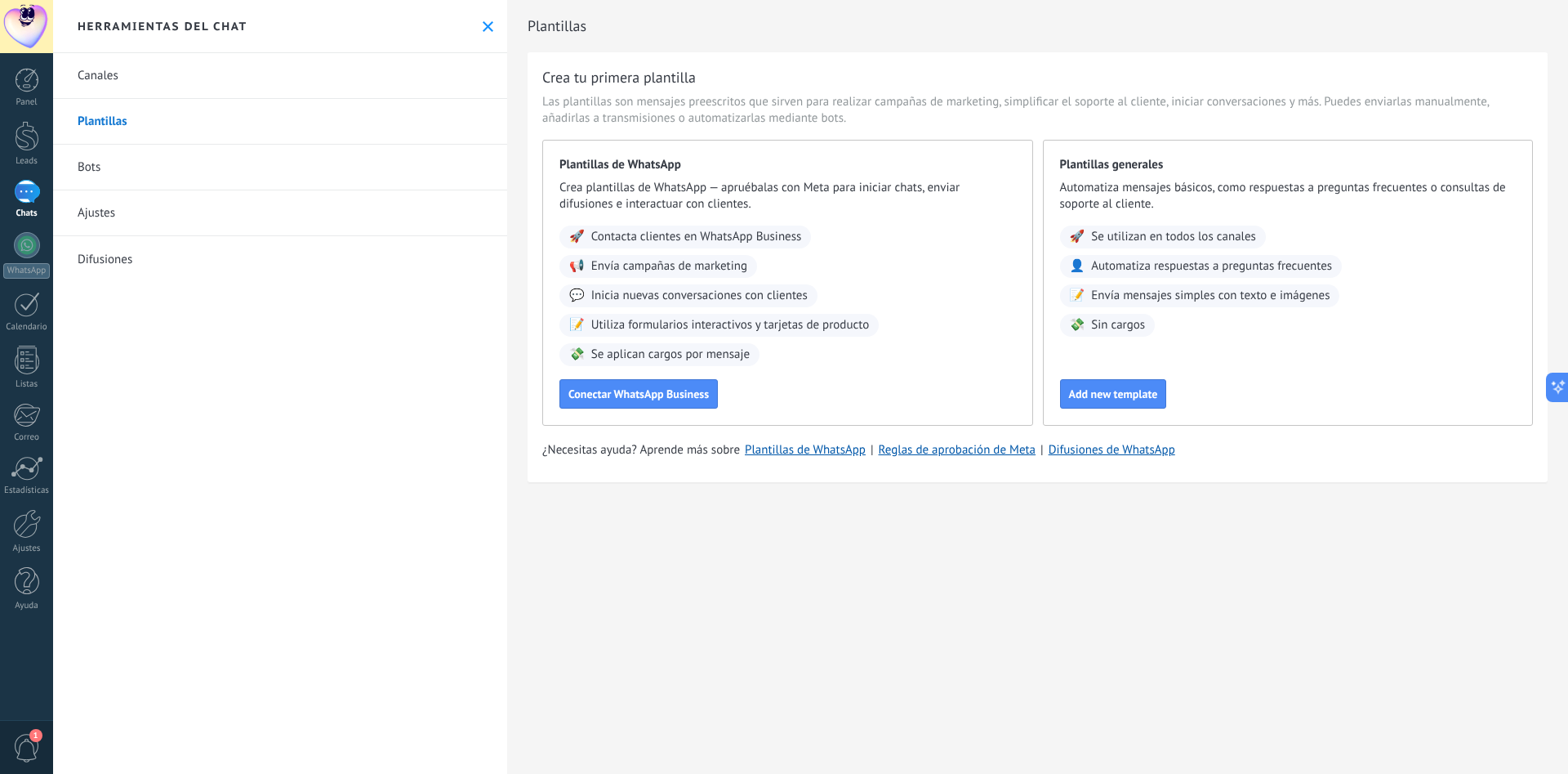
click at [96, 168] on link "Bots" at bounding box center [279, 167] width 454 height 45
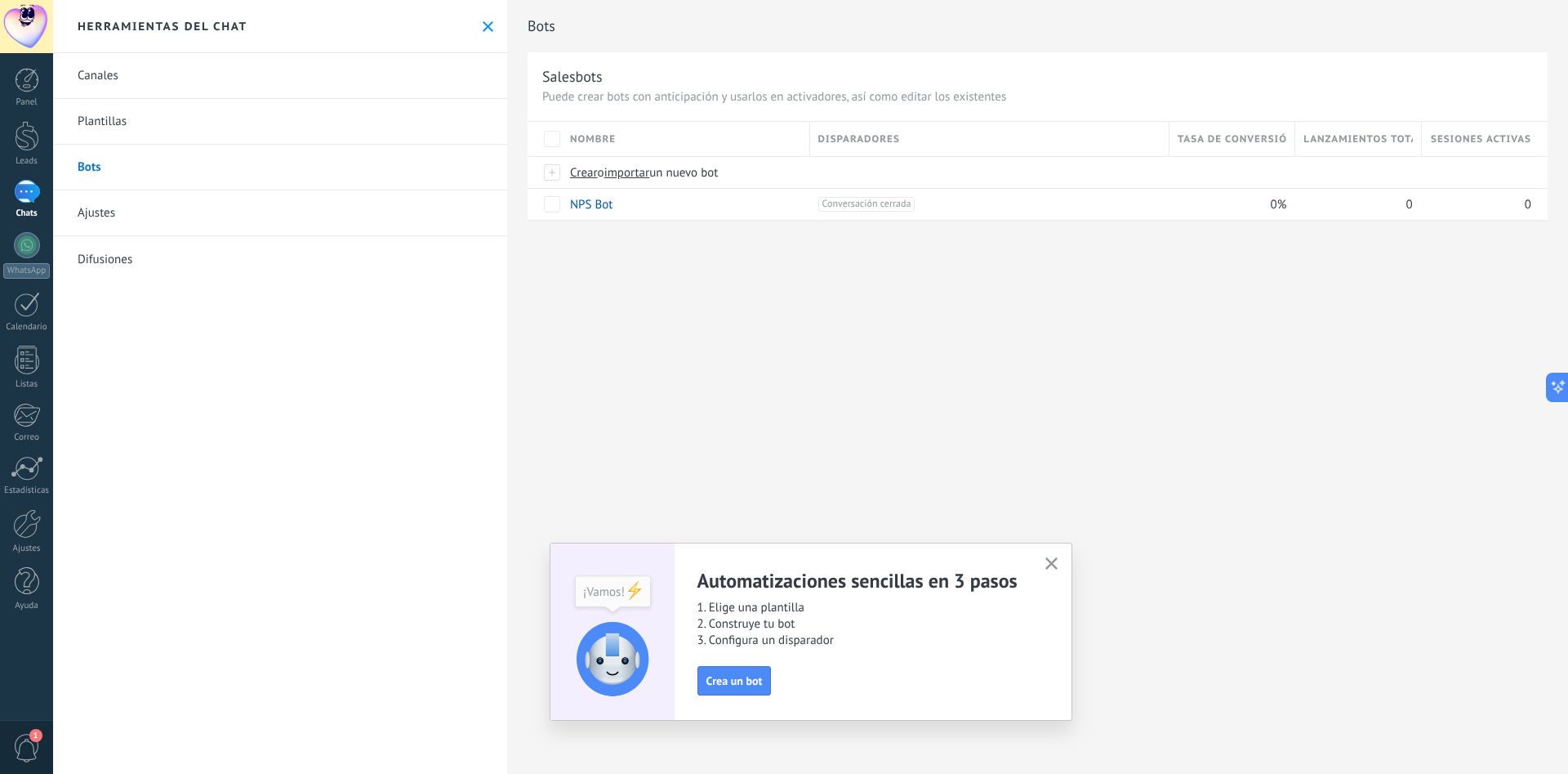
click at [105, 219] on link "Ajustes" at bounding box center [279, 213] width 454 height 45
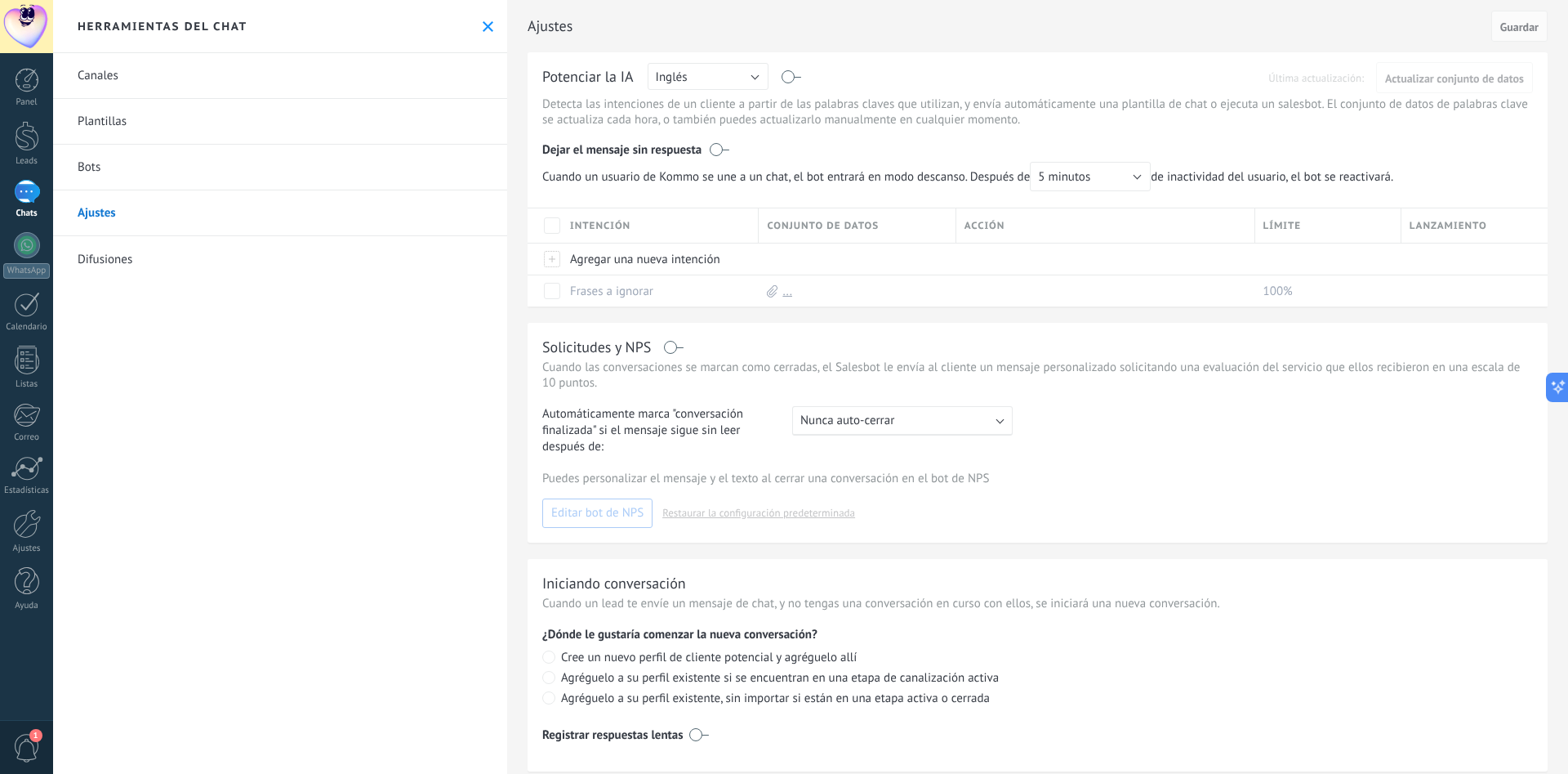
click at [110, 266] on link "Difusiones" at bounding box center [279, 258] width 454 height 45
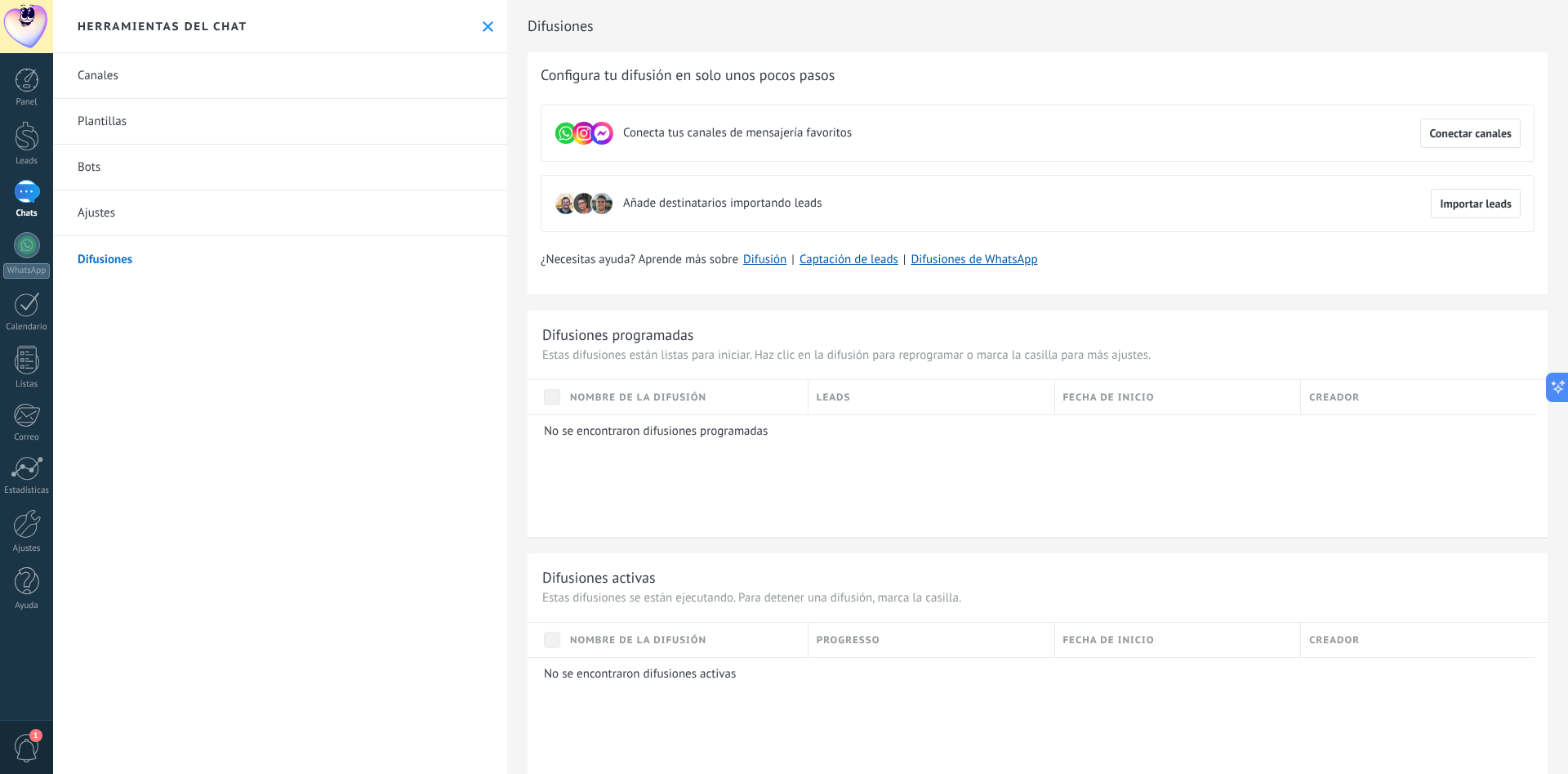
click at [106, 215] on link "Ajustes" at bounding box center [279, 213] width 454 height 45
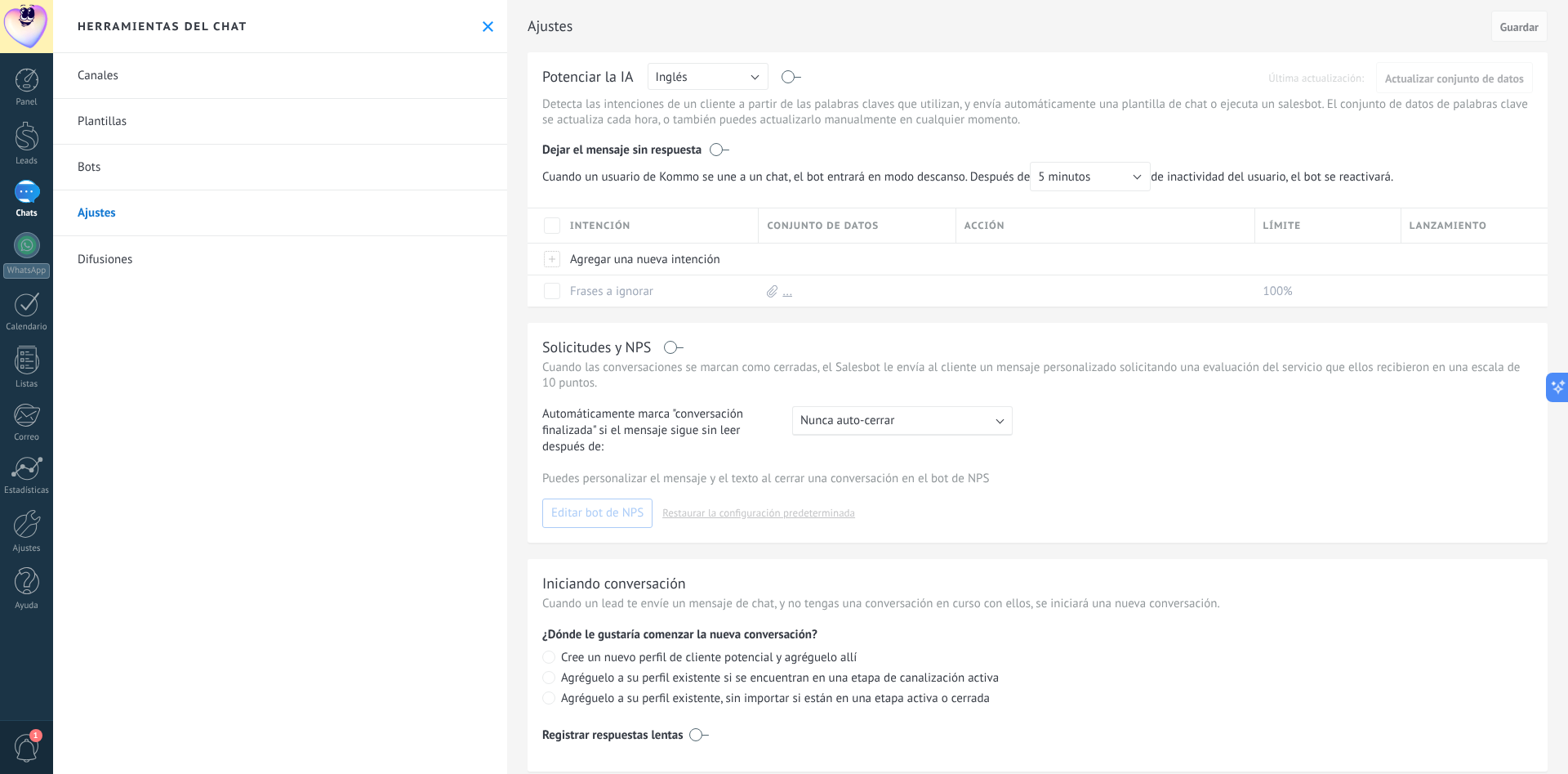
click at [109, 259] on link "Difusiones" at bounding box center [279, 258] width 454 height 45
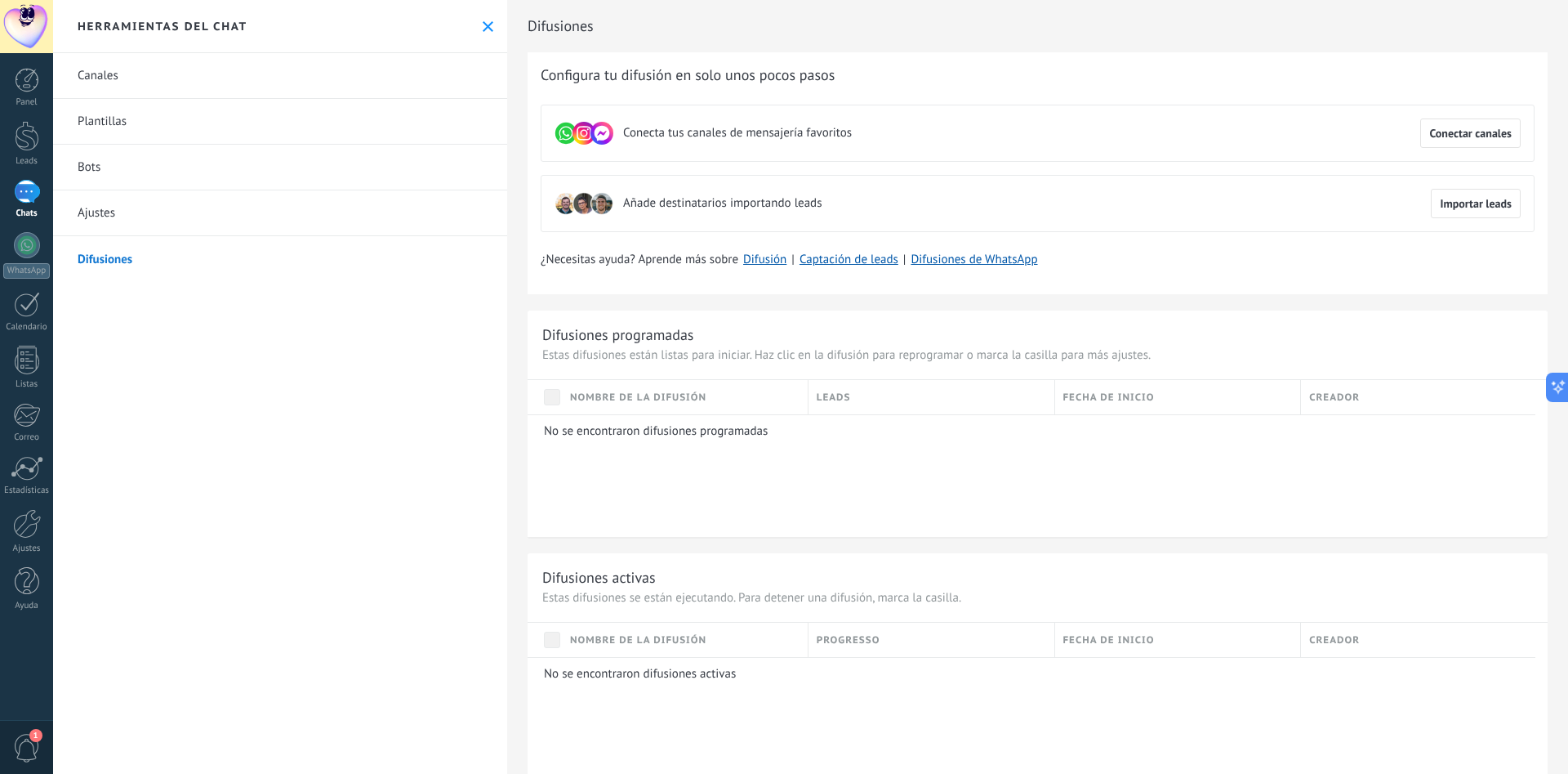
click at [30, 187] on div at bounding box center [27, 192] width 26 height 24
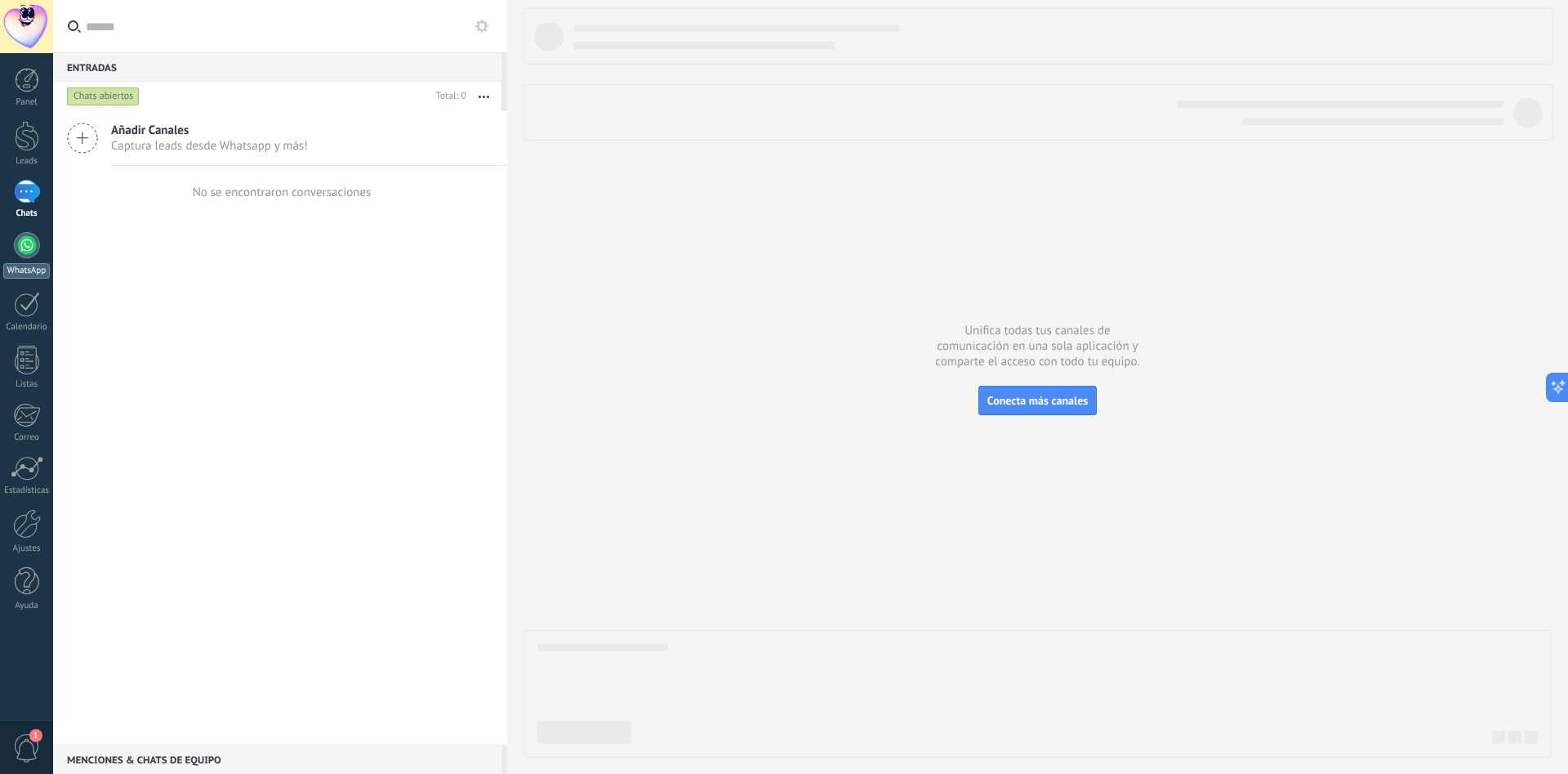
click at [27, 256] on div at bounding box center [27, 245] width 26 height 26
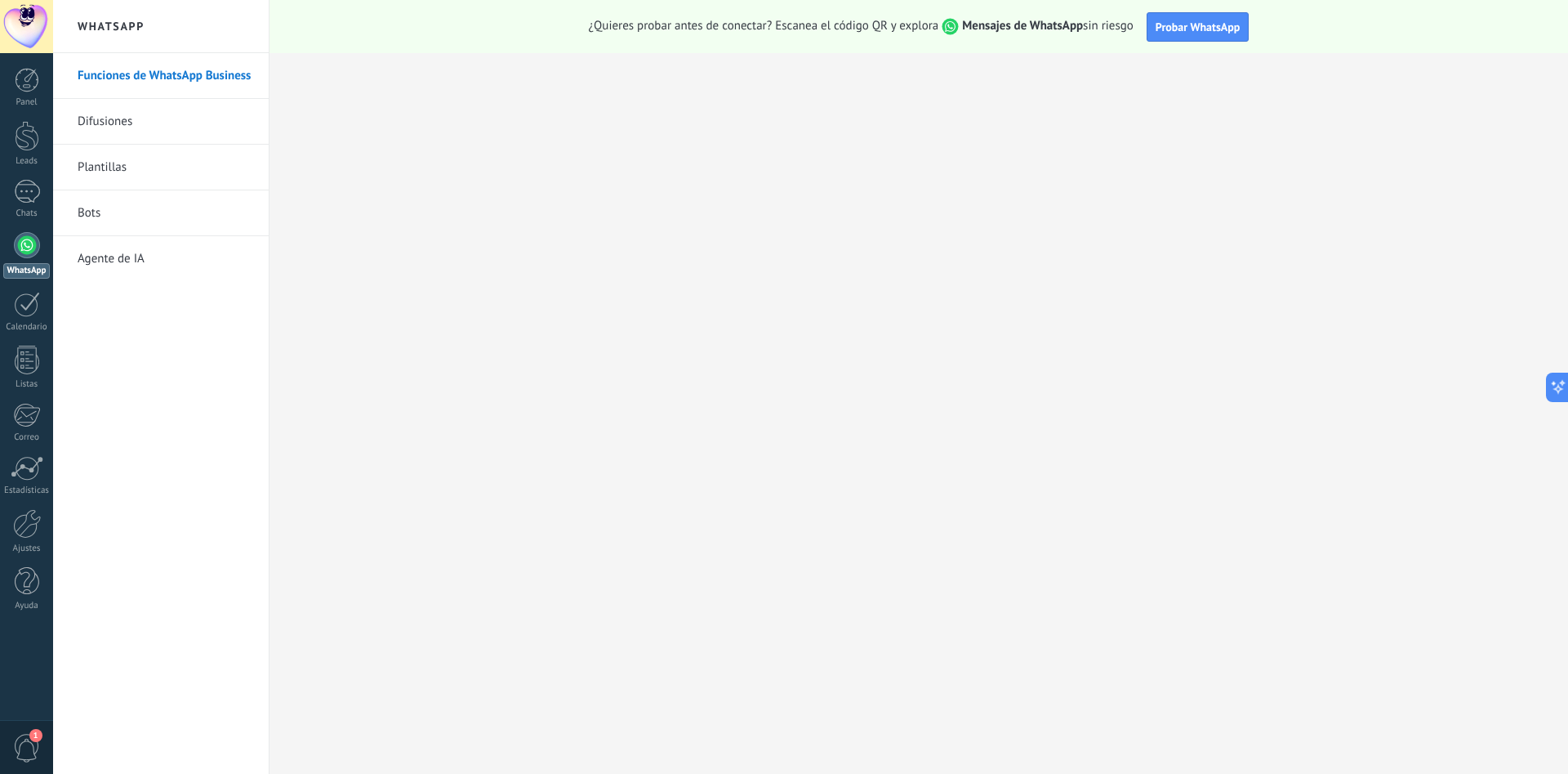
click at [113, 115] on link "Difusiones" at bounding box center [165, 122] width 174 height 45
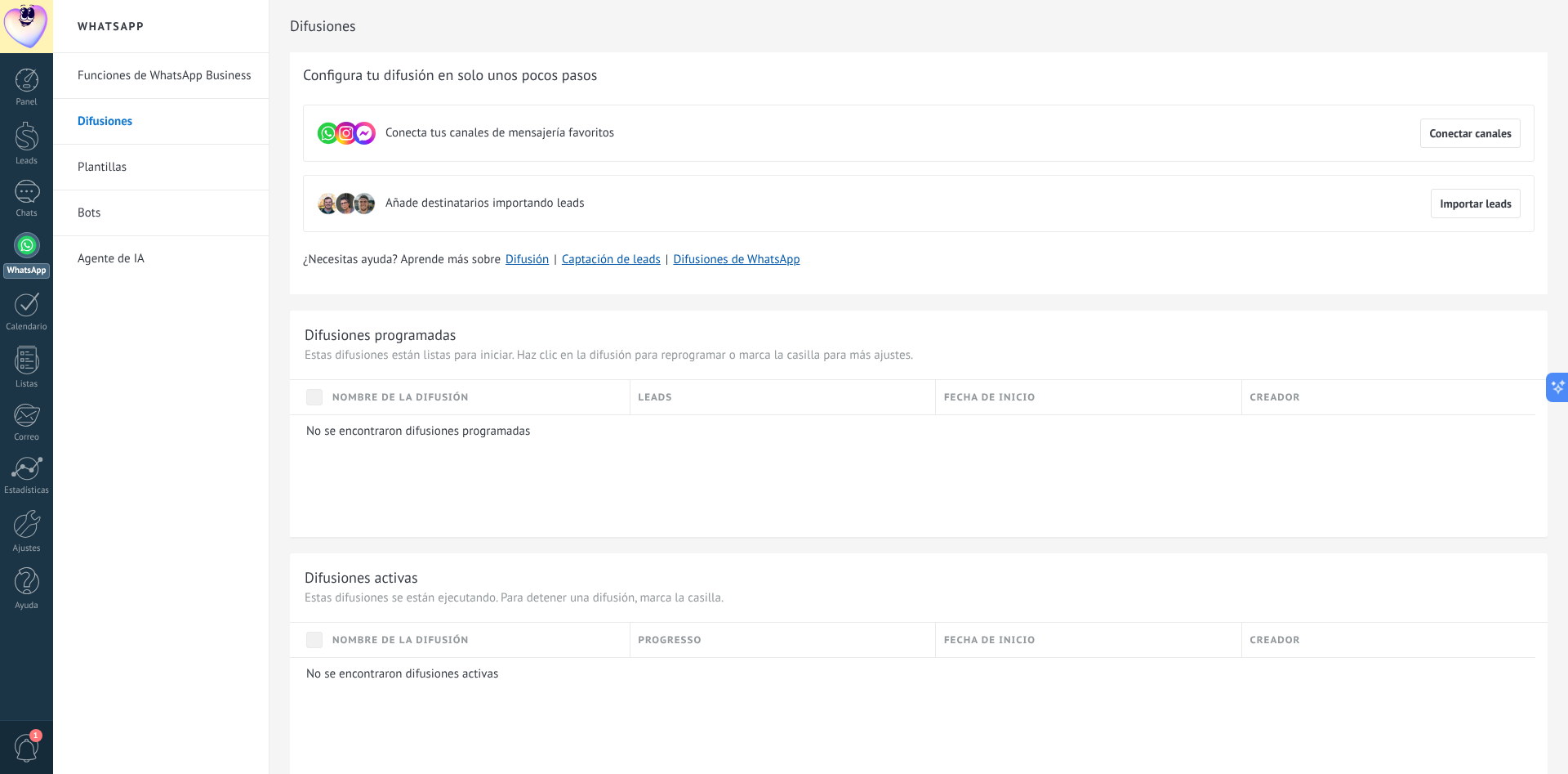
click at [105, 183] on link "Plantillas" at bounding box center [165, 167] width 174 height 45
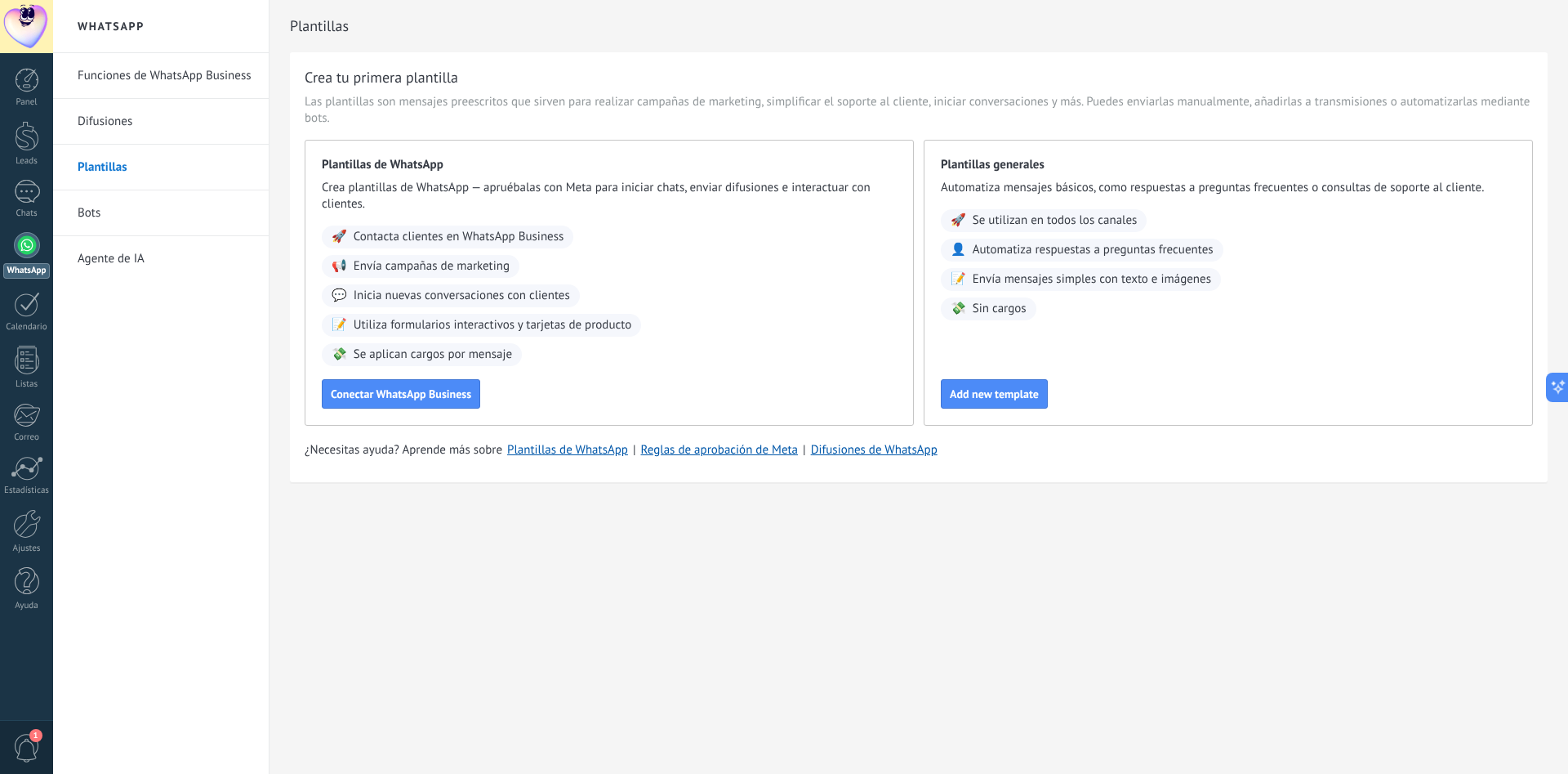
click at [94, 215] on link "Bots" at bounding box center [165, 213] width 174 height 45
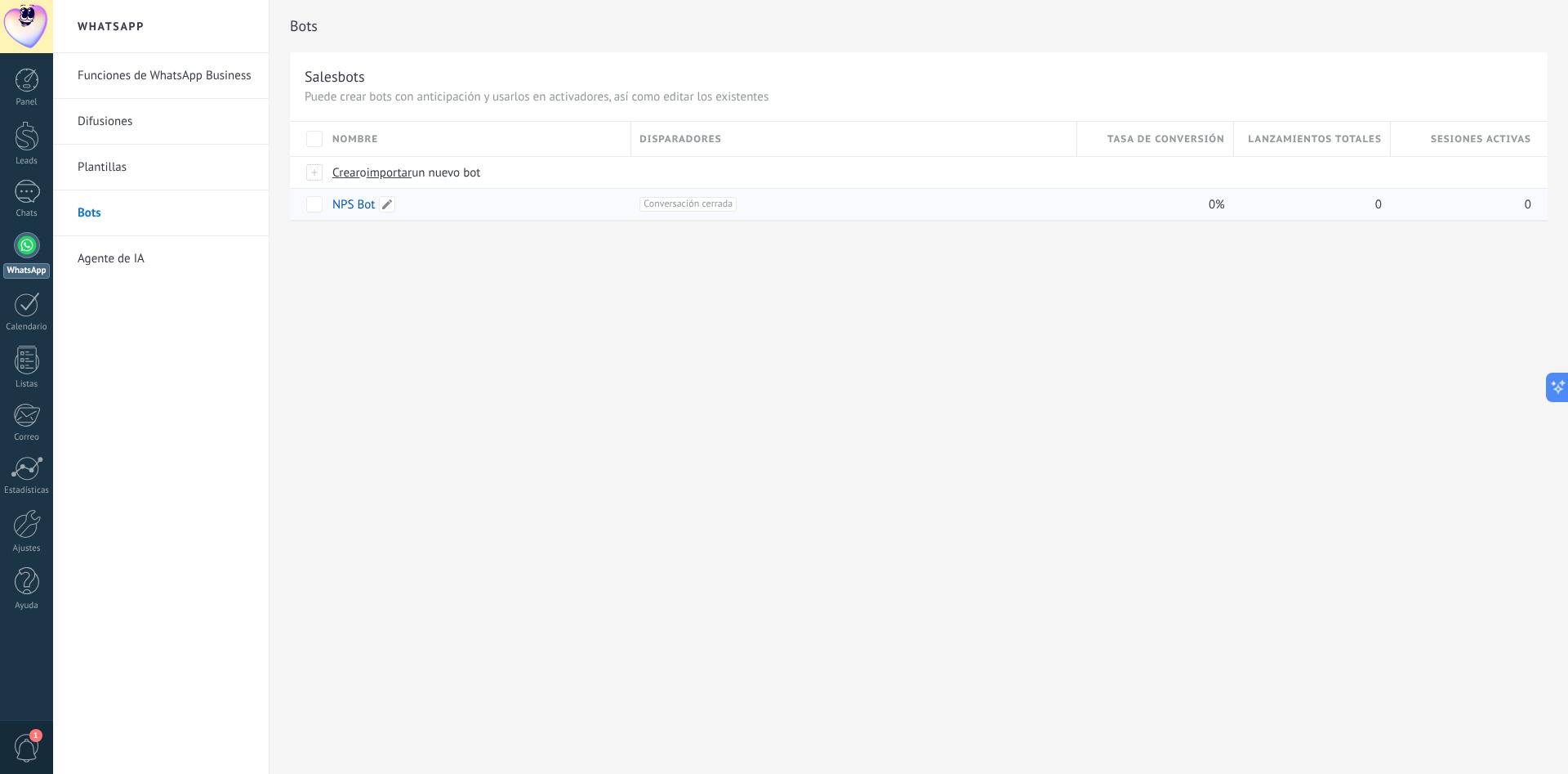
click at [359, 200] on link "NPS Bot" at bounding box center [353, 204] width 43 height 16
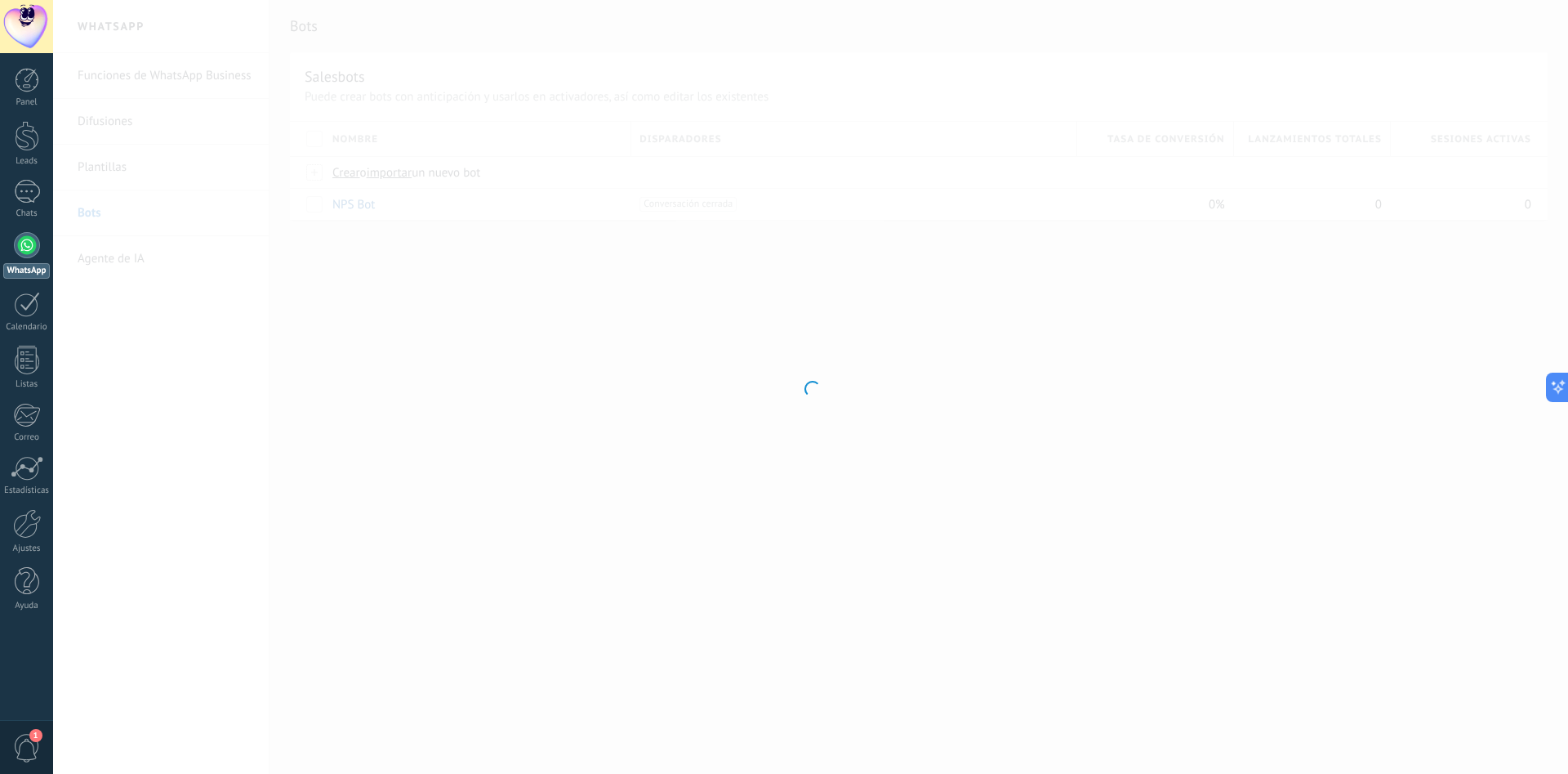
type input "*******"
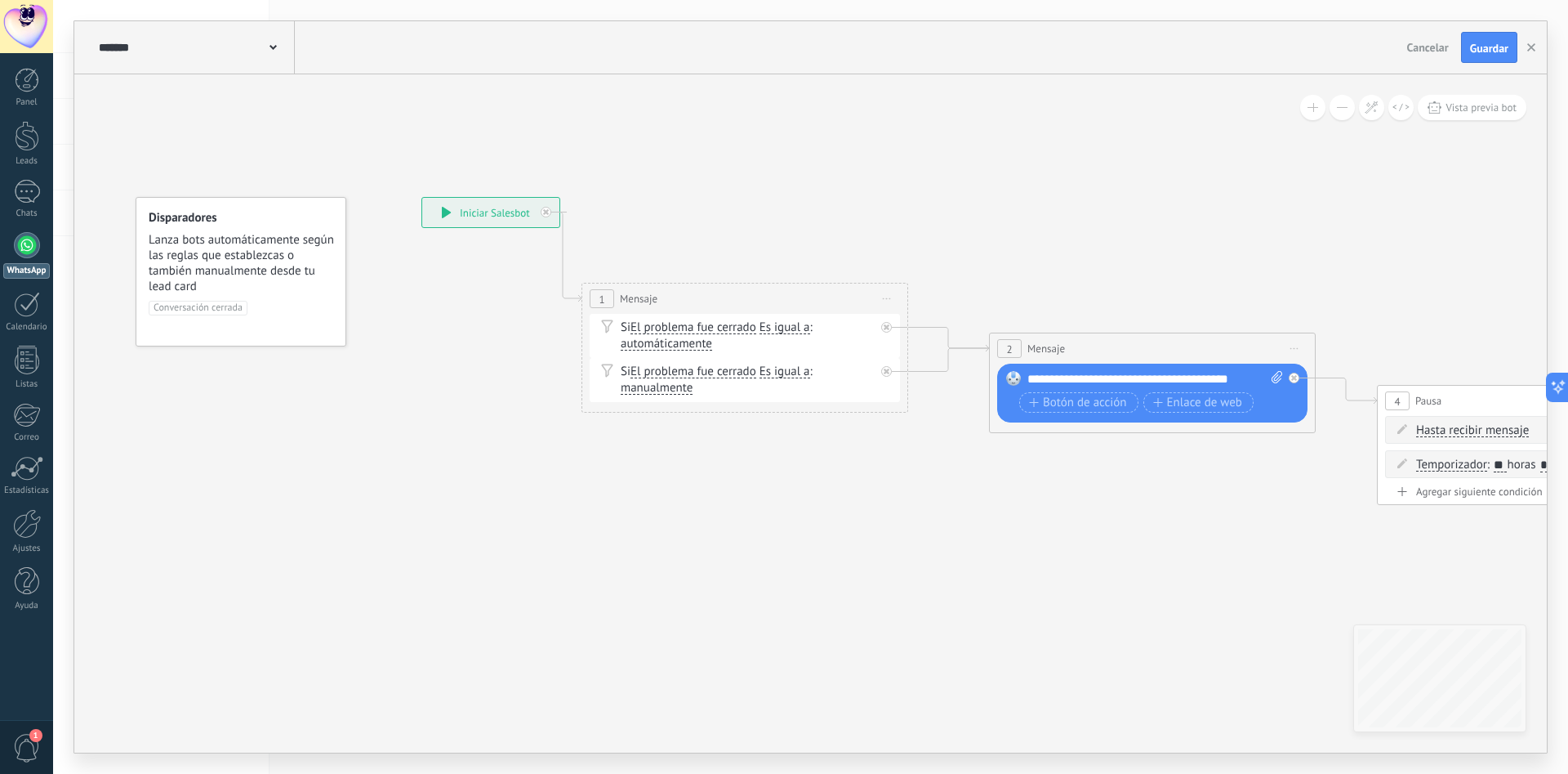
click at [505, 215] on div "**********" at bounding box center [491, 213] width 137 height 30
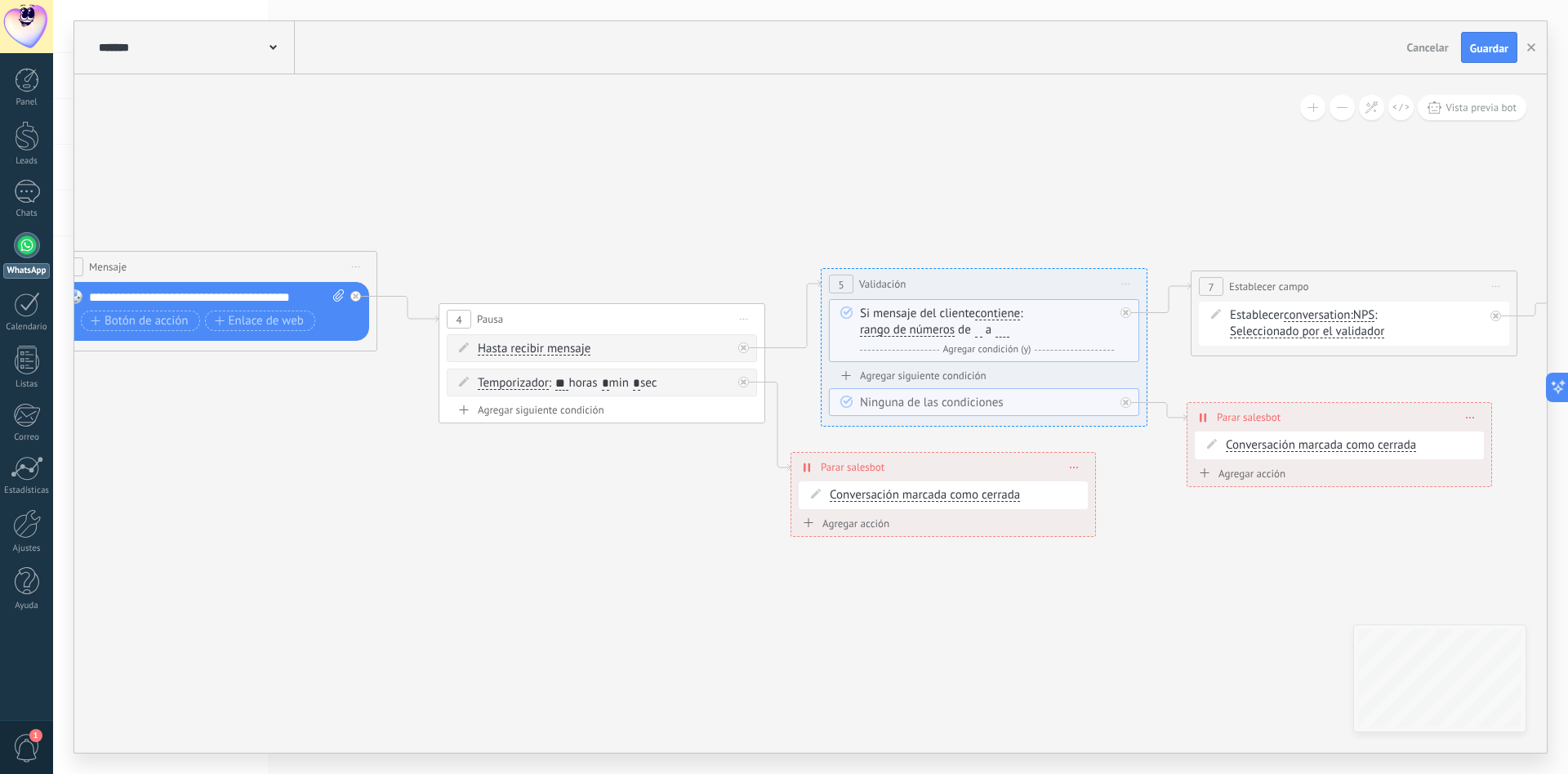
drag, startPoint x: 1451, startPoint y: 306, endPoint x: 513, endPoint y: 225, distance: 941.5
click at [513, 225] on icon at bounding box center [1238, 333] width 4325 height 1254
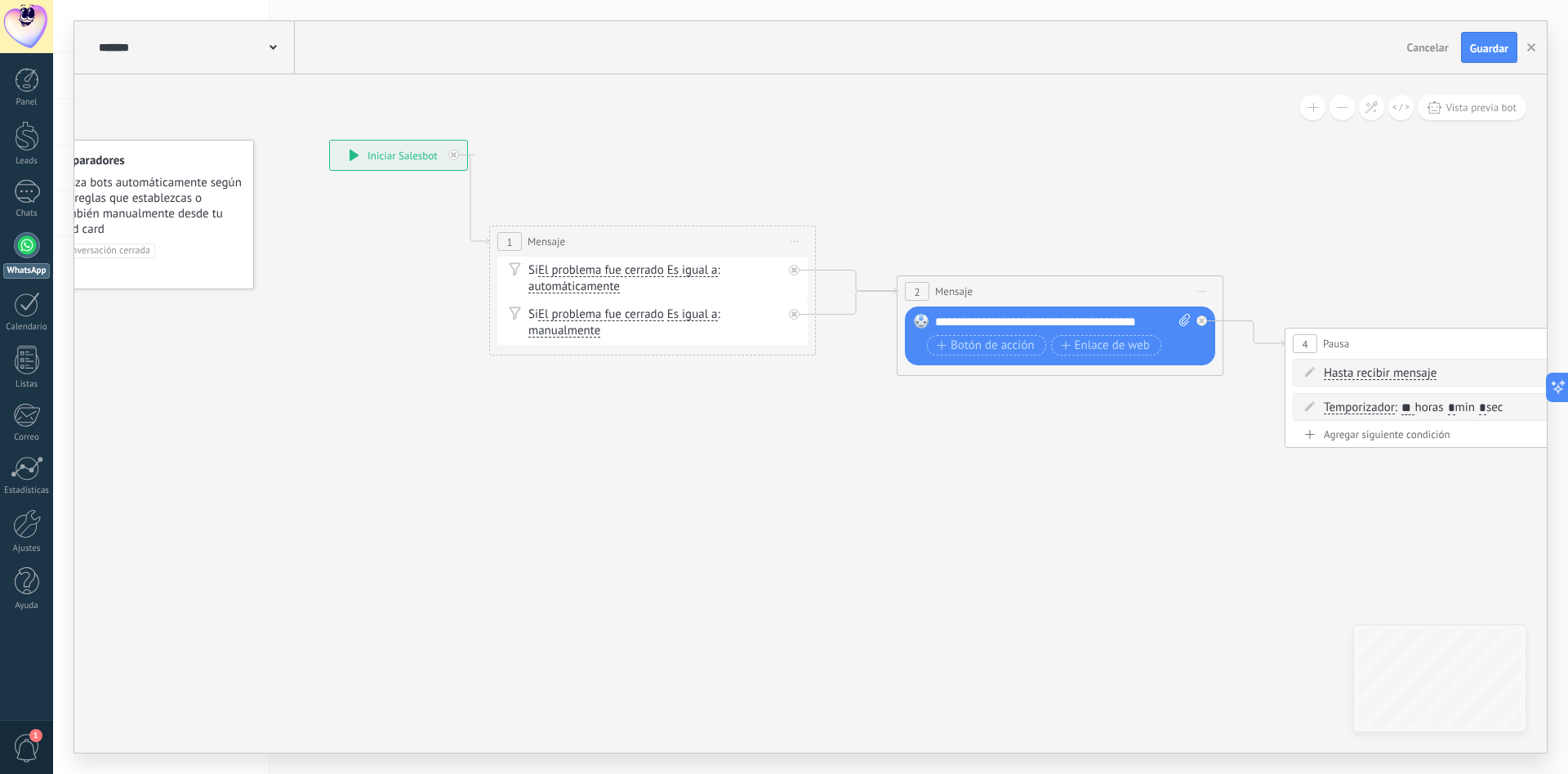
drag, startPoint x: 415, startPoint y: 199, endPoint x: 1255, endPoint y: 222, distance: 840.3
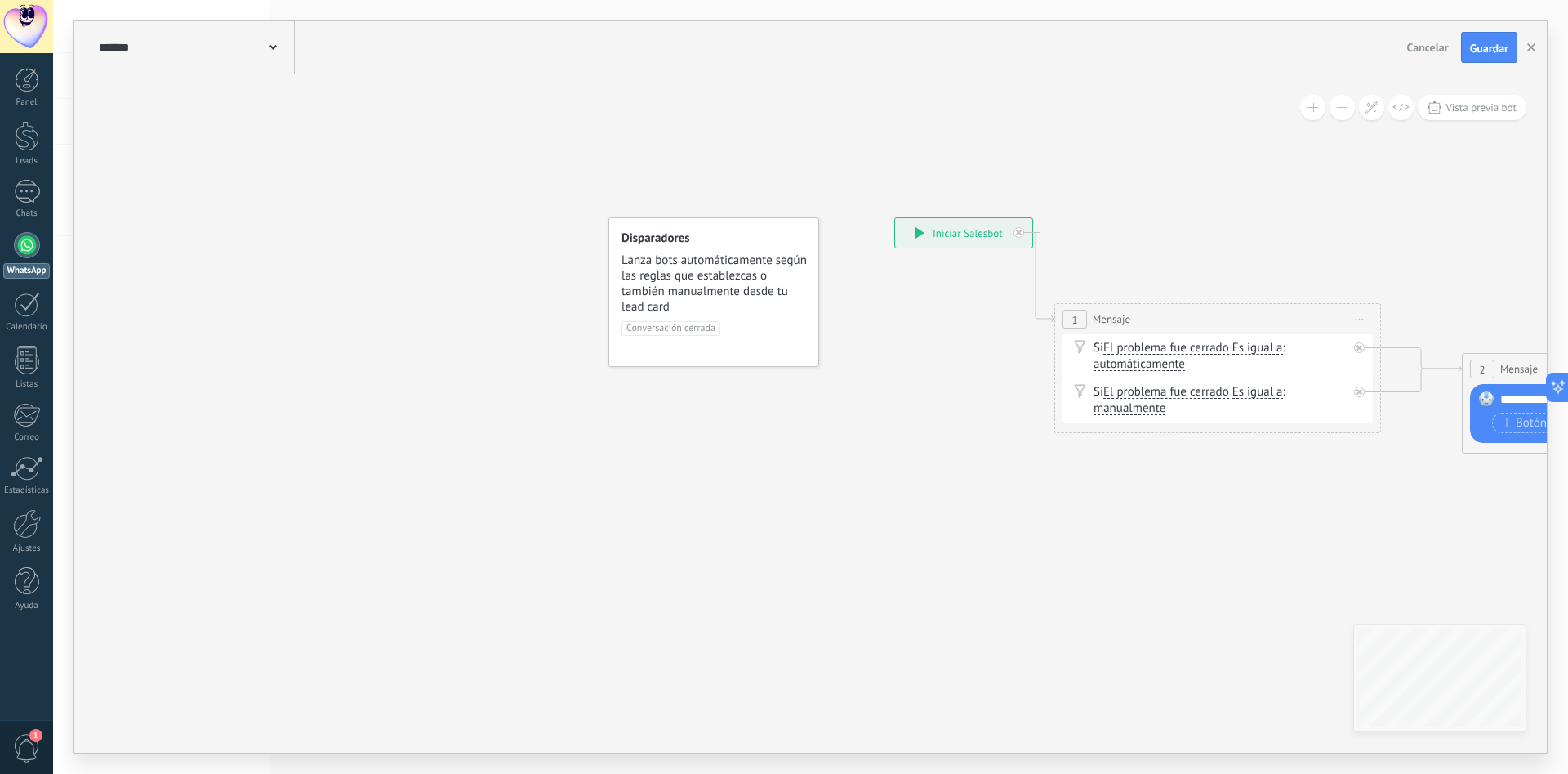
drag, startPoint x: 685, startPoint y: 187, endPoint x: 1200, endPoint y: 258, distance: 519.9
click at [1497, 107] on span "Vista previa bot" at bounding box center [1481, 107] width 71 height 14
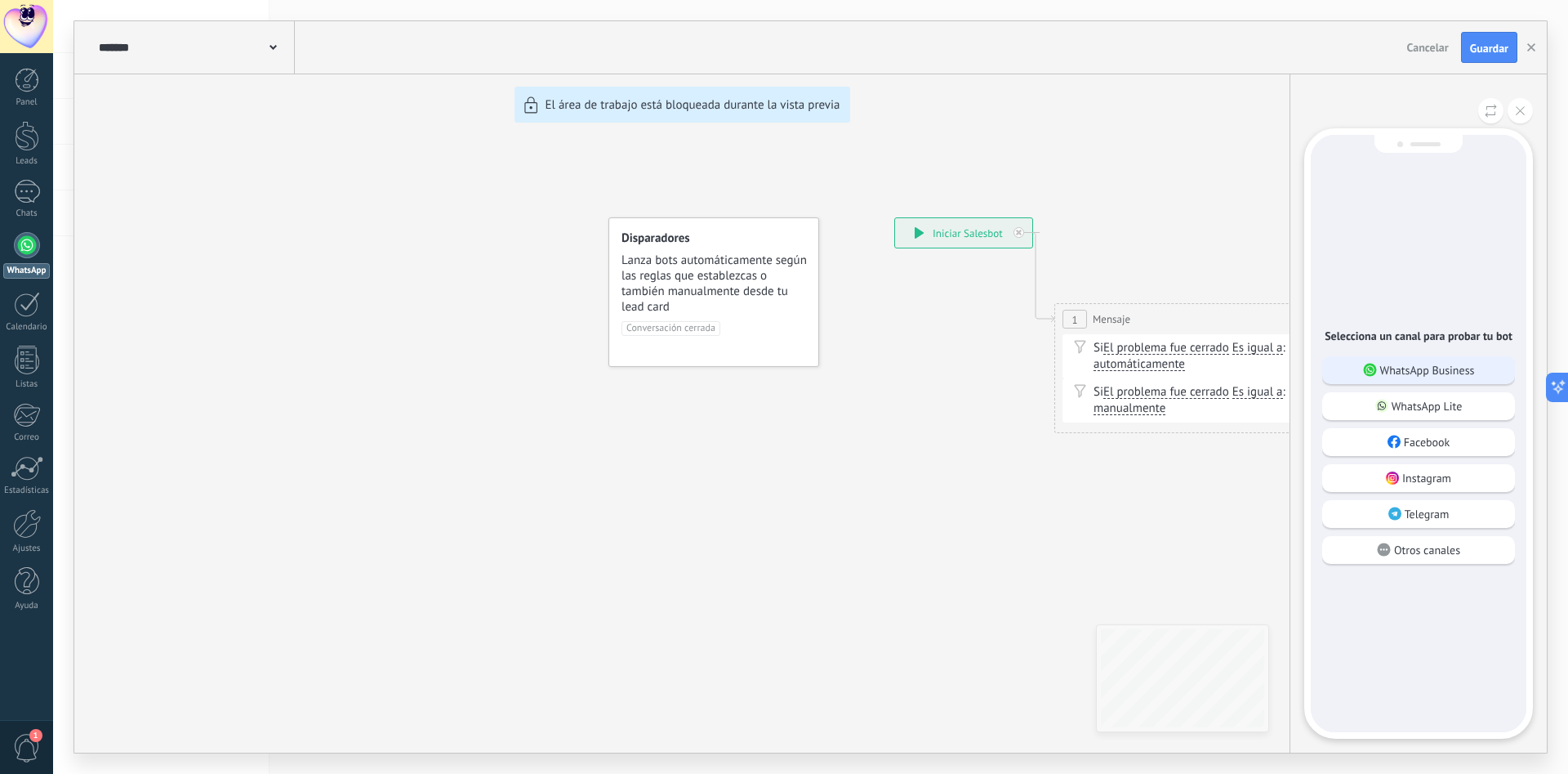
click at [1454, 359] on div "WhatsApp Business" at bounding box center [1419, 370] width 193 height 28
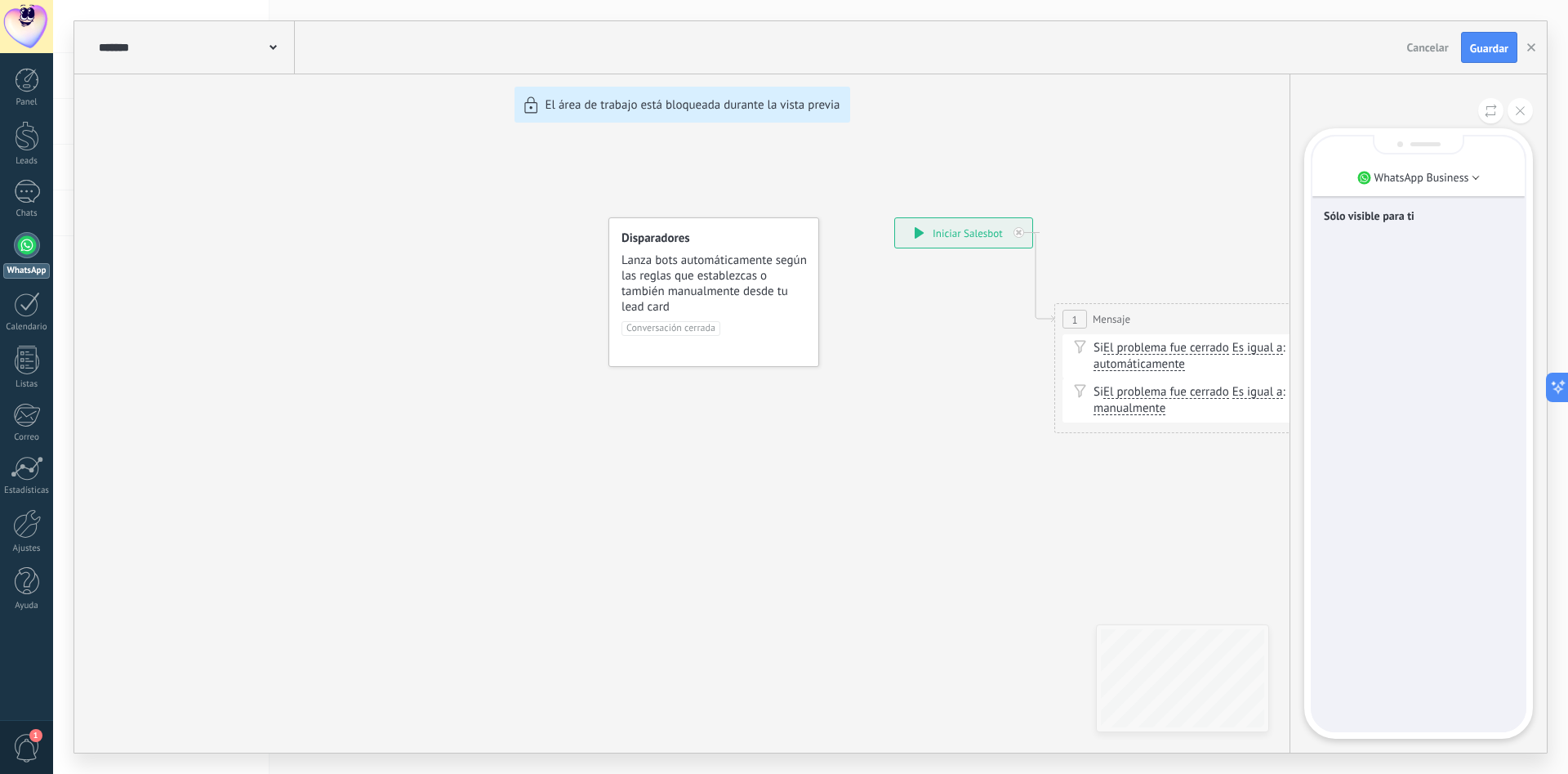
click at [1392, 233] on div "Sólo visible para ti" at bounding box center [1419, 217] width 189 height 34
click at [1427, 353] on div "Sólo visible para ti" at bounding box center [1418, 433] width 212 height 594
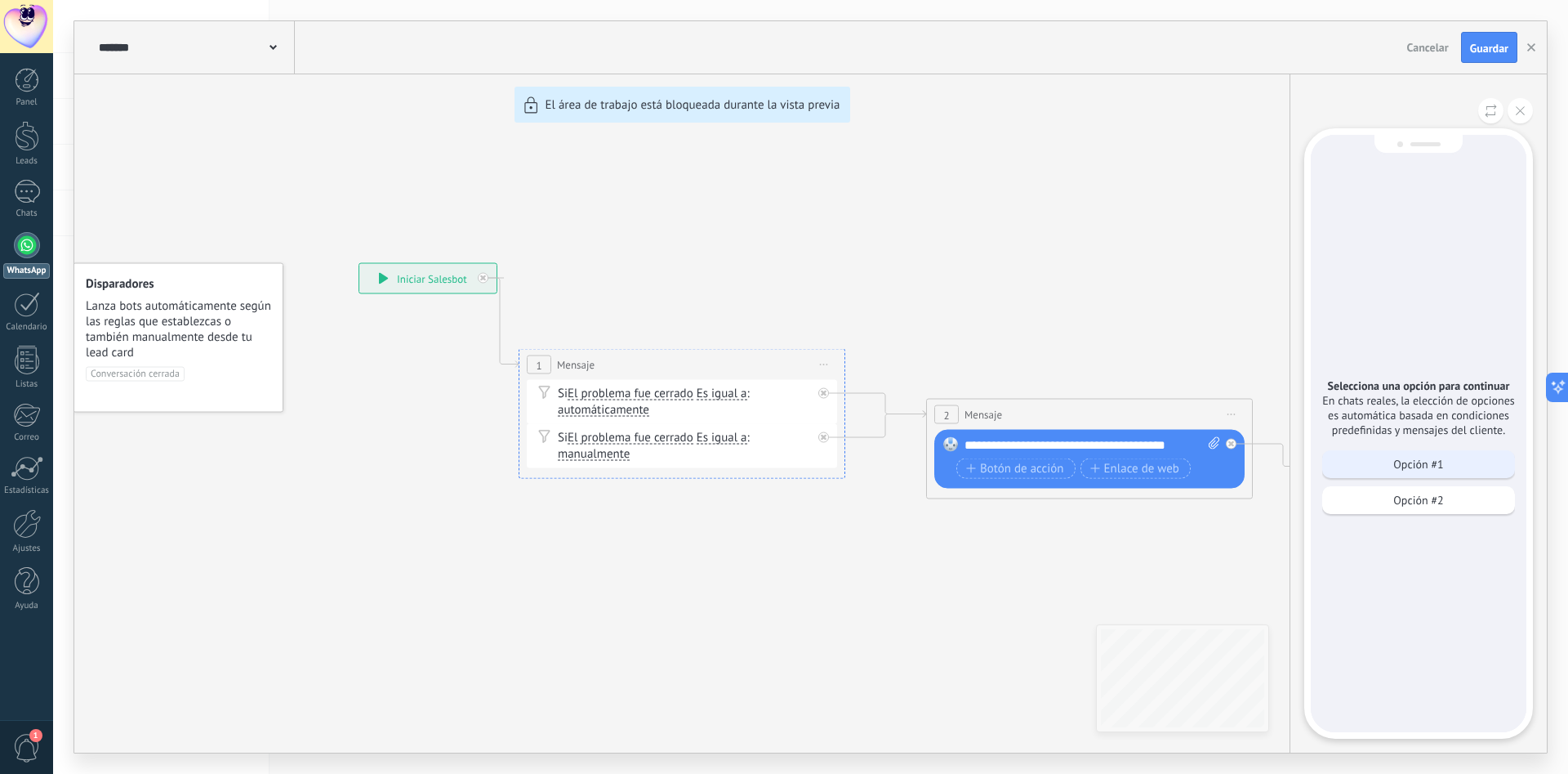
click at [1456, 471] on div "Opción #1" at bounding box center [1419, 464] width 193 height 28
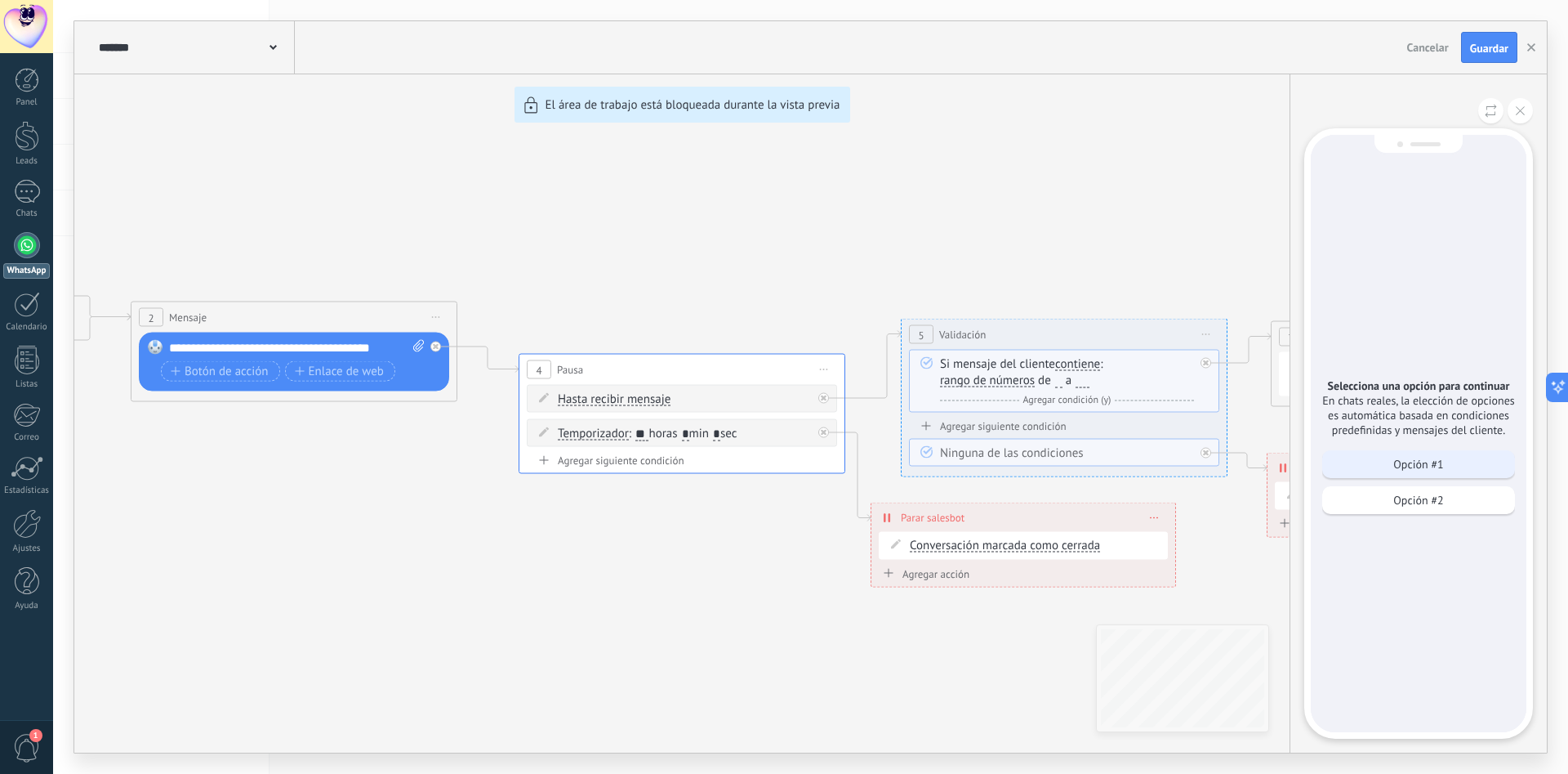
click at [1411, 471] on p "Opción #1" at bounding box center [1419, 464] width 50 height 15
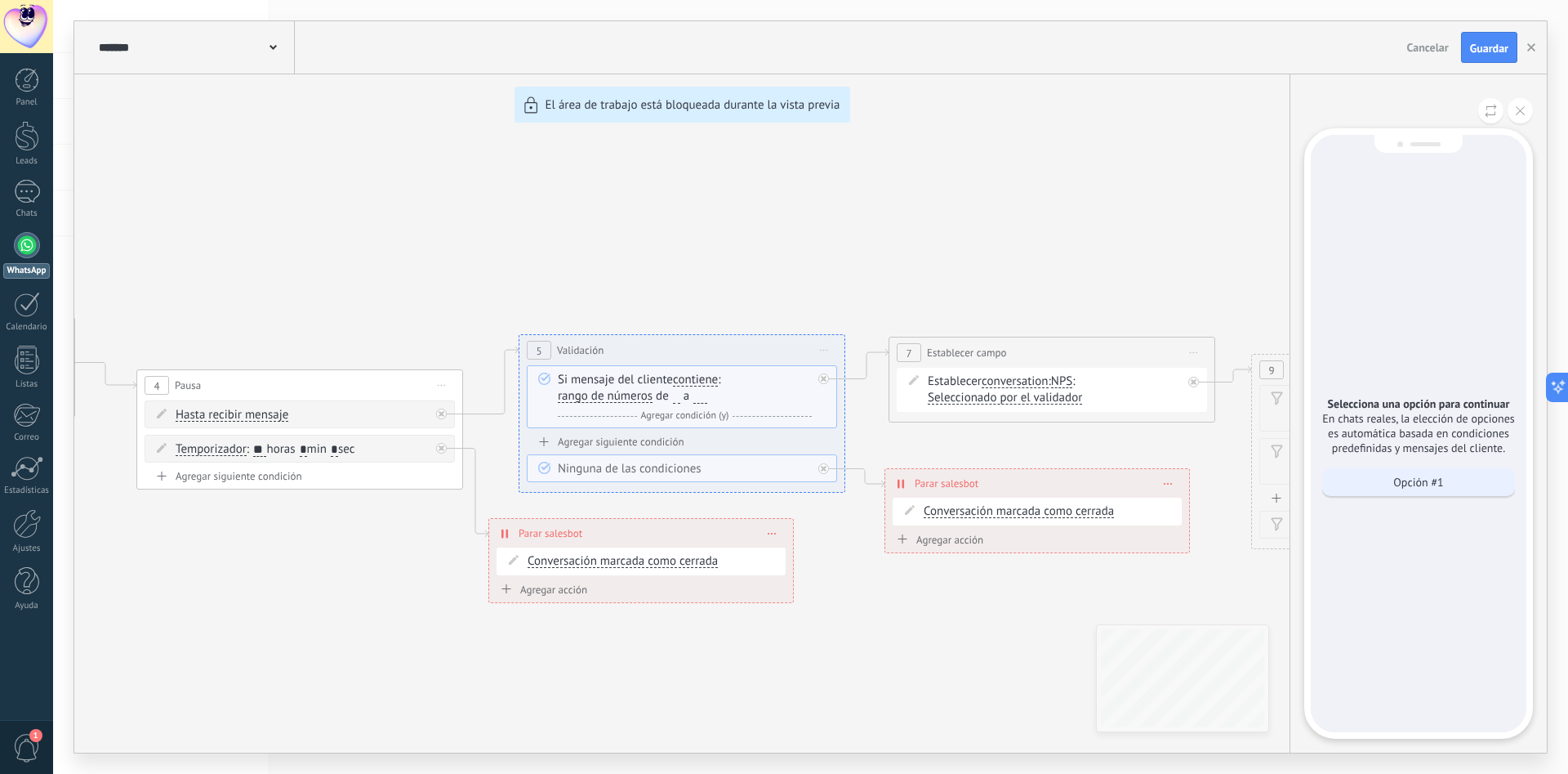
click at [1438, 489] on p "Opción #1" at bounding box center [1419, 482] width 50 height 15
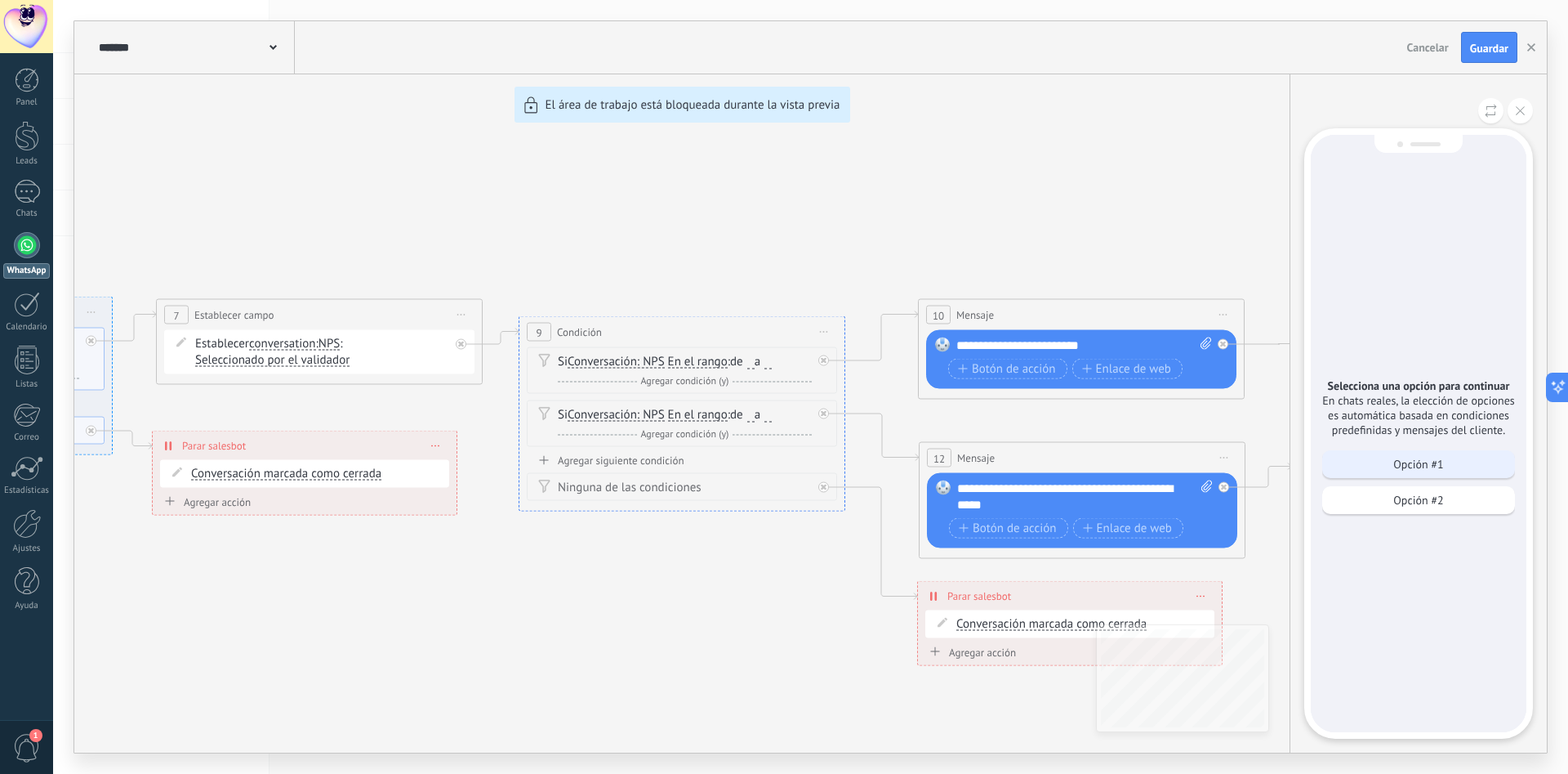
click at [1432, 471] on p "Opción #1" at bounding box center [1419, 464] width 50 height 15
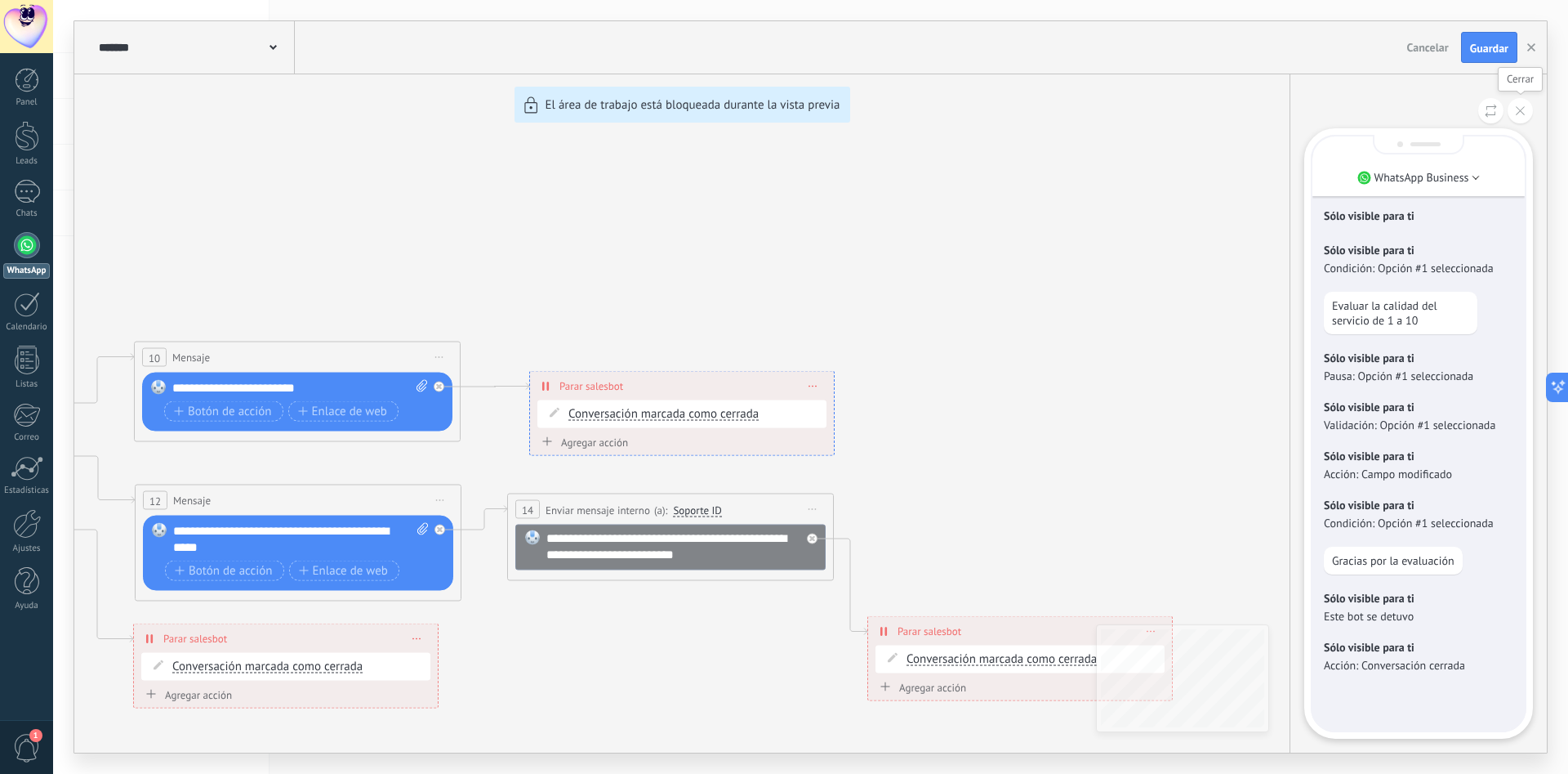
click at [1523, 110] on icon at bounding box center [1521, 110] width 9 height 9
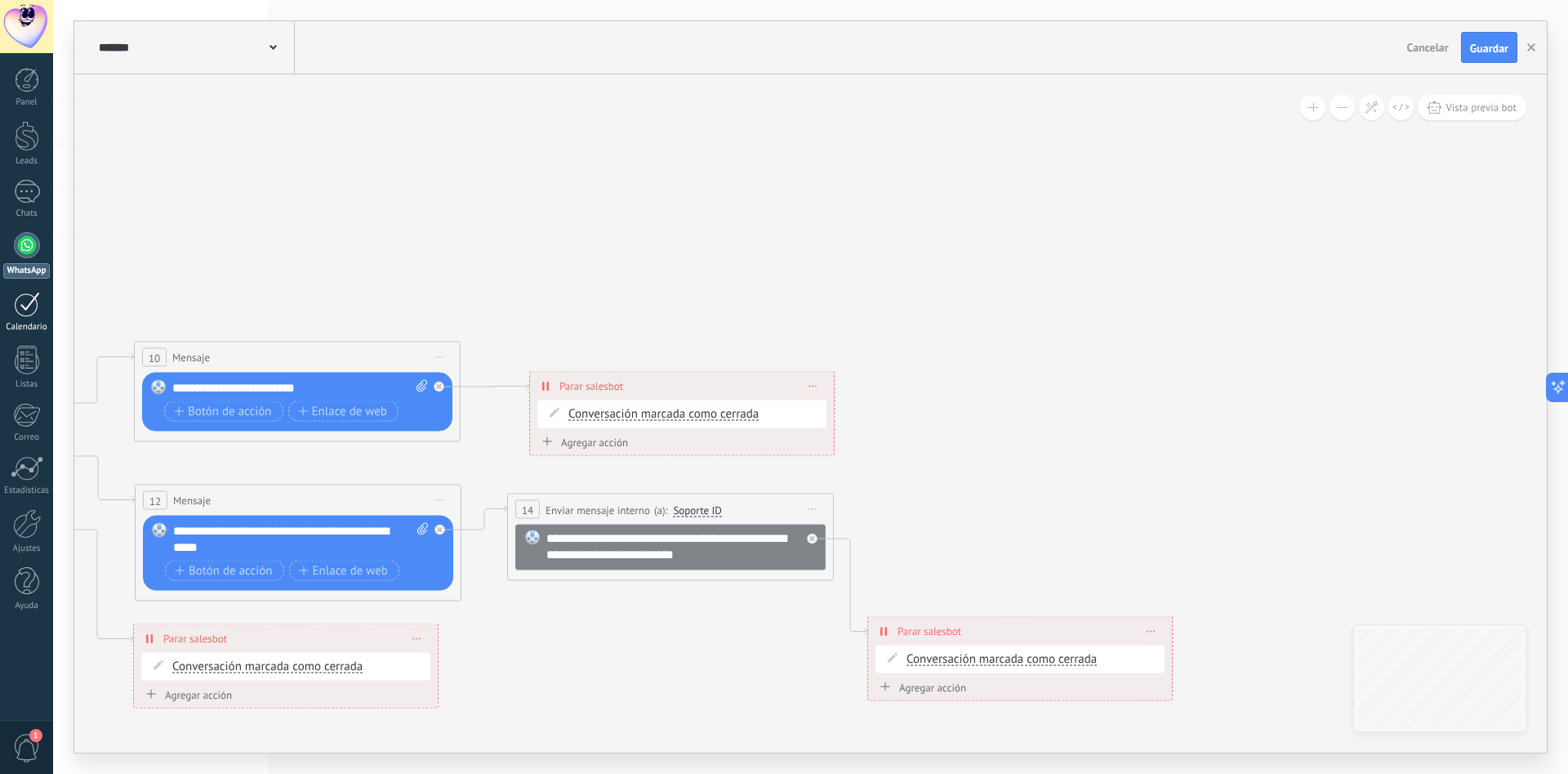
click at [29, 324] on div "Calendario" at bounding box center [27, 327] width 47 height 10
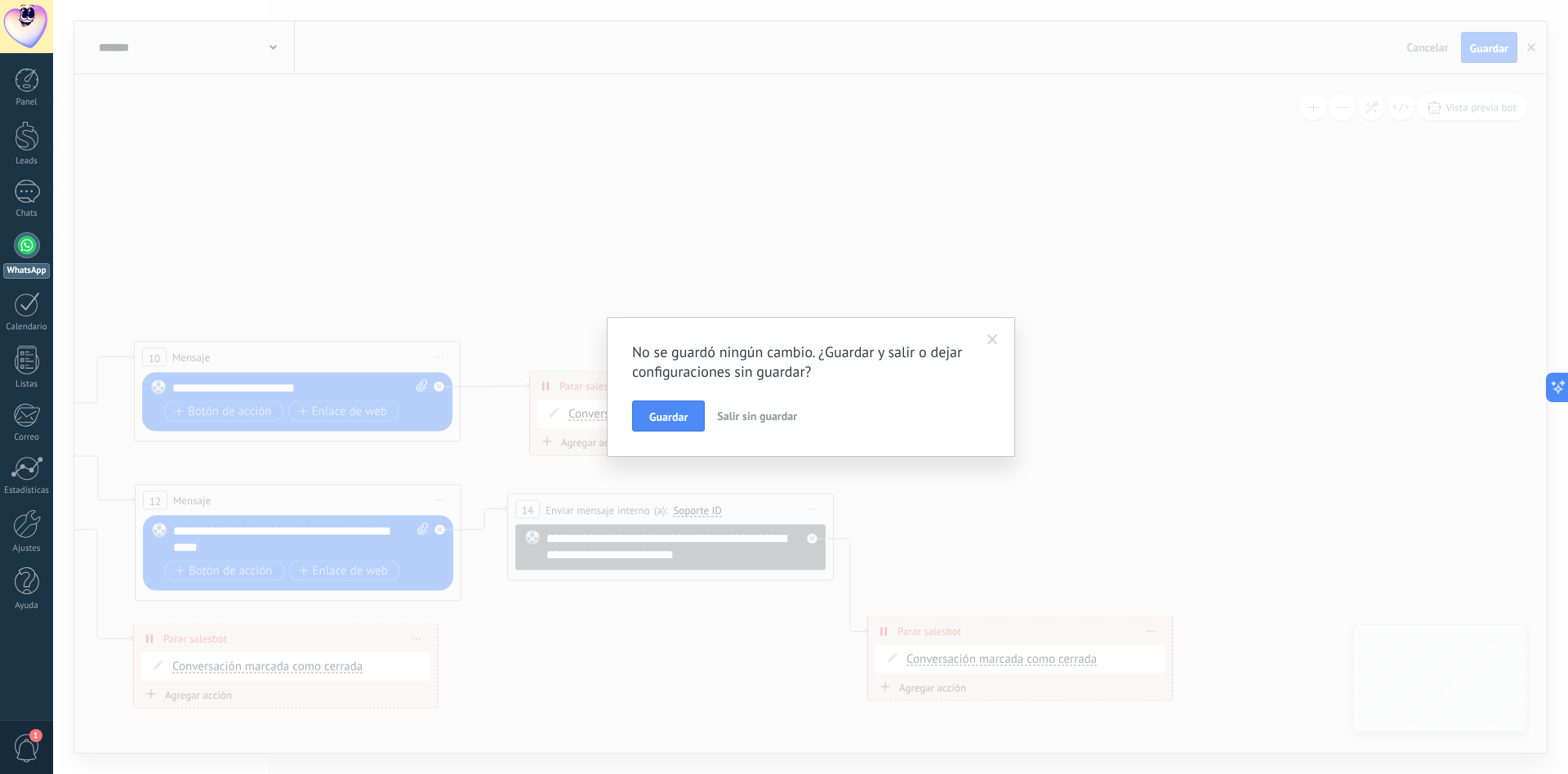
click at [752, 429] on button "Salir sin guardar" at bounding box center [757, 415] width 93 height 31
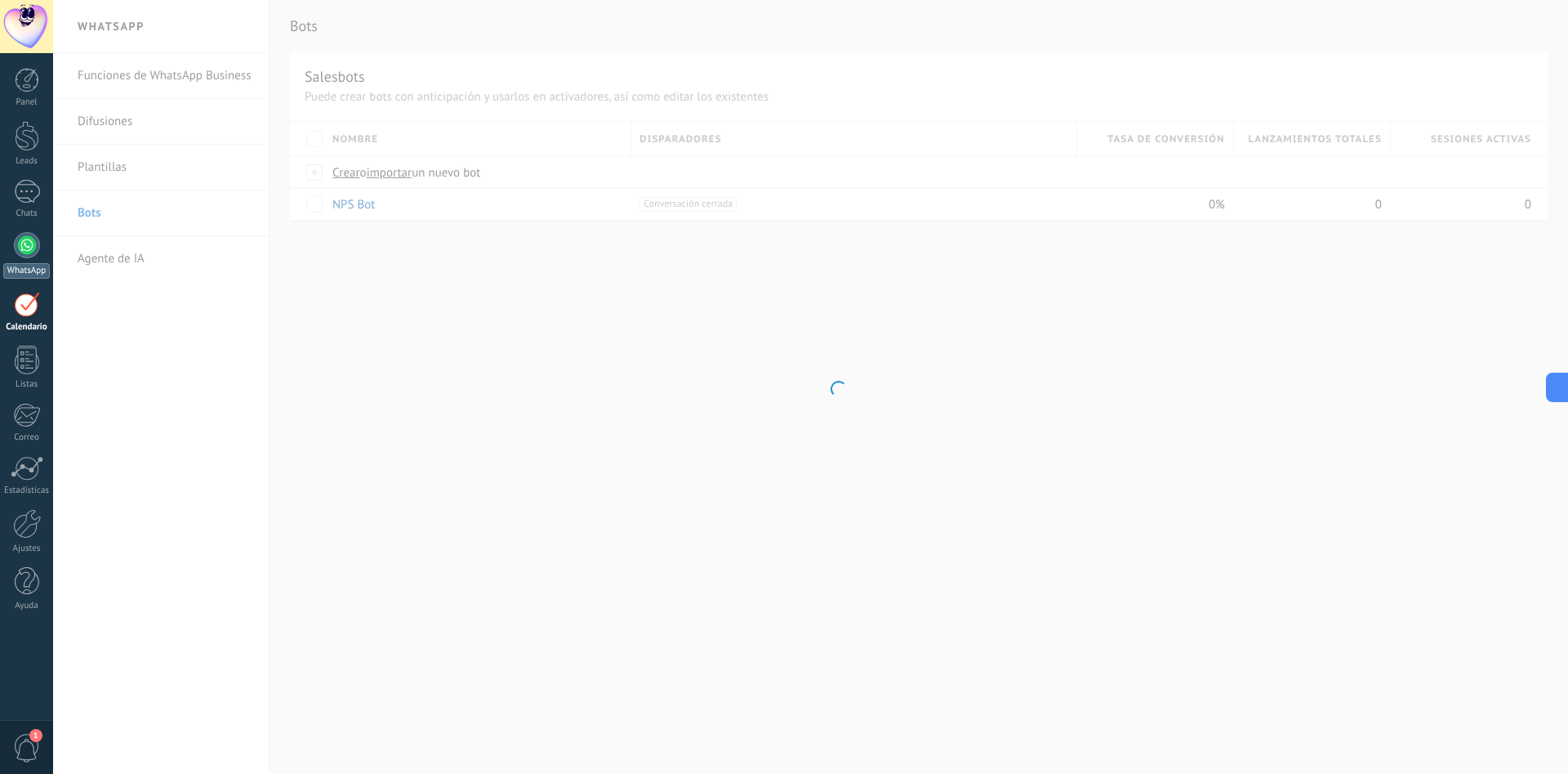
click at [24, 245] on div at bounding box center [27, 245] width 26 height 26
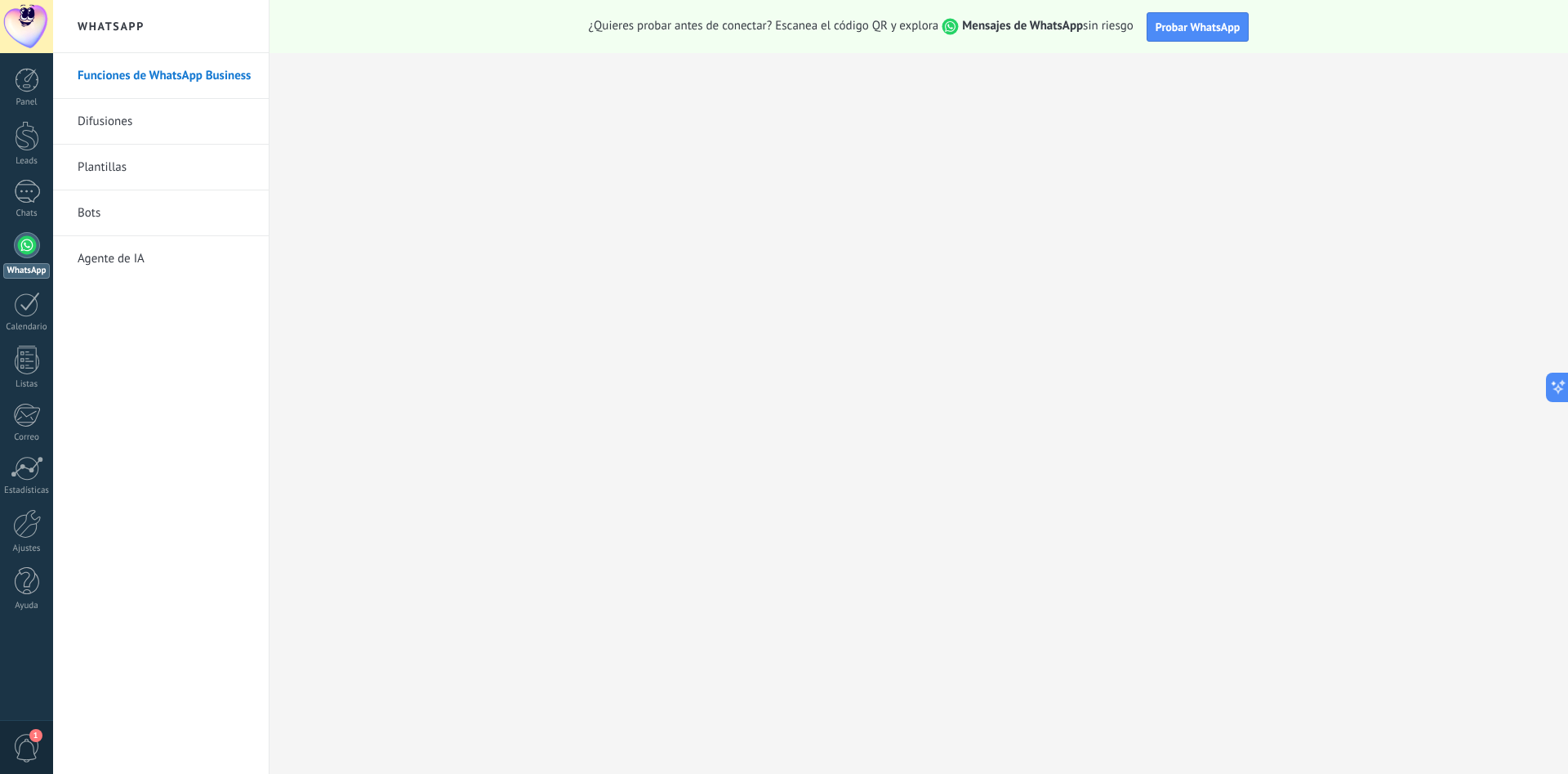
click at [135, 269] on link "Agente de IA" at bounding box center [165, 258] width 174 height 45
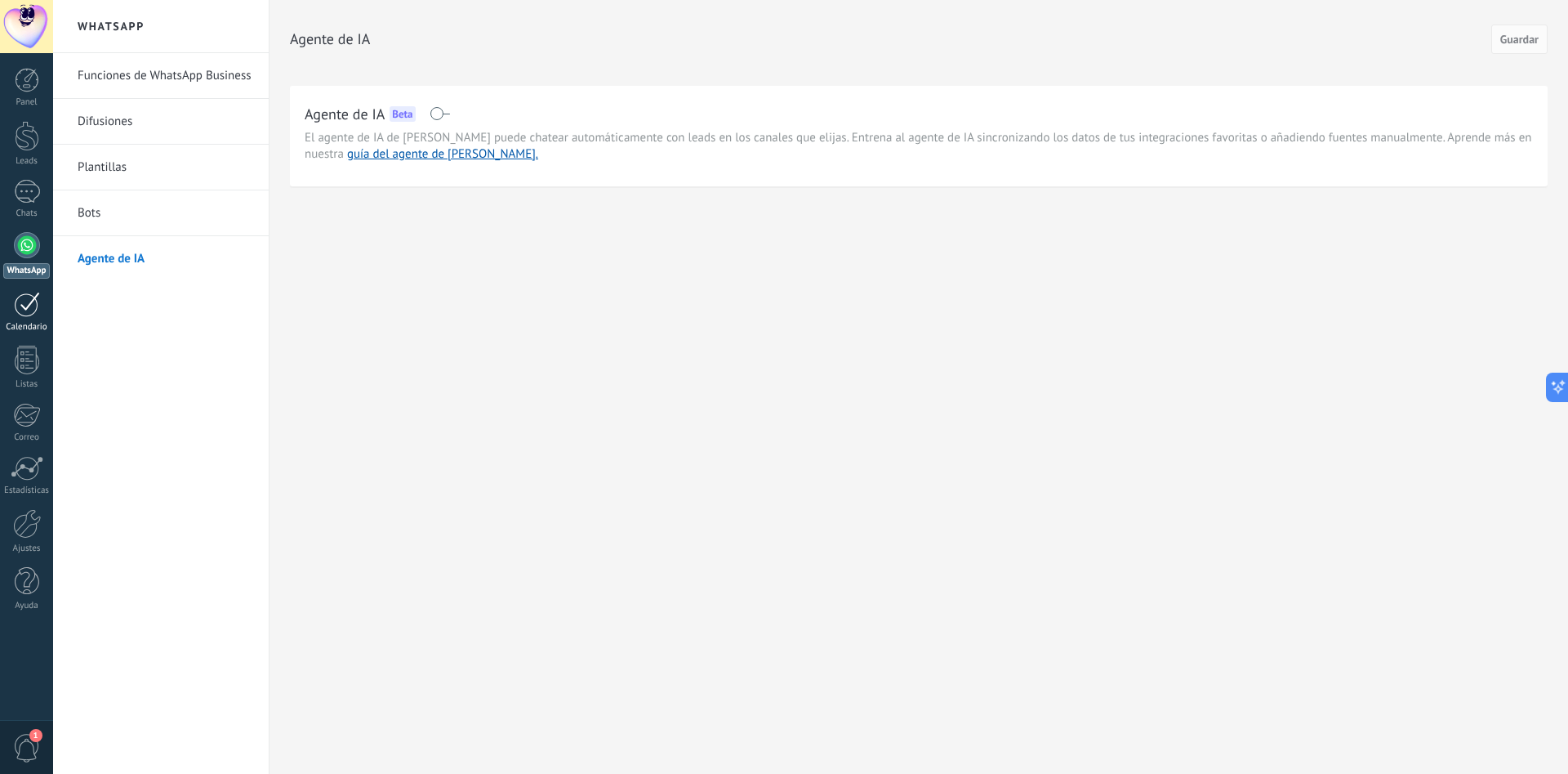
click at [13, 310] on link "Calendario" at bounding box center [26, 312] width 53 height 41
